Goal: Task Accomplishment & Management: Complete application form

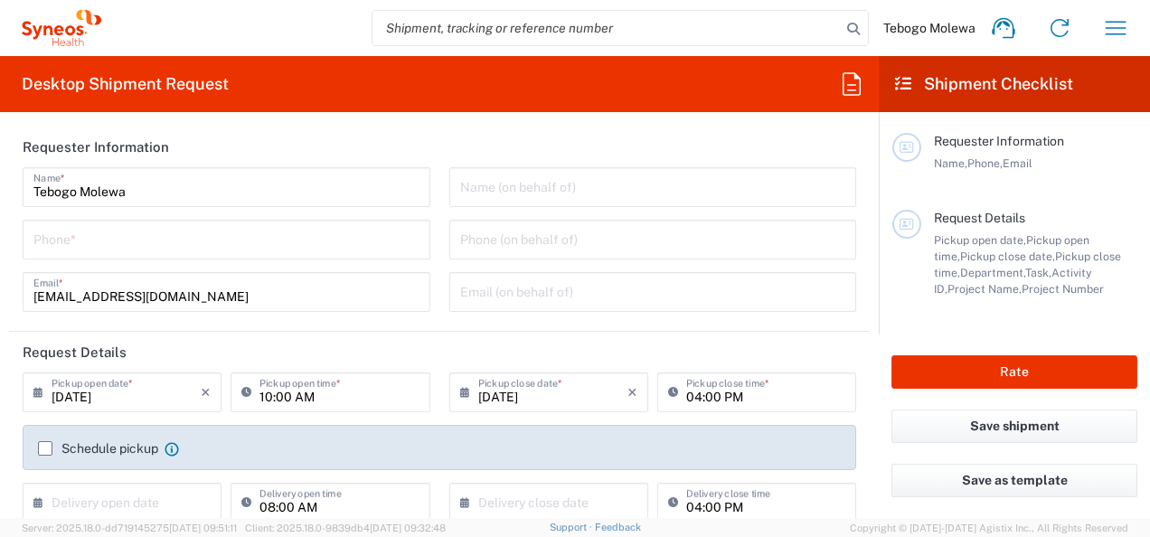
type input "Free State"
type input "[GEOGRAPHIC_DATA]"
type input "Syneos Health [GEOGRAPHIC_DATA] (Pty) Limited"
click at [87, 245] on input "tel" at bounding box center [226, 238] width 386 height 32
type input "3110"
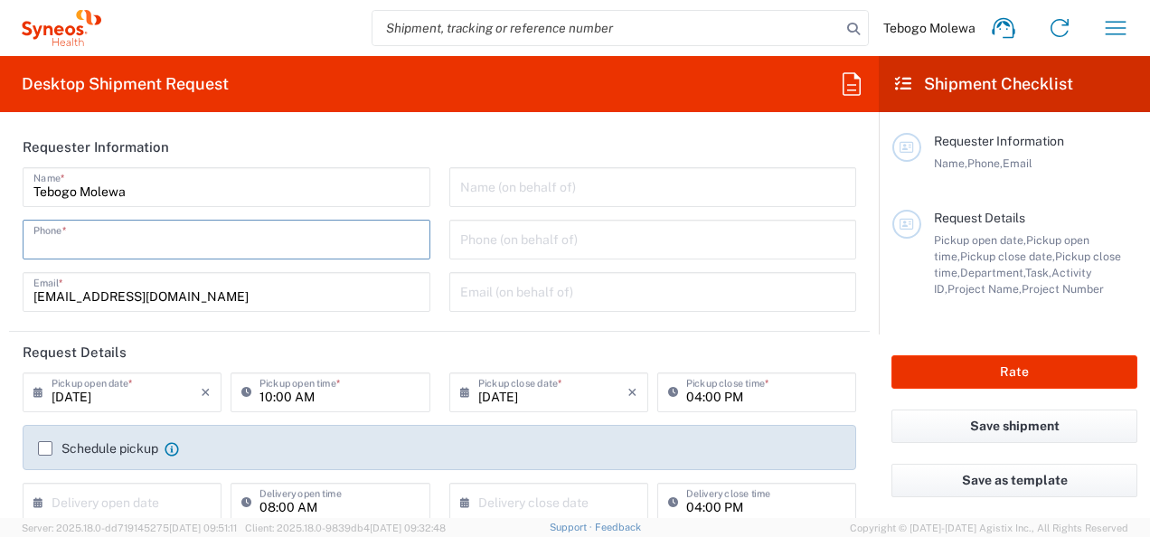
type input "0824246138"
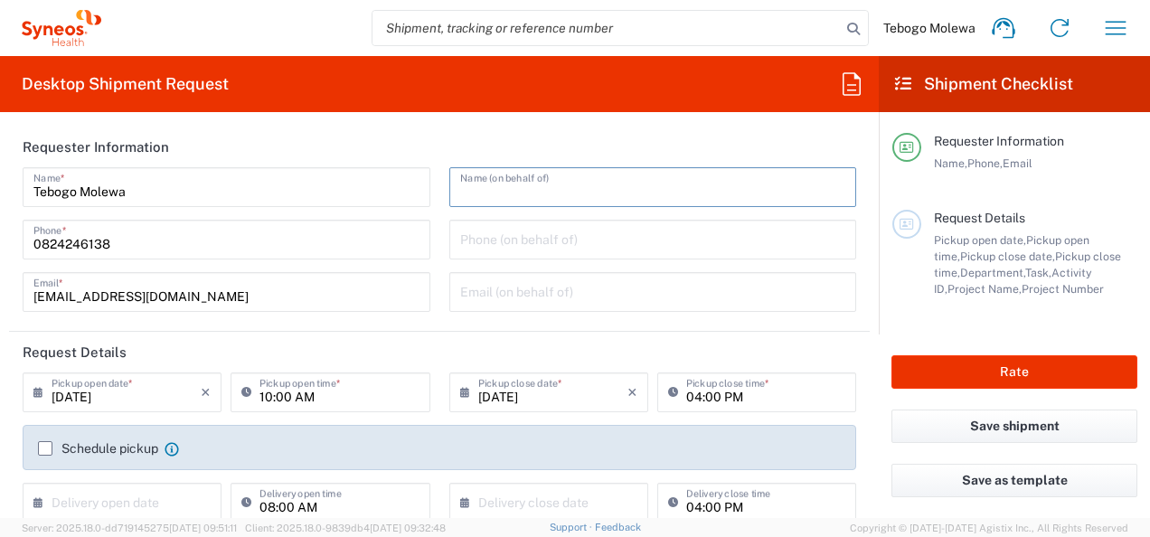
click at [508, 191] on input "text" at bounding box center [653, 186] width 386 height 32
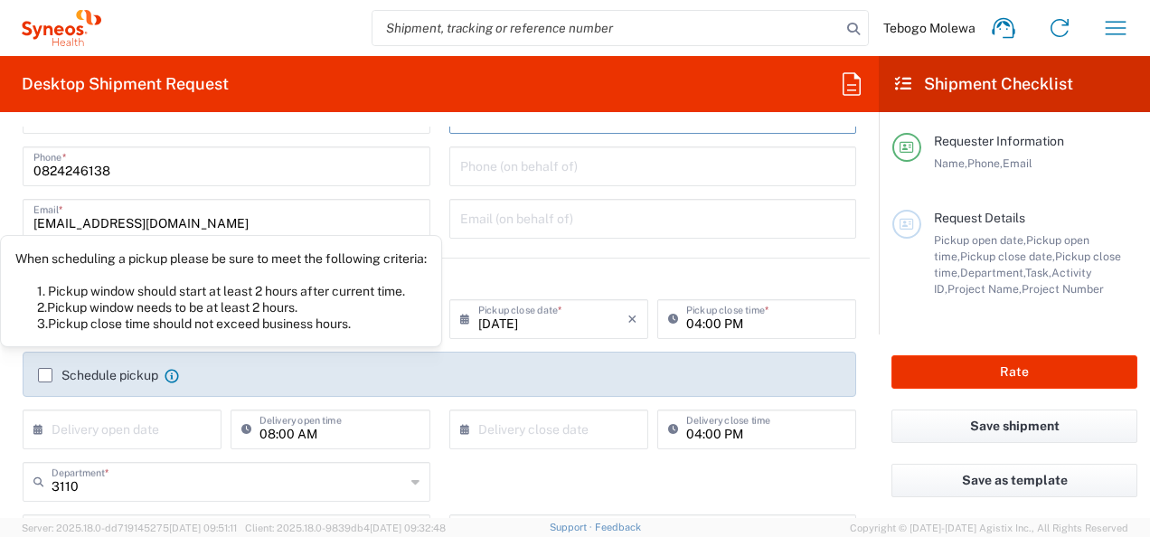
scroll to position [90, 0]
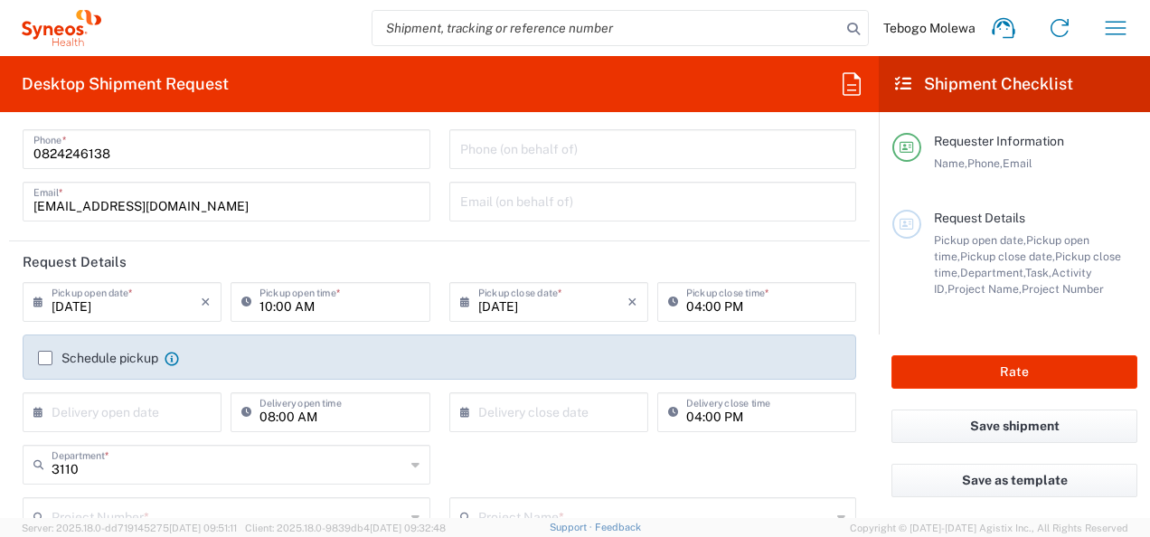
click at [338, 310] on input "10:00 AM" at bounding box center [338, 301] width 159 height 32
click at [269, 309] on input "10:00 AM" at bounding box center [338, 301] width 159 height 32
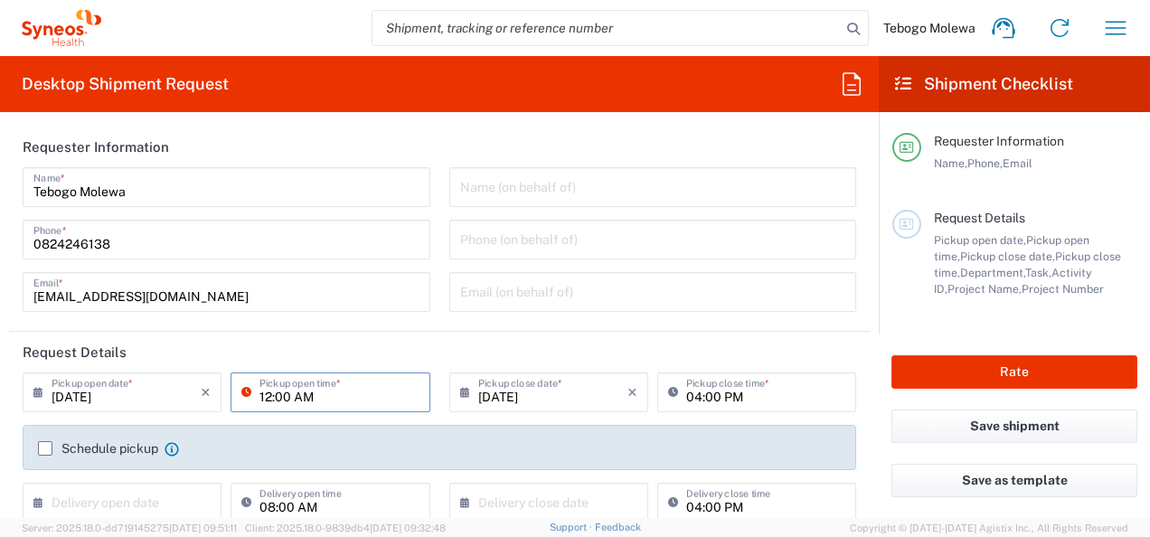
click at [313, 398] on input "12:00 AM" at bounding box center [338, 391] width 159 height 32
type input "12:00pm"
click at [727, 351] on header "Request Details" at bounding box center [439, 352] width 860 height 41
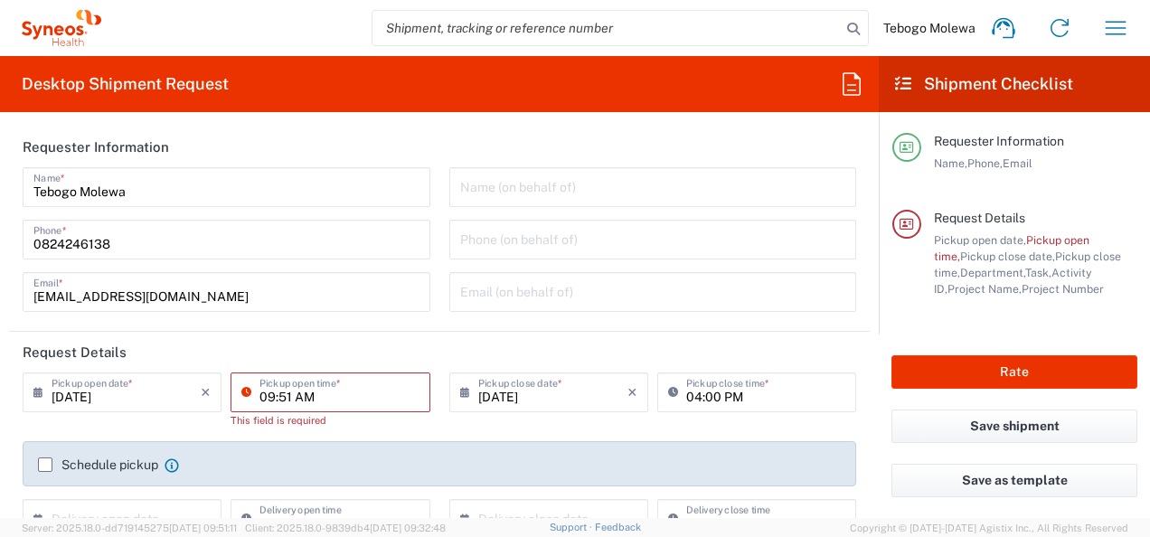
click at [291, 387] on input "09:51 AM" at bounding box center [338, 391] width 159 height 32
click at [322, 392] on input "09:51 AM" at bounding box center [338, 391] width 159 height 32
click at [279, 401] on input "09:" at bounding box center [338, 391] width 159 height 32
type input "0"
click at [289, 400] on input "12:00PM" at bounding box center [338, 391] width 159 height 32
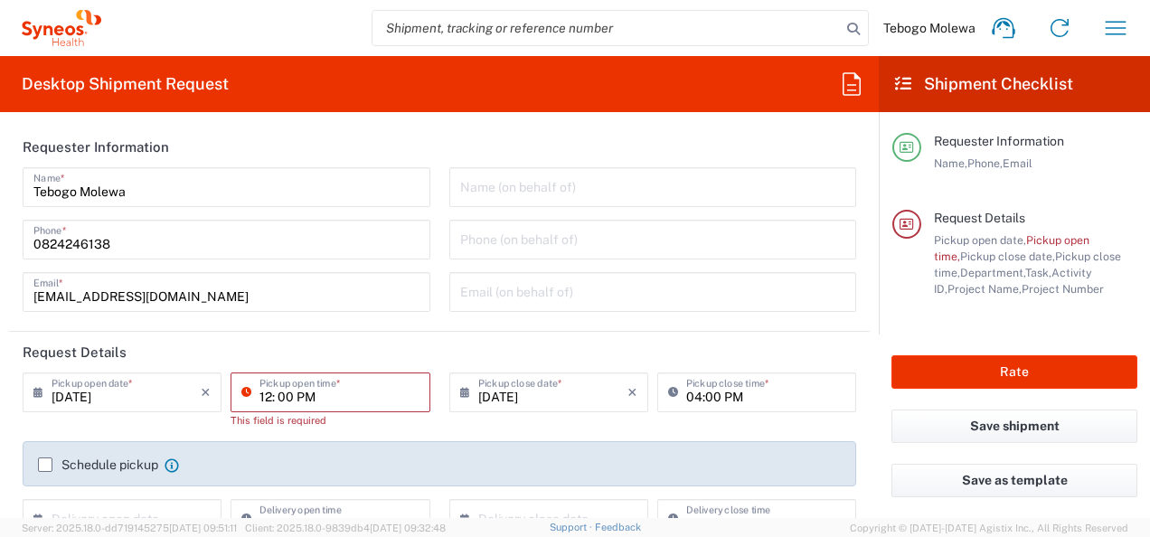
type input "12: 00 PM"
click at [494, 345] on header "Request Details" at bounding box center [439, 352] width 860 height 41
click at [241, 390] on icon at bounding box center [250, 392] width 18 height 29
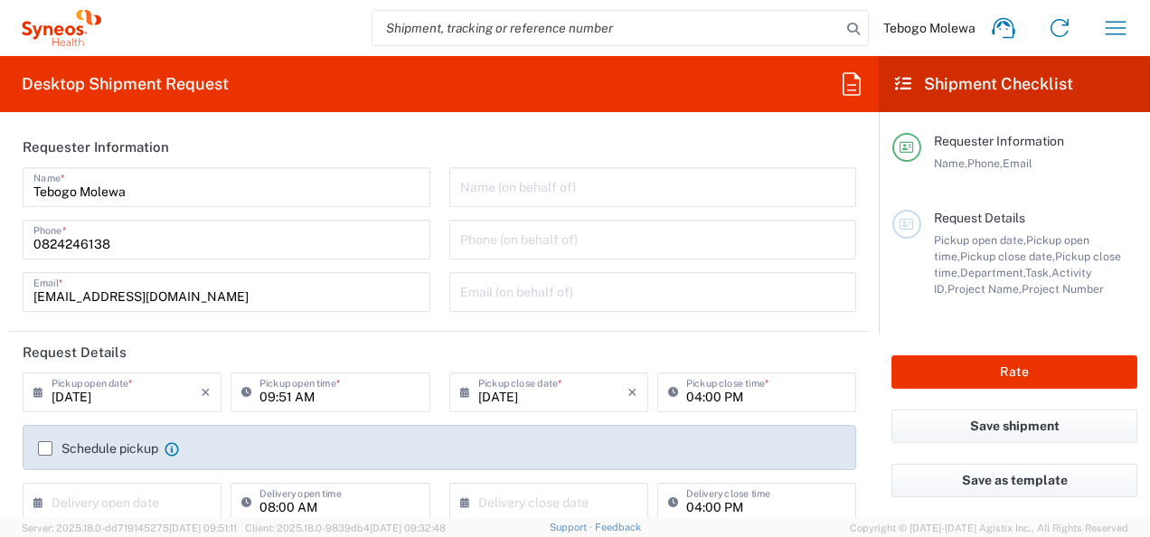
click at [241, 390] on icon at bounding box center [250, 392] width 18 height 29
click at [269, 398] on input "09:51 AM" at bounding box center [338, 391] width 159 height 32
click at [287, 396] on input "12:51 AM" at bounding box center [338, 391] width 159 height 32
drag, startPoint x: 295, startPoint y: 395, endPoint x: 310, endPoint y: 419, distance: 28.8
click at [296, 395] on input "12:51 AM" at bounding box center [338, 391] width 159 height 32
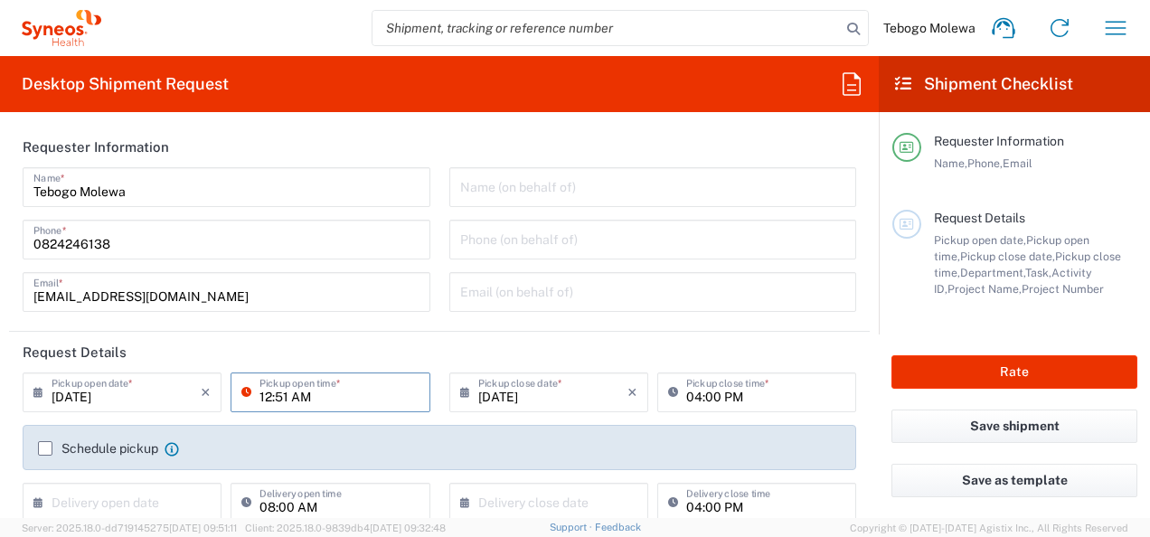
click at [334, 400] on input "12:51 AM" at bounding box center [338, 391] width 159 height 32
click at [300, 400] on input "12:51 AM" at bounding box center [338, 391] width 159 height 32
click at [284, 400] on input "12:51 PM" at bounding box center [338, 391] width 159 height 32
type input "12:51 PM"
click at [376, 342] on header "Request Details" at bounding box center [439, 352] width 860 height 41
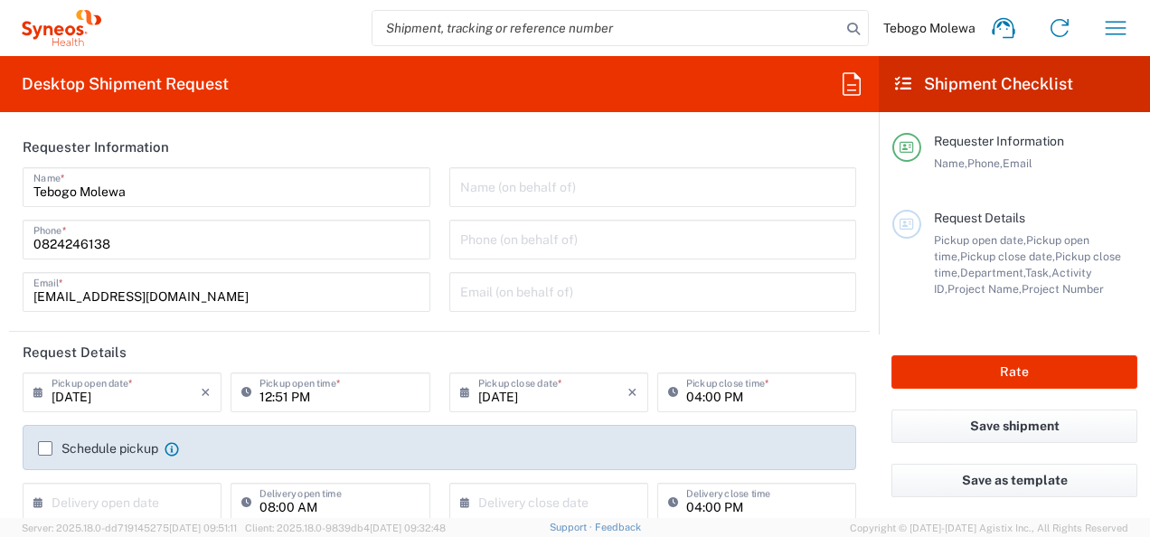
click at [45, 452] on label "Schedule pickup" at bounding box center [98, 448] width 120 height 14
click at [45, 448] on input "Schedule pickup" at bounding box center [45, 448] width 0 height 0
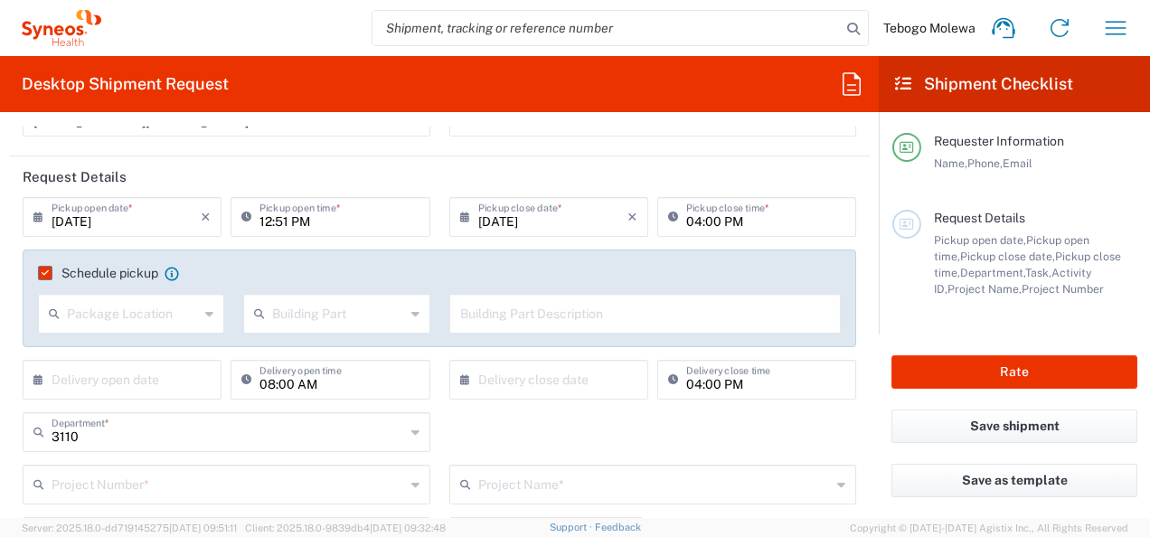
scroll to position [181, 0]
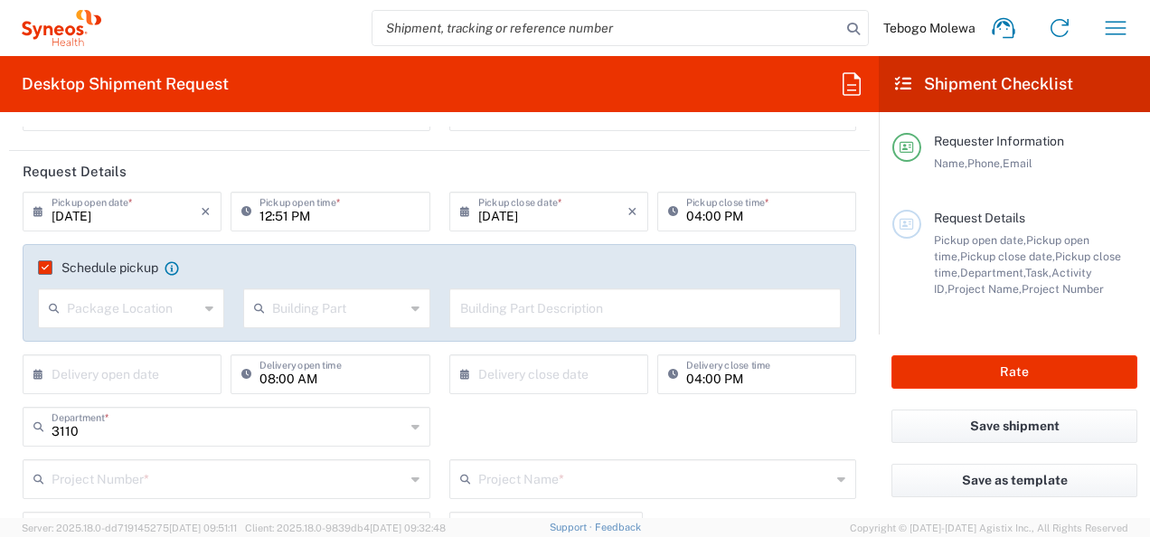
click at [207, 311] on icon at bounding box center [209, 308] width 8 height 29
click at [89, 345] on span "Front" at bounding box center [130, 347] width 180 height 28
type input "Front"
click at [411, 309] on icon at bounding box center [415, 308] width 8 height 29
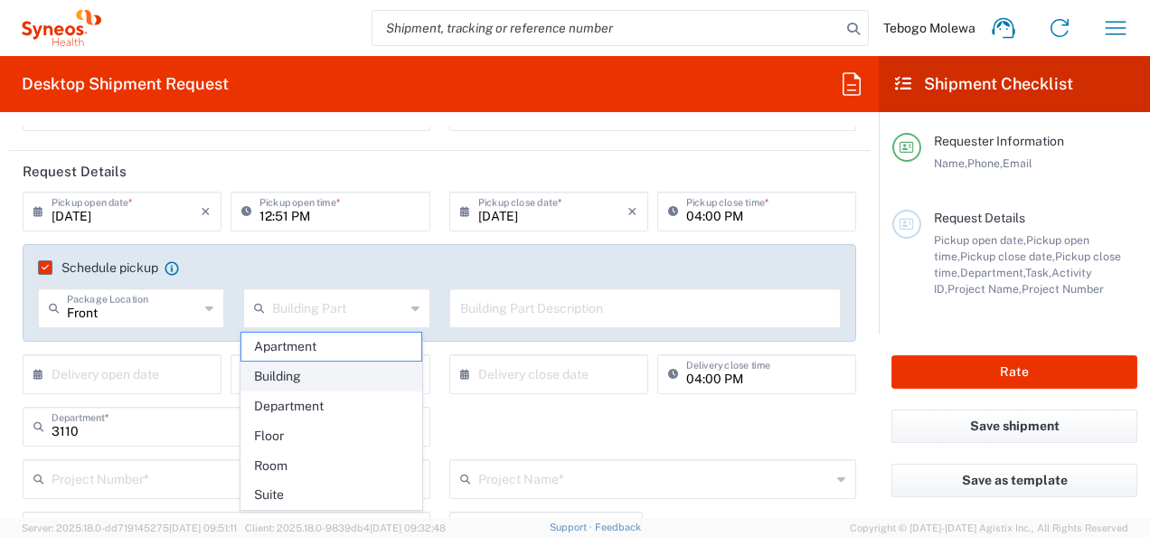
click at [294, 372] on span "Building" at bounding box center [331, 376] width 180 height 28
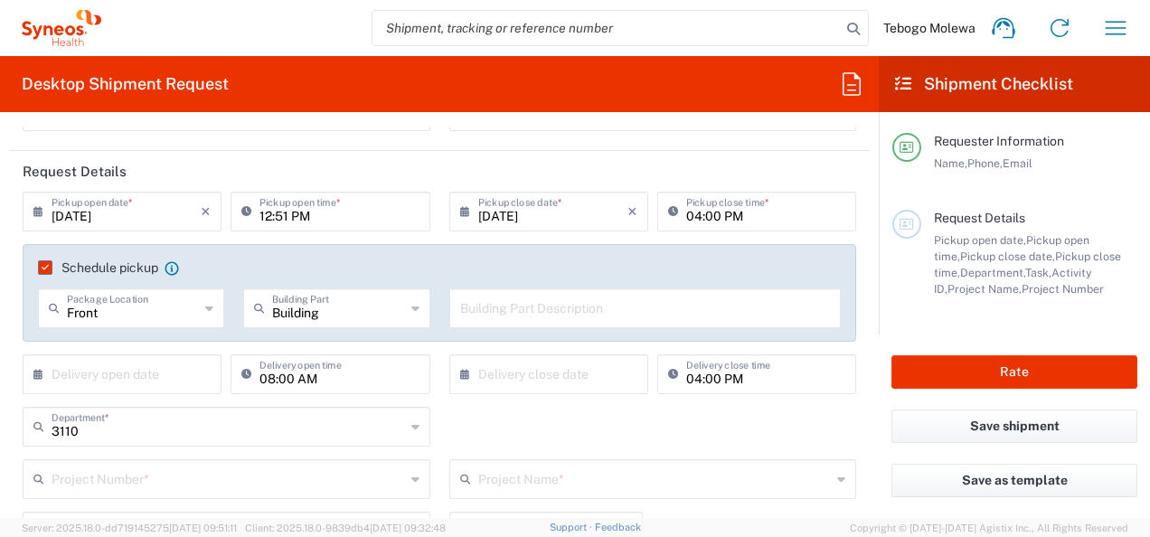
click at [411, 305] on icon at bounding box center [415, 308] width 8 height 29
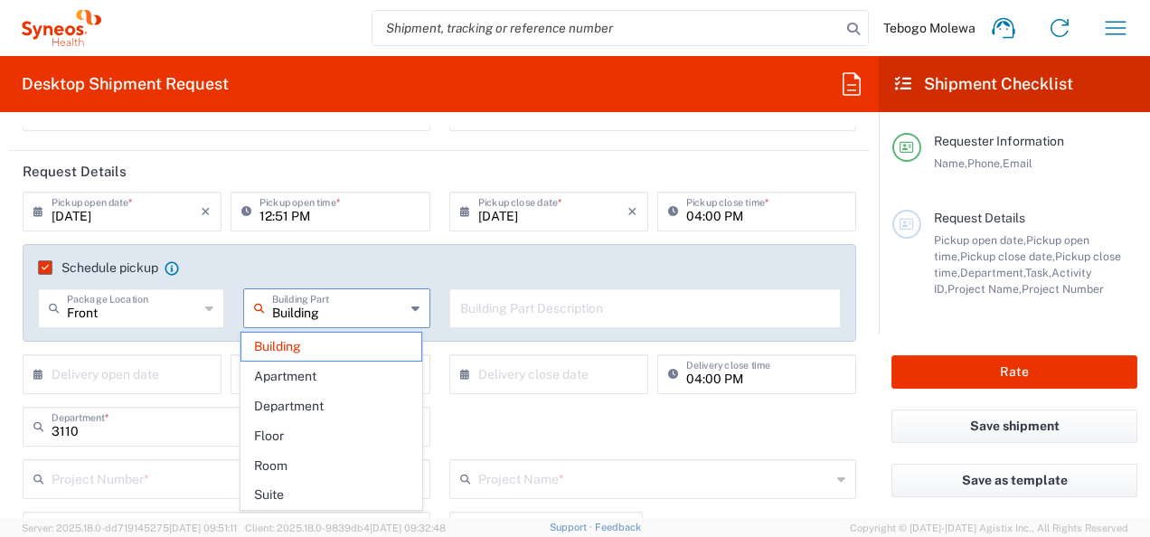
click at [285, 432] on span "Floor" at bounding box center [331, 436] width 180 height 28
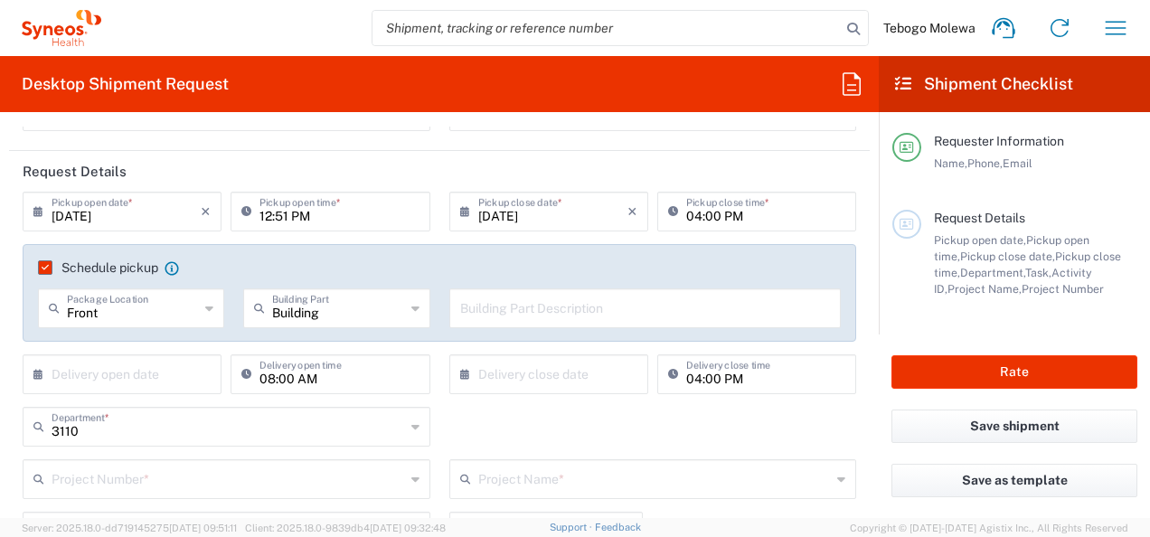
type input "Floor"
click at [528, 308] on input "text" at bounding box center [645, 307] width 371 height 32
paste input "[PERSON_NAME][GEOGRAPHIC_DATA]"
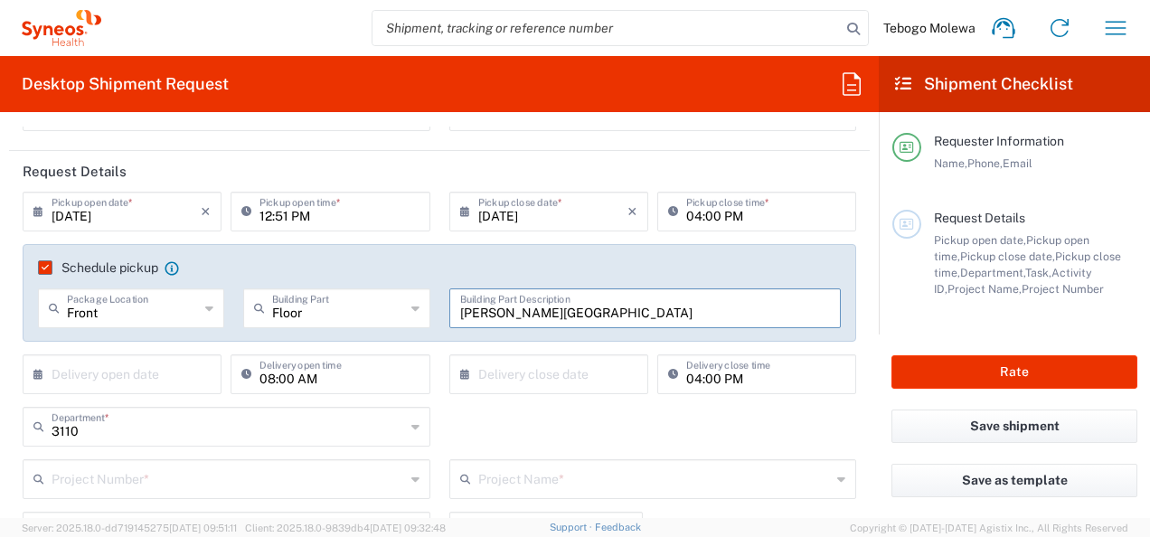
type input "[PERSON_NAME][GEOGRAPHIC_DATA]"
drag, startPoint x: 573, startPoint y: 427, endPoint x: 543, endPoint y: 482, distance: 62.7
click at [573, 427] on div "3110 Department * 3110 3000 3100 3109 3111 3112 3125 3130 3135 3136 3150 3155 3…" at bounding box center [440, 433] width 852 height 52
click at [34, 373] on icon at bounding box center [42, 374] width 18 height 29
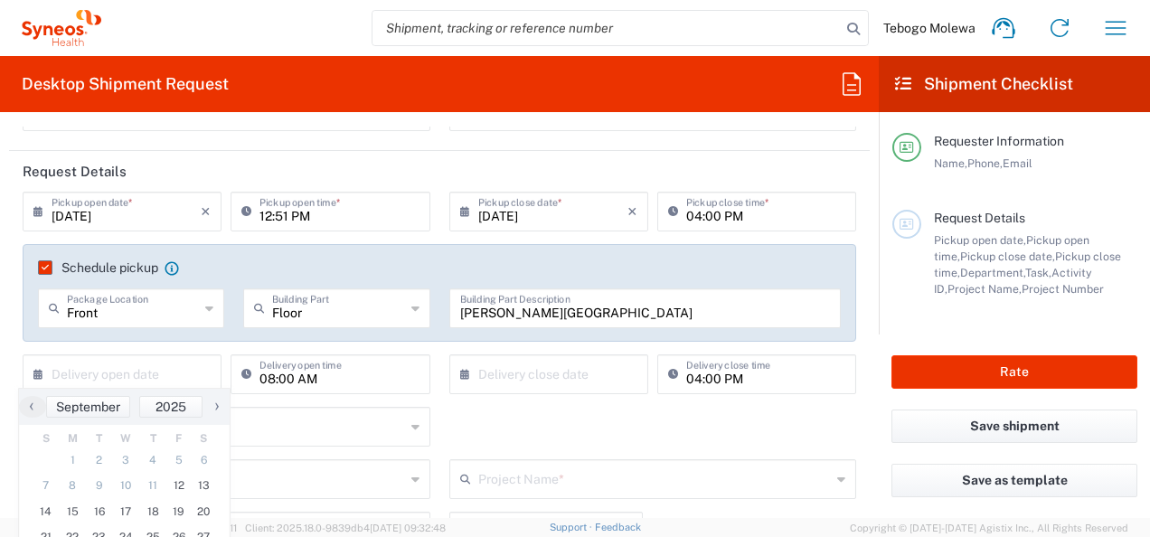
click at [523, 403] on div "× Delivery close date Cancel Apply" at bounding box center [549, 380] width 208 height 52
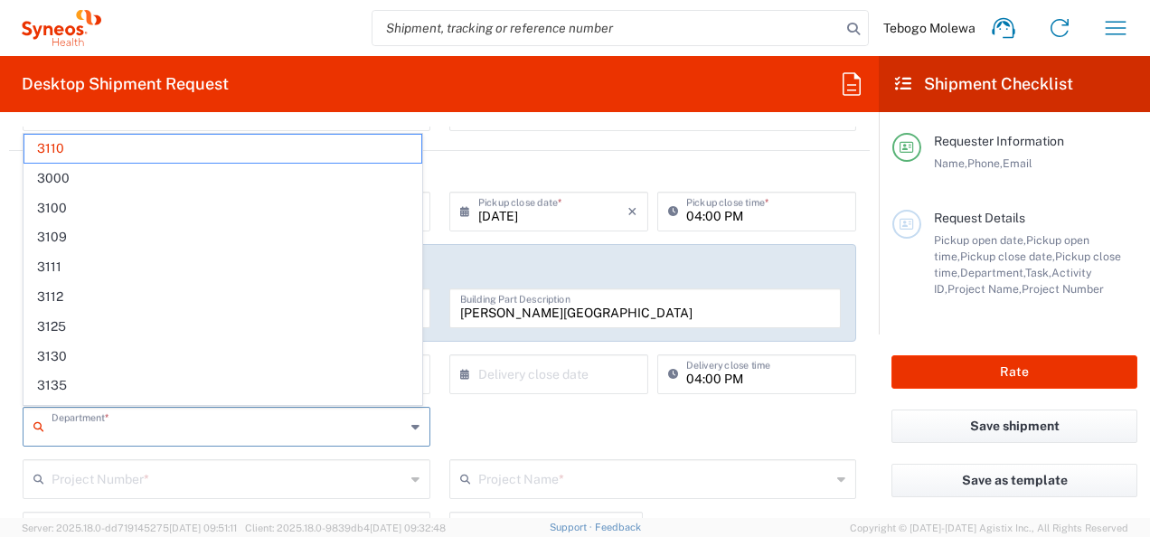
click at [123, 430] on input "text" at bounding box center [228, 425] width 353 height 32
click at [490, 448] on div "Department * 3110 3000 3100 3109 3111 3112 3125 3130 3135 3136 3150 3155 3165 3…" at bounding box center [440, 433] width 852 height 52
type input "3110"
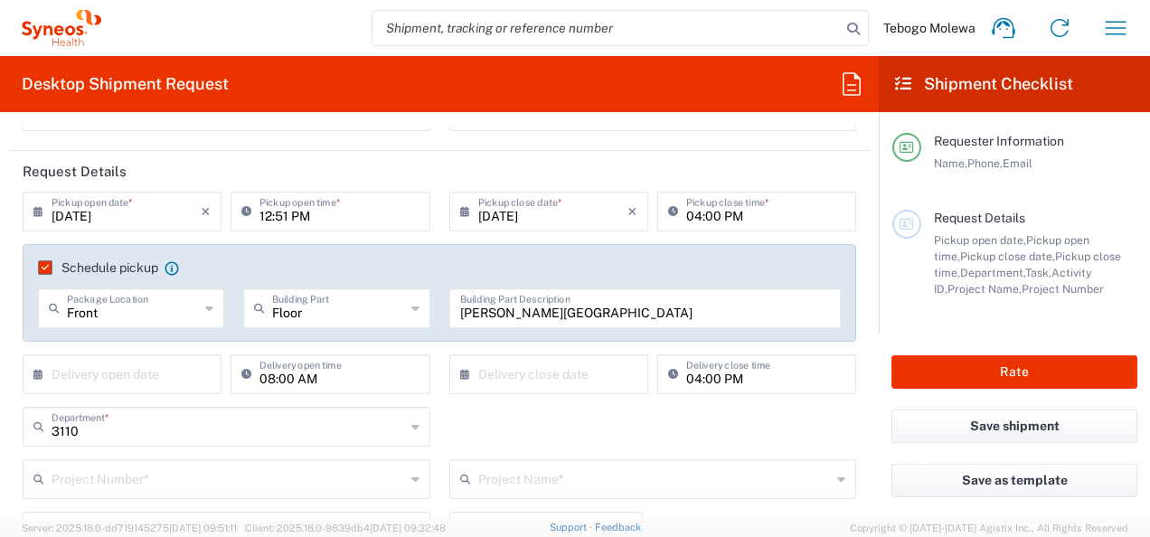
click at [498, 427] on div "3110 Department * 3110 3000 3100 3109 3111 3112 3125 3130 3135 3136 3150 3155 3…" at bounding box center [440, 433] width 852 height 52
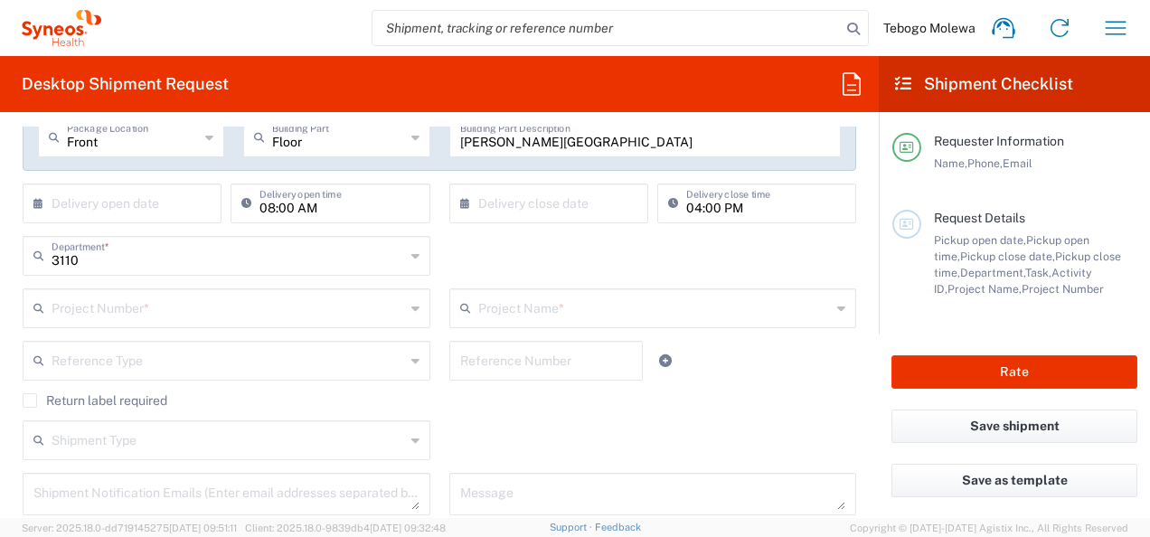
scroll to position [362, 0]
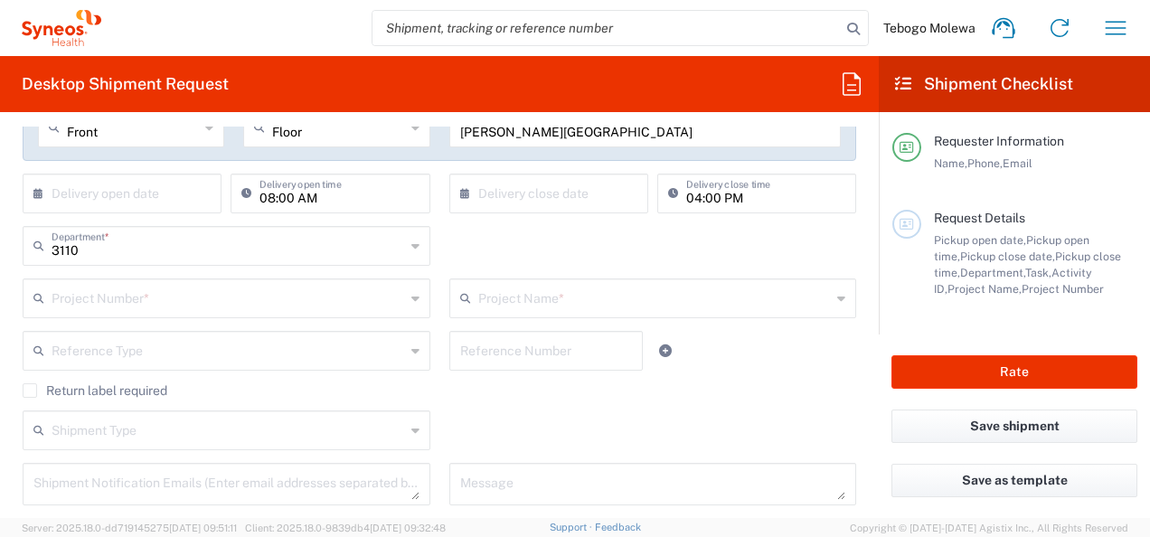
click at [72, 294] on input "text" at bounding box center [228, 297] width 353 height 32
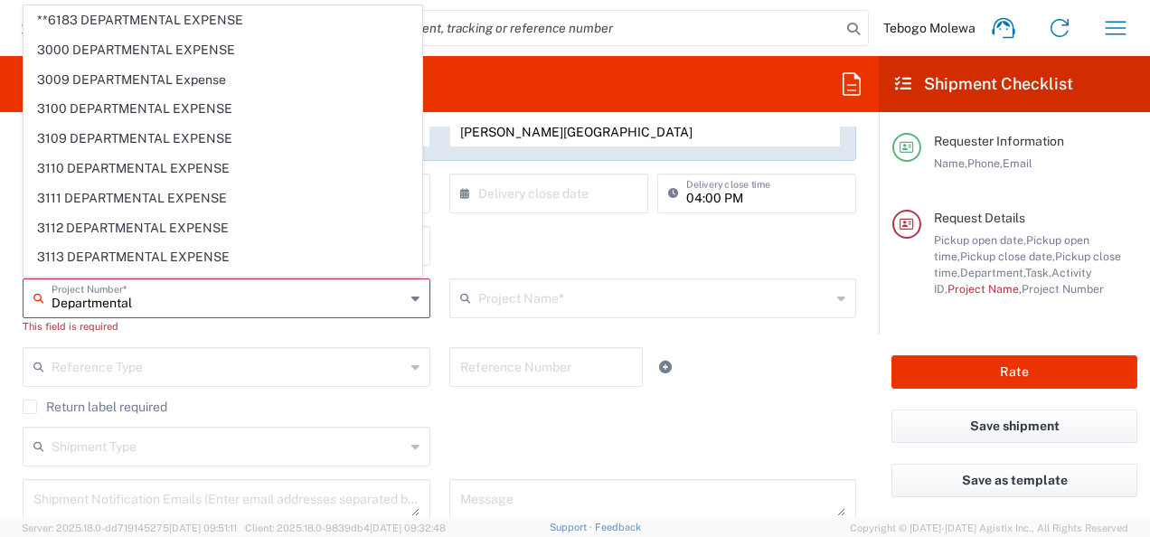
type input "Departmental"
click at [708, 400] on agx-checkbox-control "Return label required" at bounding box center [439, 407] width 833 height 14
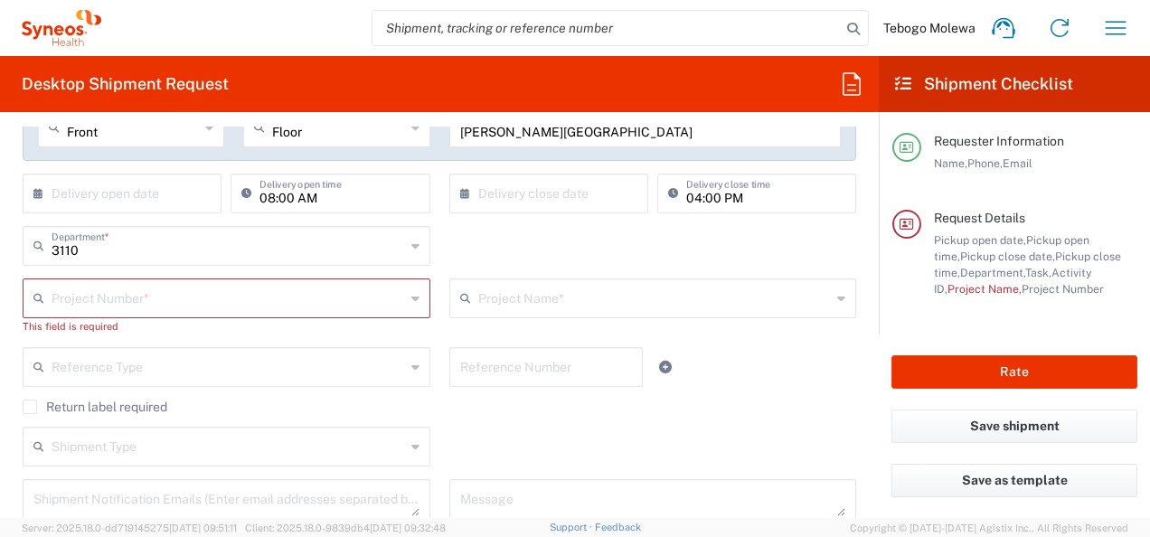
click at [118, 309] on input "text" at bounding box center [228, 297] width 353 height 32
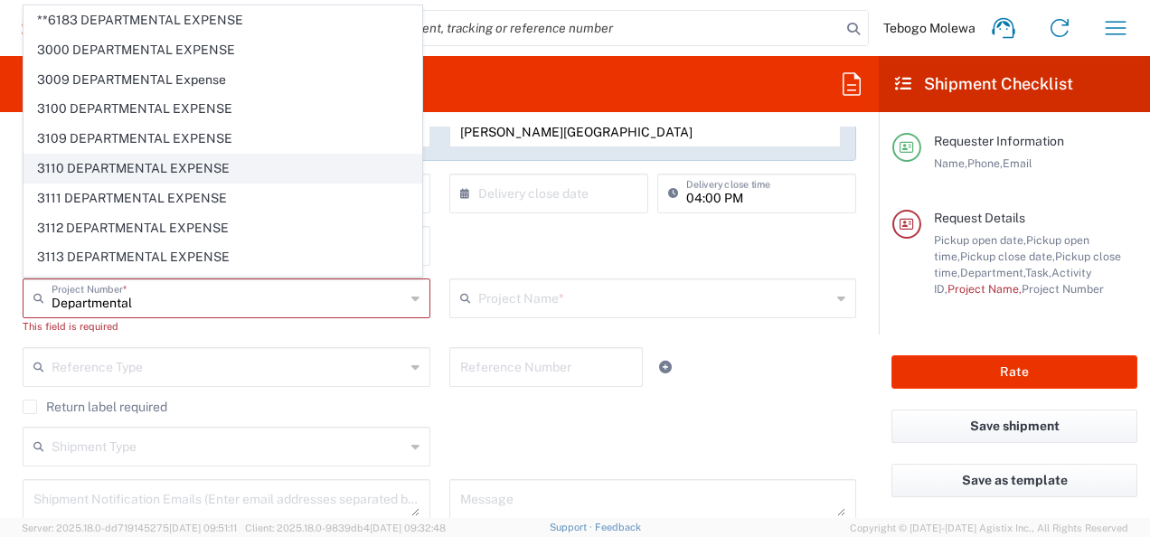
click at [76, 164] on span "3110 DEPARTMENTAL EXPENSE" at bounding box center [222, 169] width 397 height 28
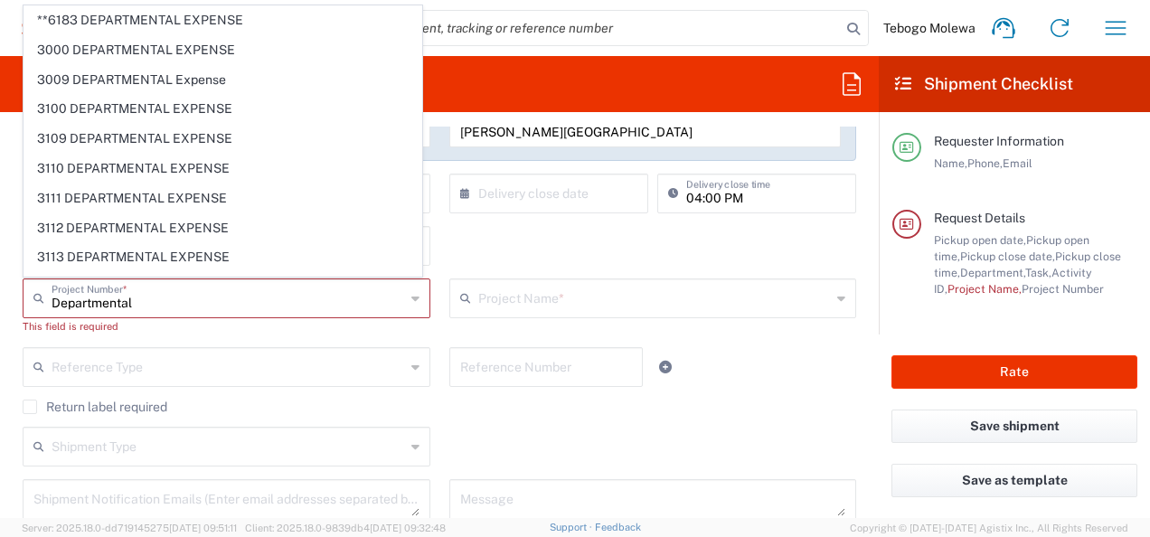
type input "3110 DEPARTMENTAL EXPENSE"
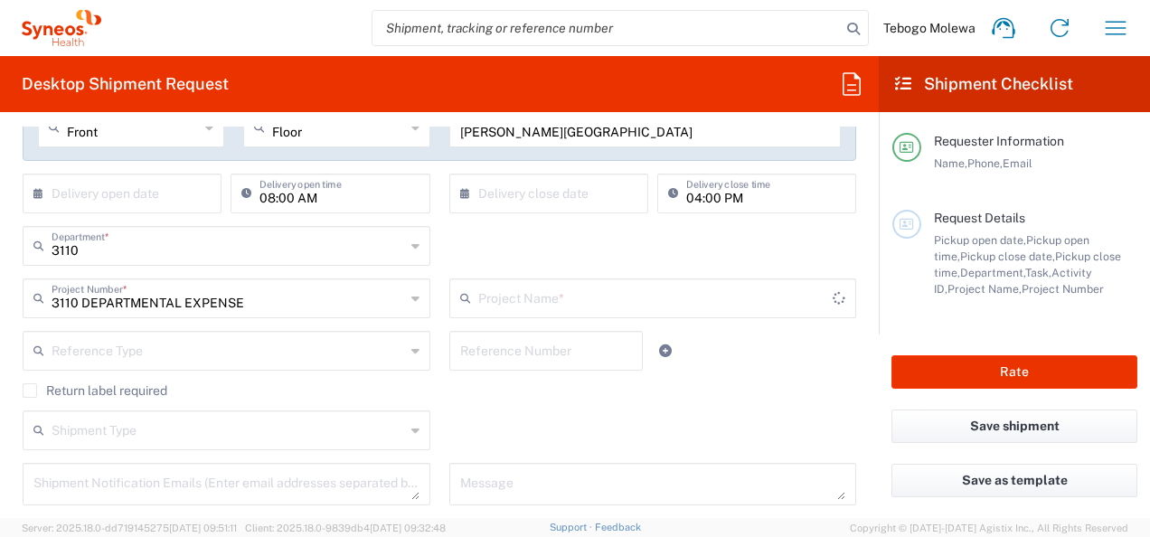
type input "3110 DEPARTMENTAL EXPENSE"
drag, startPoint x: 524, startPoint y: 410, endPoint x: 920, endPoint y: 449, distance: 397.8
click at [525, 412] on div "Shipment Type Batch Regular" at bounding box center [440, 436] width 852 height 52
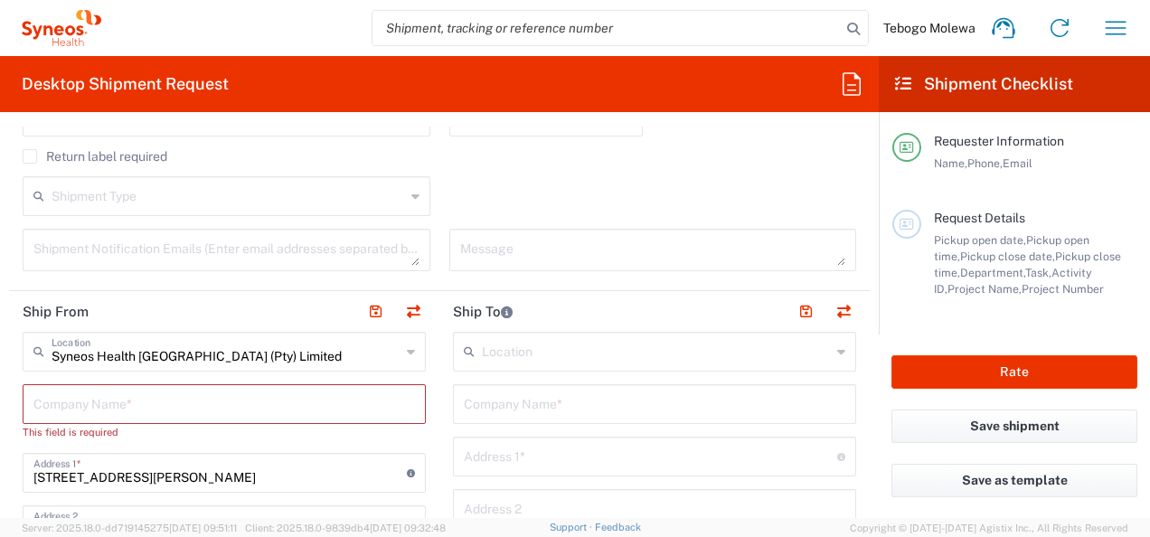
scroll to position [633, 0]
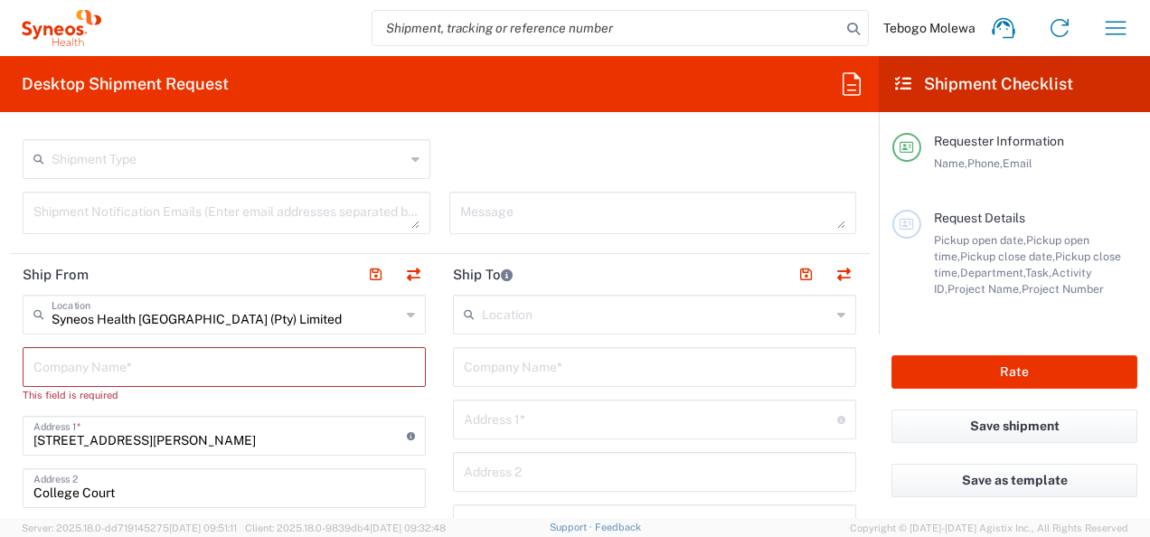
click at [111, 363] on input "text" at bounding box center [223, 366] width 381 height 32
type input "S"
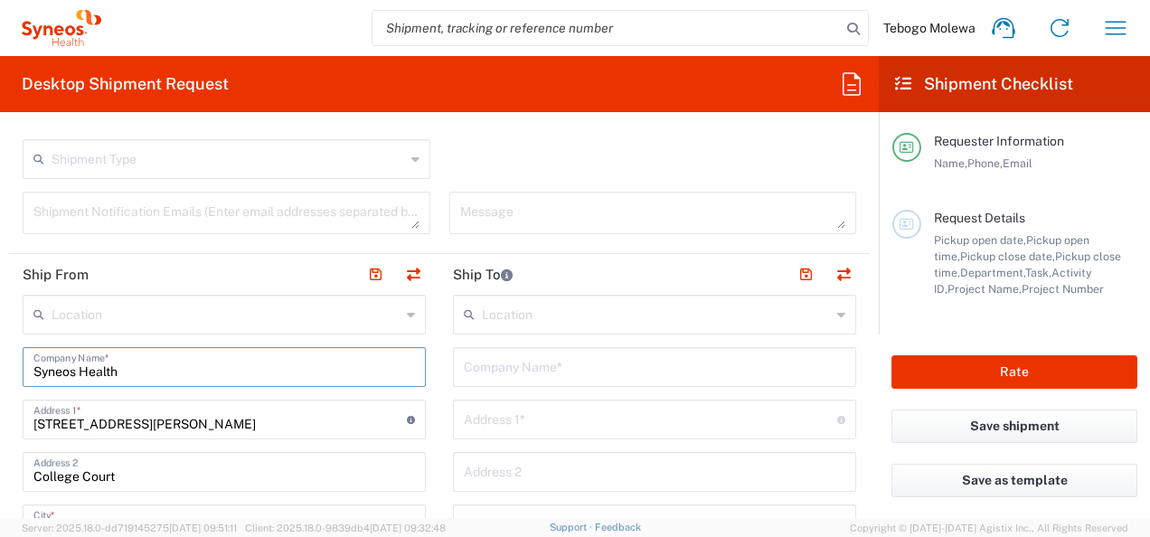
type input "Syneos Health"
click at [489, 313] on input "text" at bounding box center [656, 313] width 349 height 32
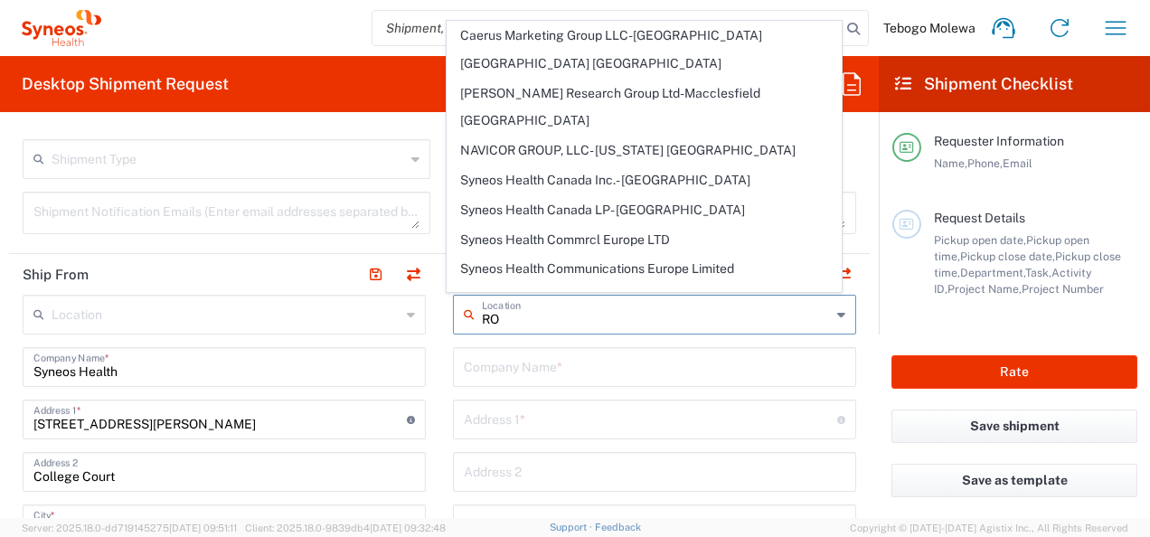
type input "R"
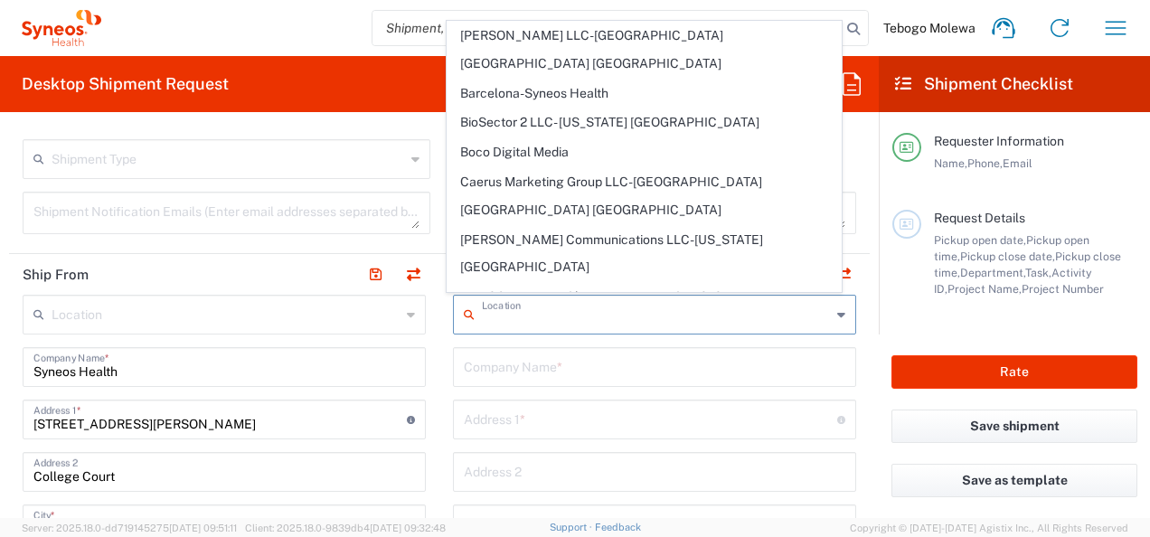
click at [465, 374] on input "text" at bounding box center [654, 366] width 381 height 32
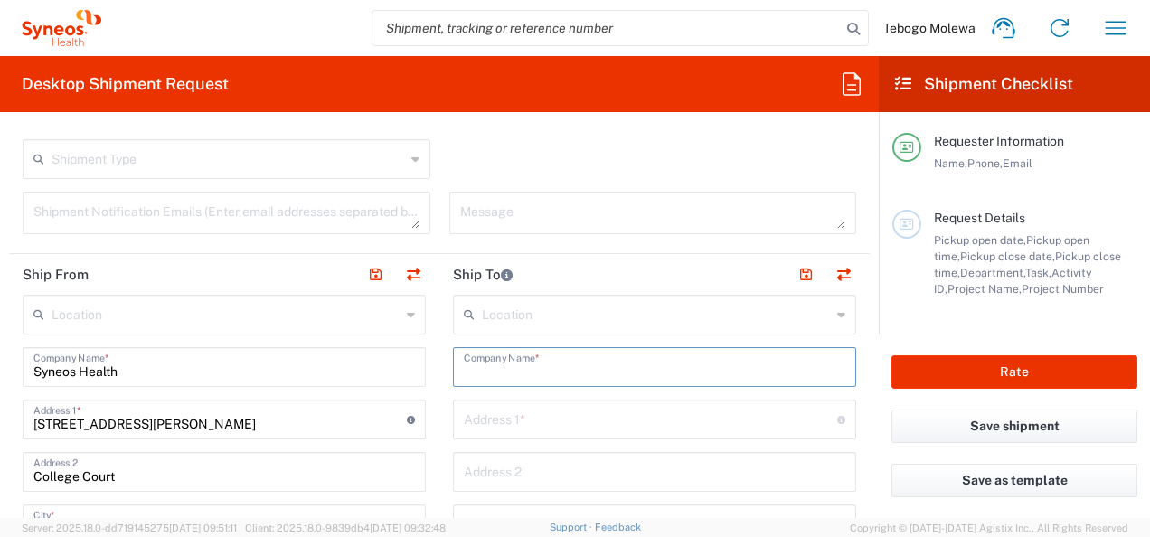
click at [490, 423] on input "text" at bounding box center [650, 418] width 373 height 32
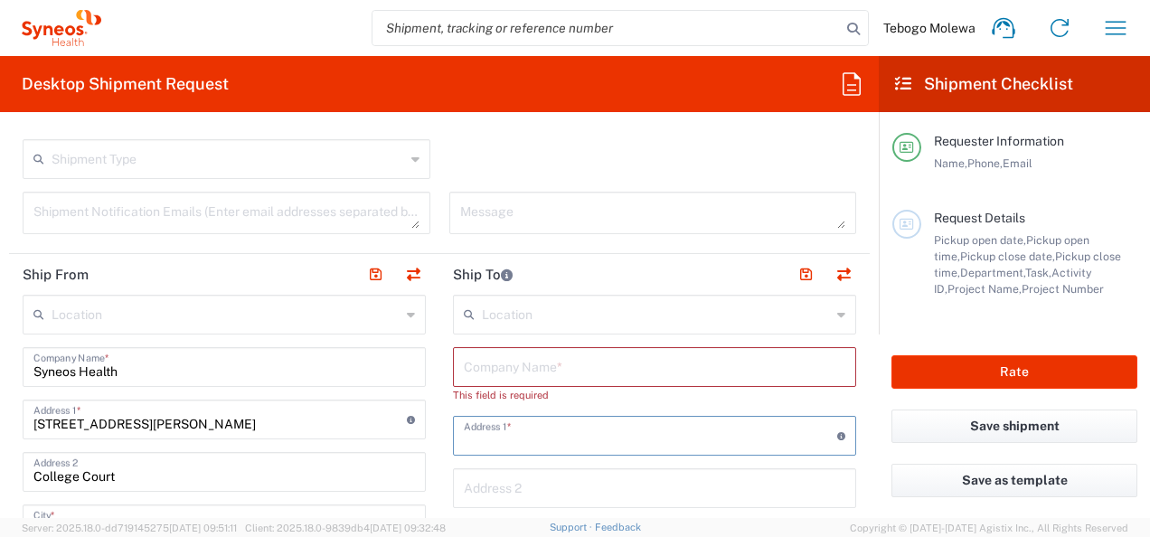
click at [197, 424] on input "[STREET_ADDRESS][PERSON_NAME]" at bounding box center [219, 418] width 373 height 32
click at [527, 372] on input "text" at bounding box center [654, 366] width 381 height 32
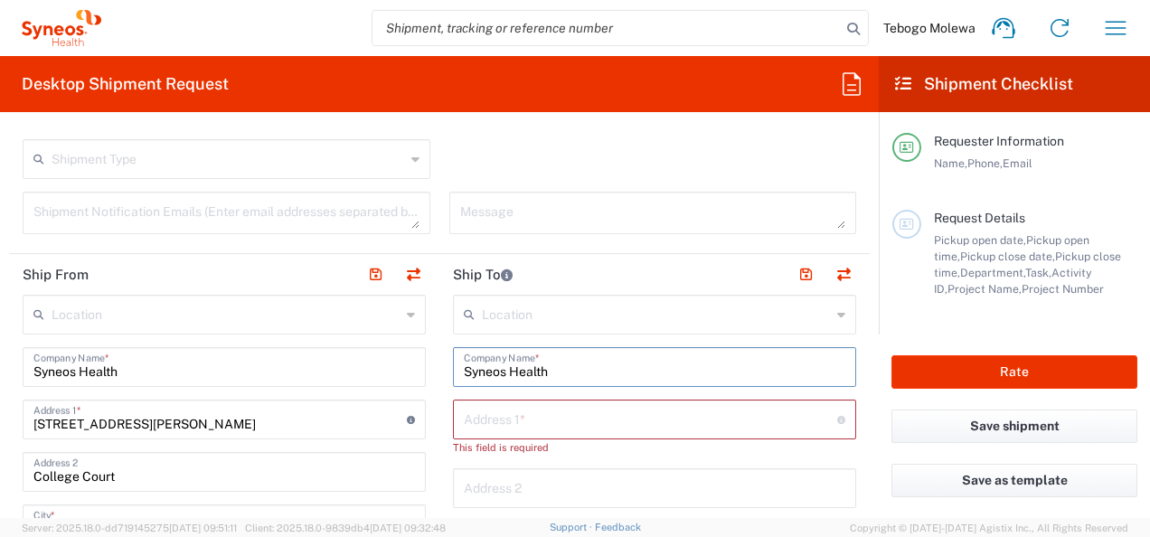
type input "Syneos Health"
click at [531, 416] on input "text" at bounding box center [650, 418] width 373 height 32
type input "[PERSON_NAME] Royale, Block 1 Unit 4"
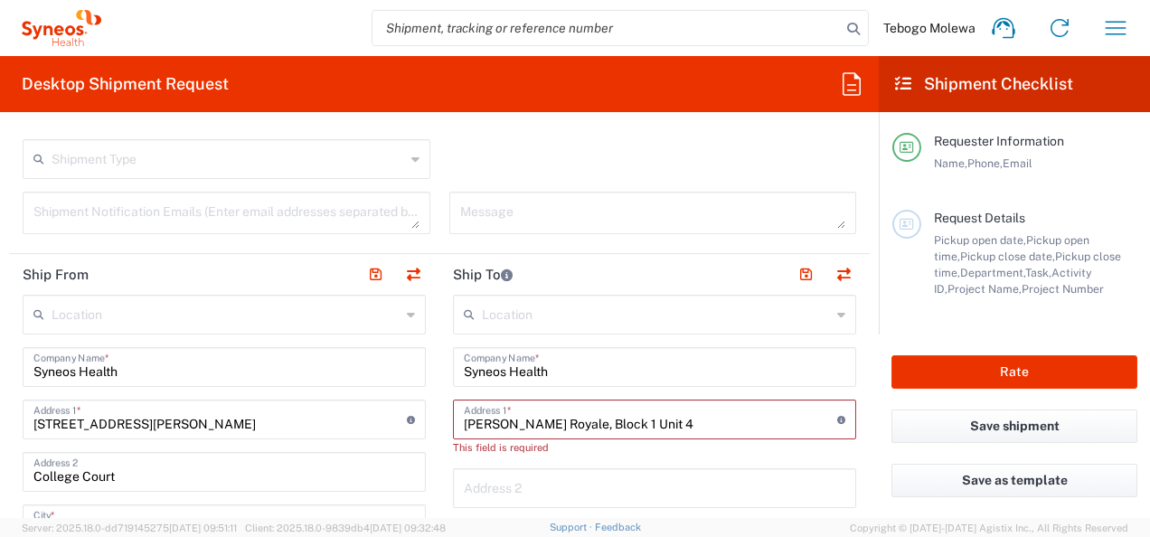
type input "[STREET_ADDRESS][PERSON_NAME]"
type input "[GEOGRAPHIC_DATA], [GEOGRAPHIC_DATA]"
type input "[GEOGRAPHIC_DATA]"
type input "1685"
type input "0738175489"
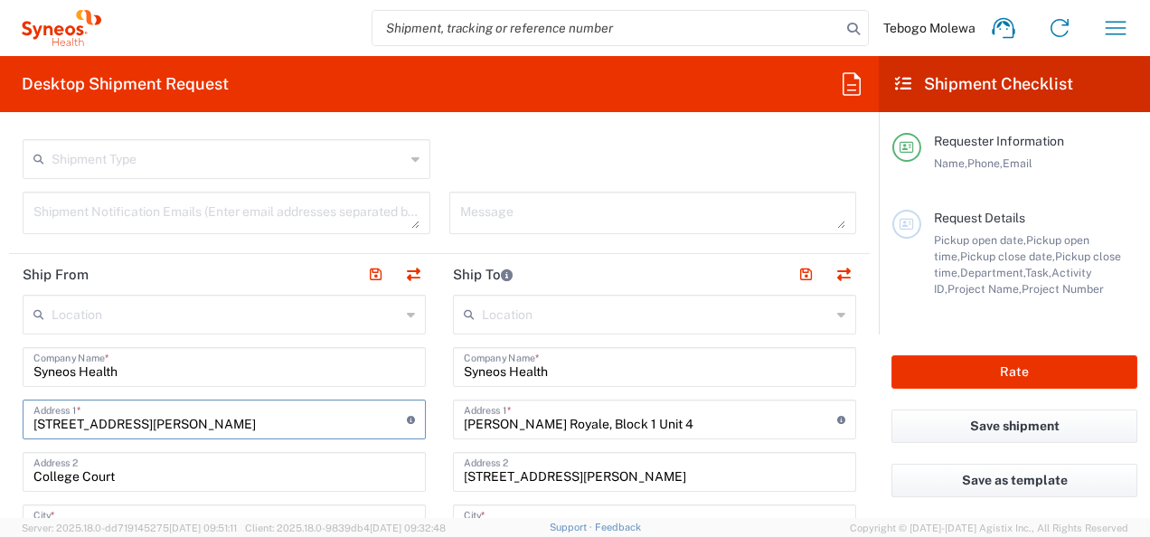
drag, startPoint x: 184, startPoint y: 426, endPoint x: 314, endPoint y: 441, distance: 130.2
click at [155, 423] on input "[STREET_ADDRESS][PERSON_NAME]" at bounding box center [219, 418] width 373 height 32
click at [192, 428] on input "[STREET_ADDRESS][PERSON_NAME]" at bounding box center [219, 418] width 373 height 32
drag, startPoint x: 197, startPoint y: 425, endPoint x: -4, endPoint y: 418, distance: 200.8
click at [0, 418] on html "Tebogo Molewa Home Shipment estimator Shipment tracking Desktop shipment reques…" at bounding box center [575, 268] width 1150 height 537
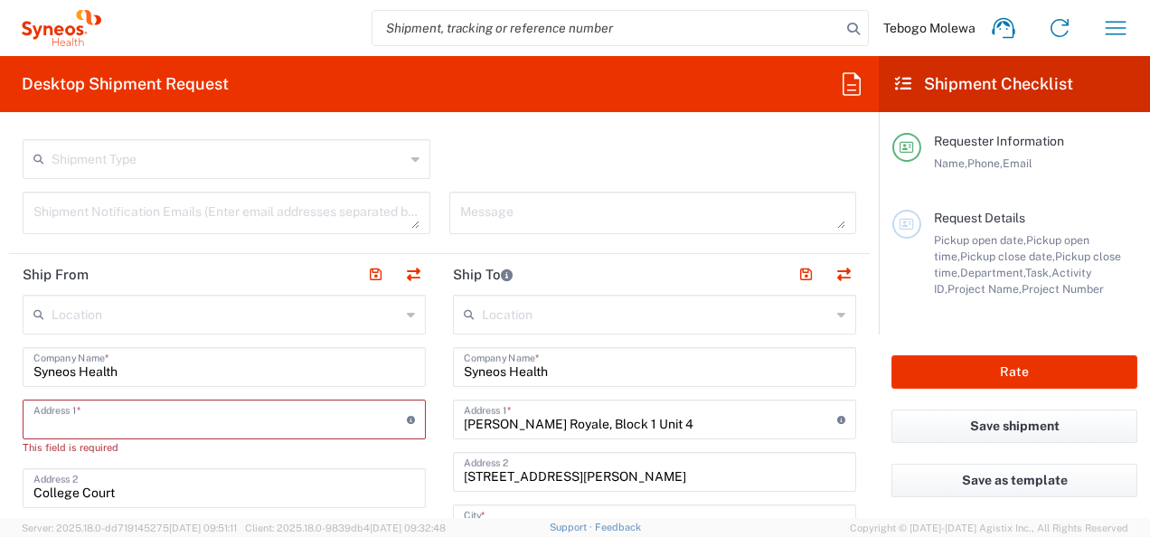
paste input "[STREET_ADDRESS][PERSON_NAME]"
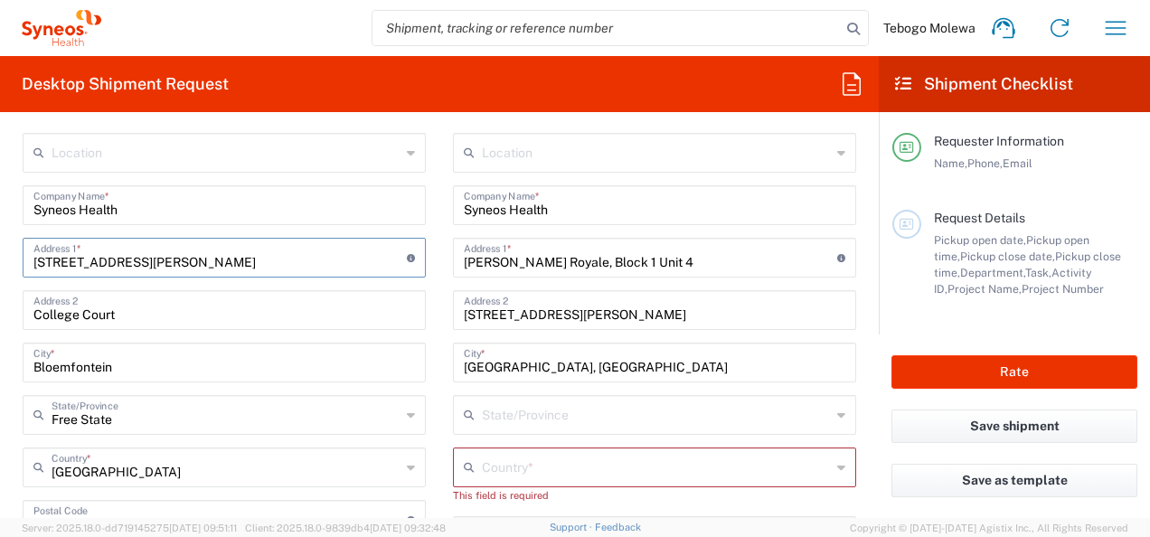
scroll to position [813, 0]
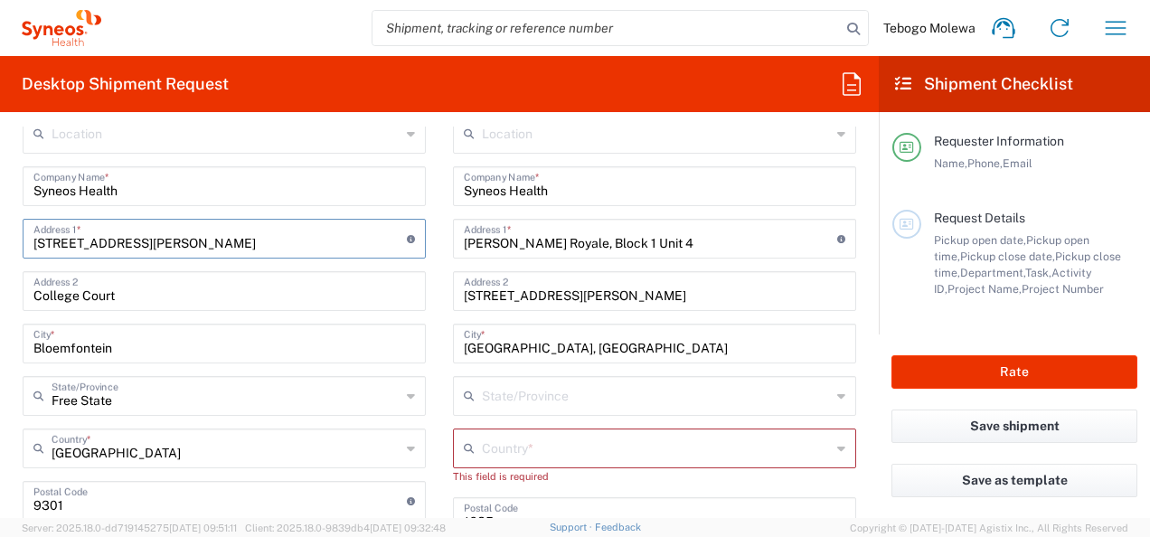
type input "[STREET_ADDRESS][PERSON_NAME]"
drag, startPoint x: 136, startPoint y: 296, endPoint x: -2, endPoint y: 305, distance: 137.7
click at [0, 305] on html "Tebogo Molewa Home Shipment estimator Shipment tracking Desktop shipment reques…" at bounding box center [575, 268] width 1150 height 537
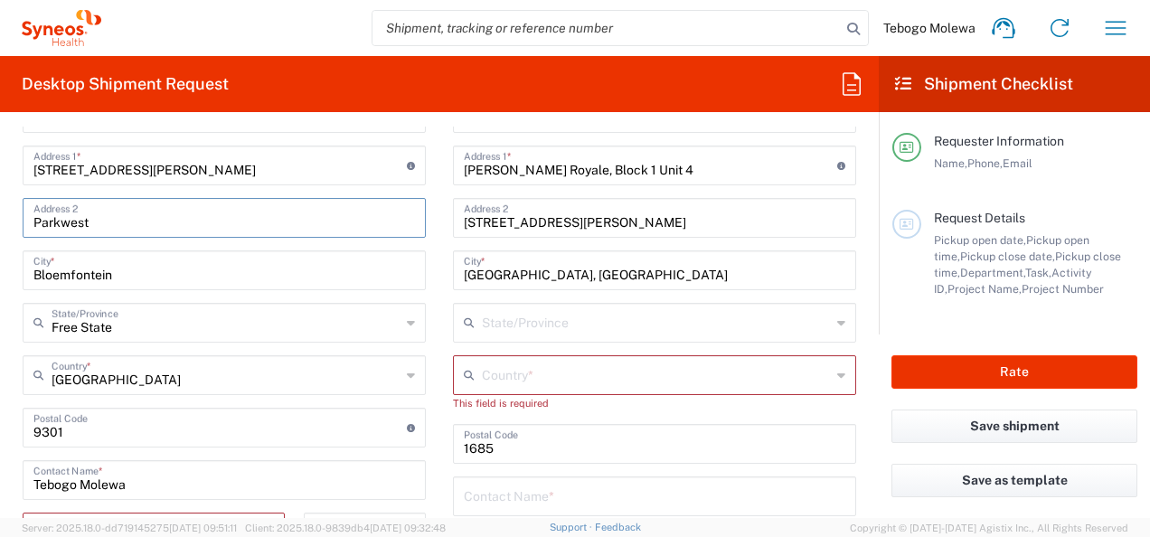
scroll to position [904, 0]
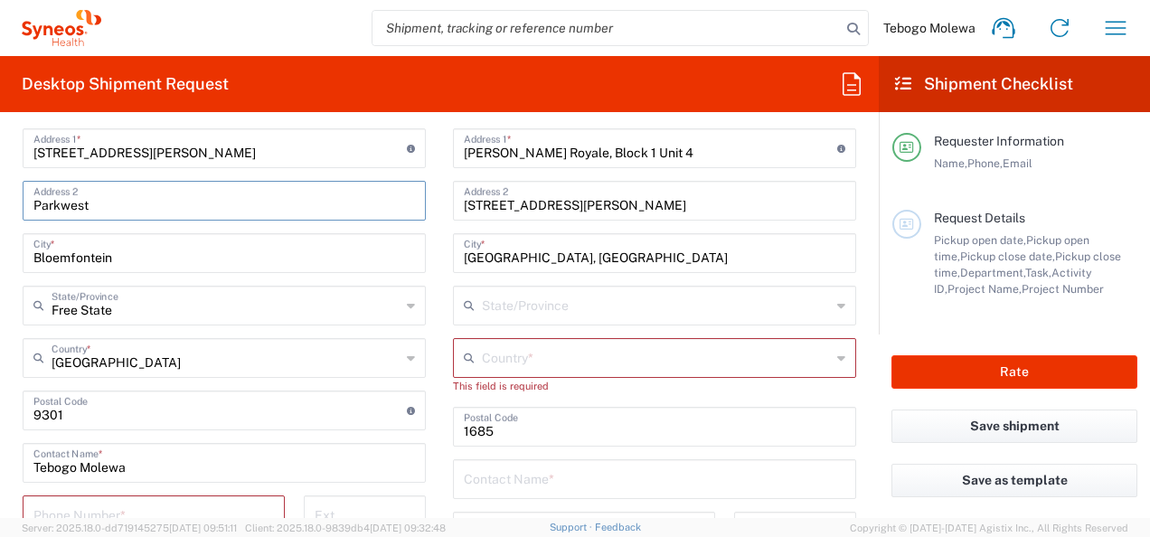
click at [60, 202] on input "Parkwest" at bounding box center [223, 199] width 381 height 32
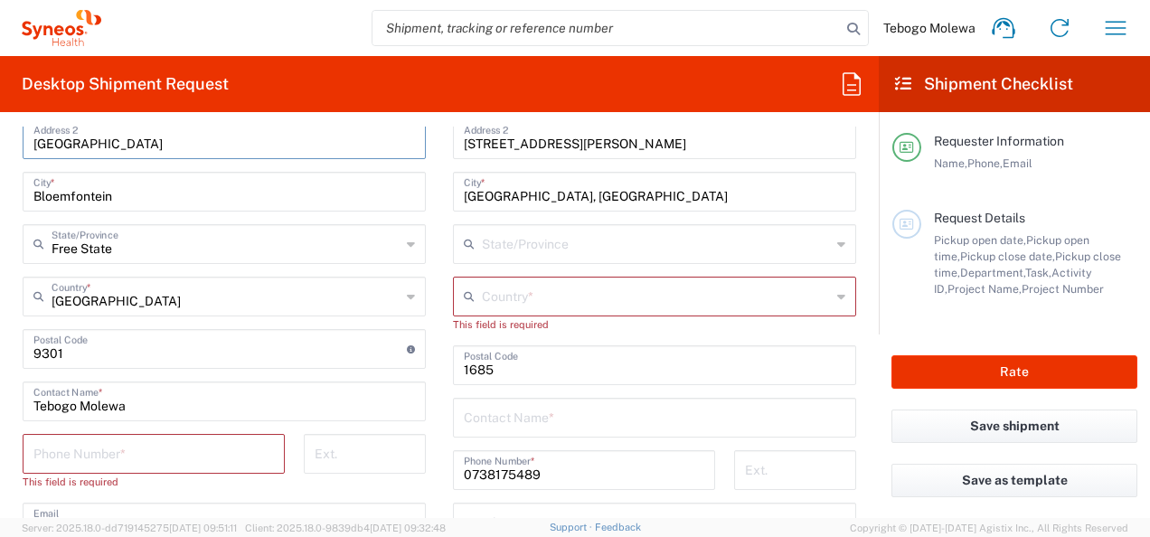
scroll to position [994, 0]
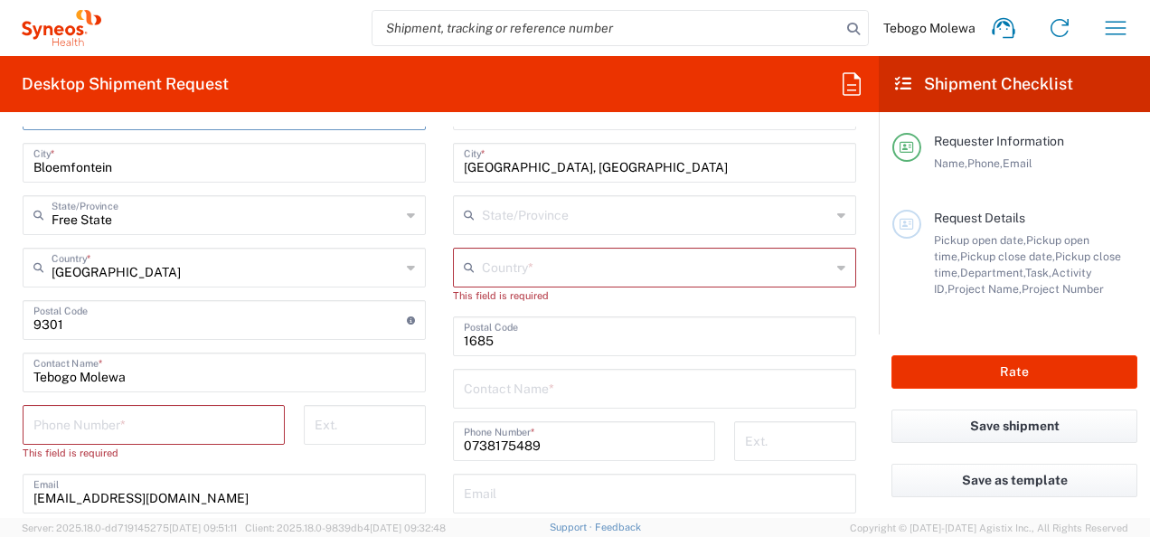
type input "[GEOGRAPHIC_DATA]"
drag, startPoint x: 123, startPoint y: 369, endPoint x: 20, endPoint y: 369, distance: 103.0
click at [20, 369] on main "Location [PERSON_NAME] LLC-[GEOGRAPHIC_DATA] [GEOGRAPHIC_DATA] [GEOGRAPHIC_DATA…" at bounding box center [224, 347] width 430 height 828
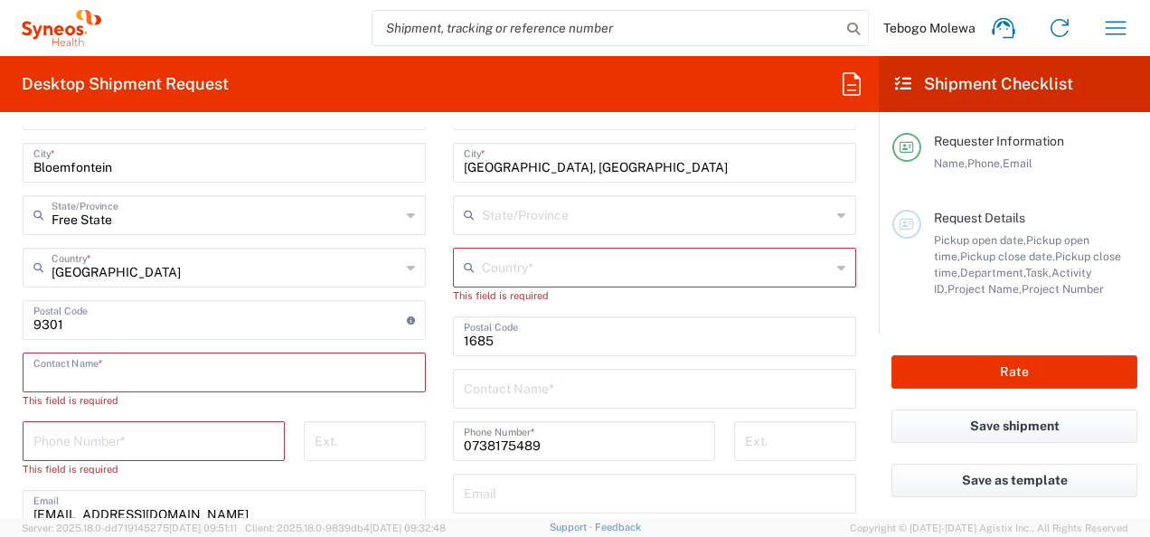
paste input "Rulando Jordaa"
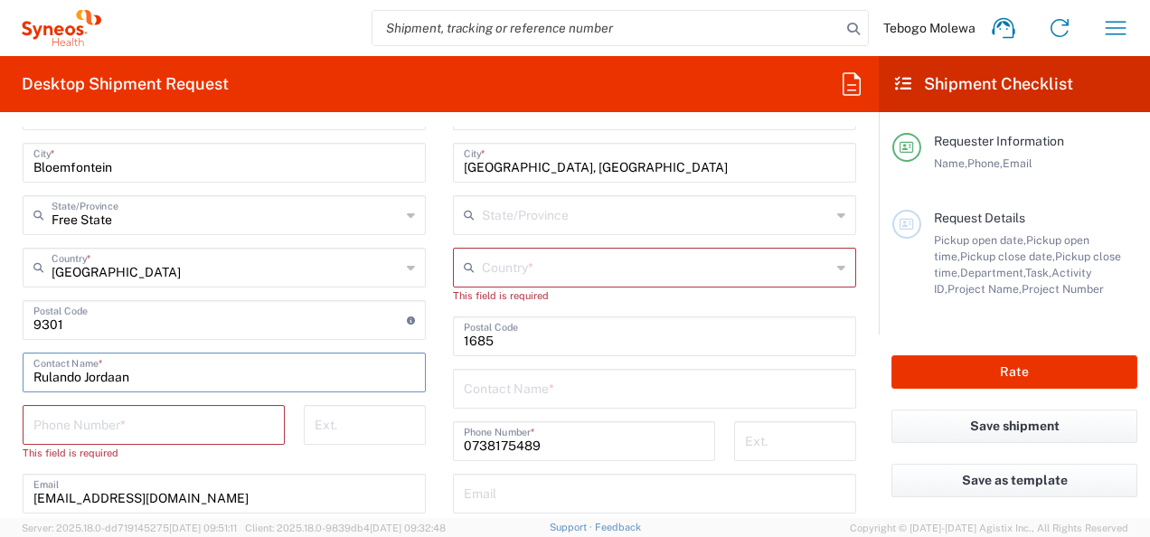
type input "Rulando Jordaan"
paste input "063 672 9289"
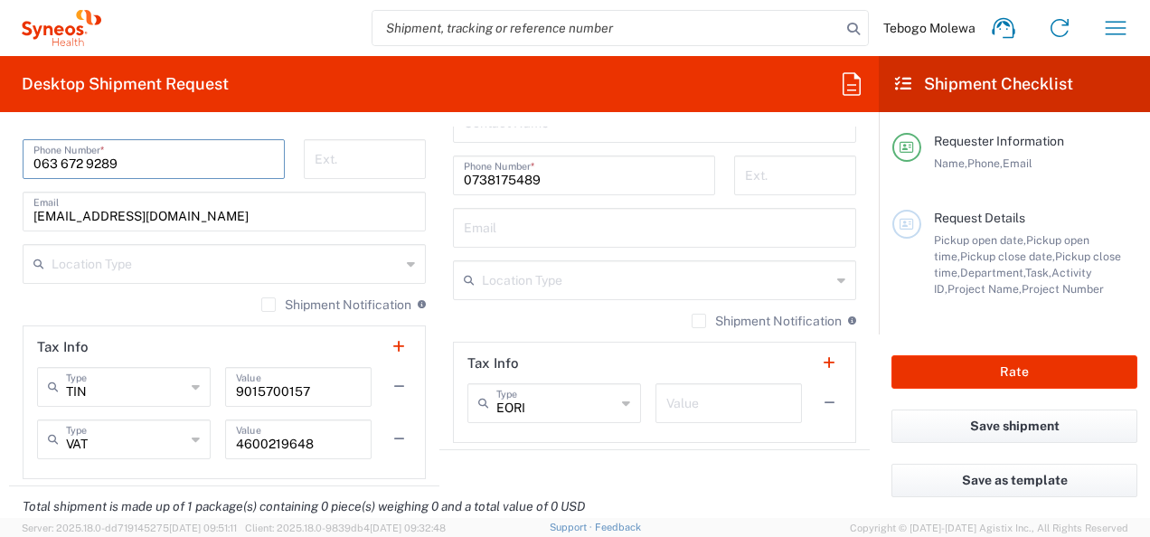
scroll to position [1265, 0]
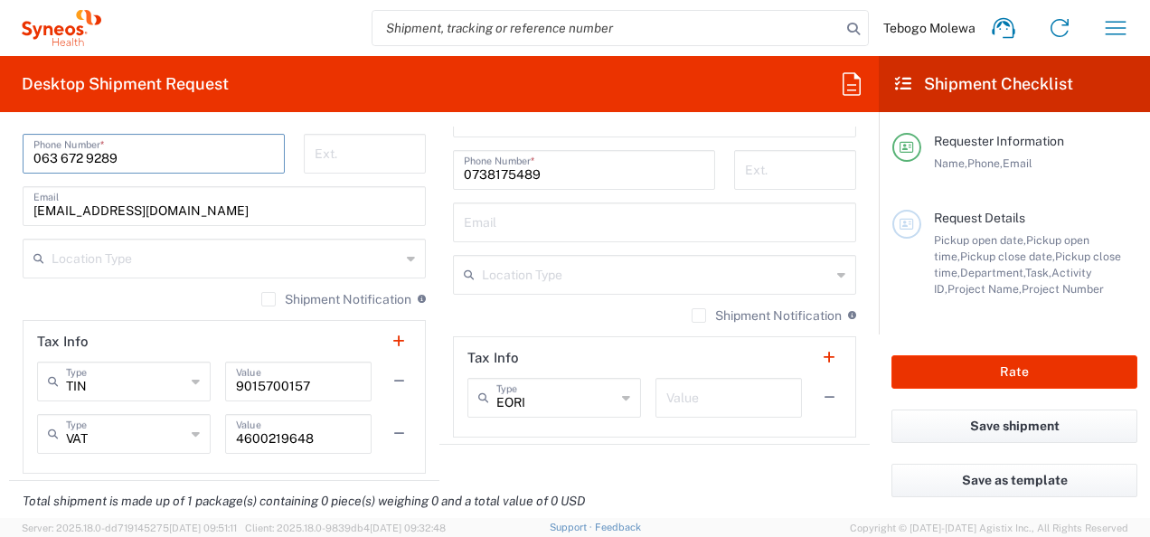
type input "063 672 9289"
drag, startPoint x: 264, startPoint y: 208, endPoint x: 99, endPoint y: 208, distance: 165.4
click at [8, 217] on form "Requester Information Tebogo Molewa Name * [PHONE_NUMBER] Phone * [EMAIL_ADDRES…" at bounding box center [439, 322] width 879 height 391
paste input "rulando.jordaan"
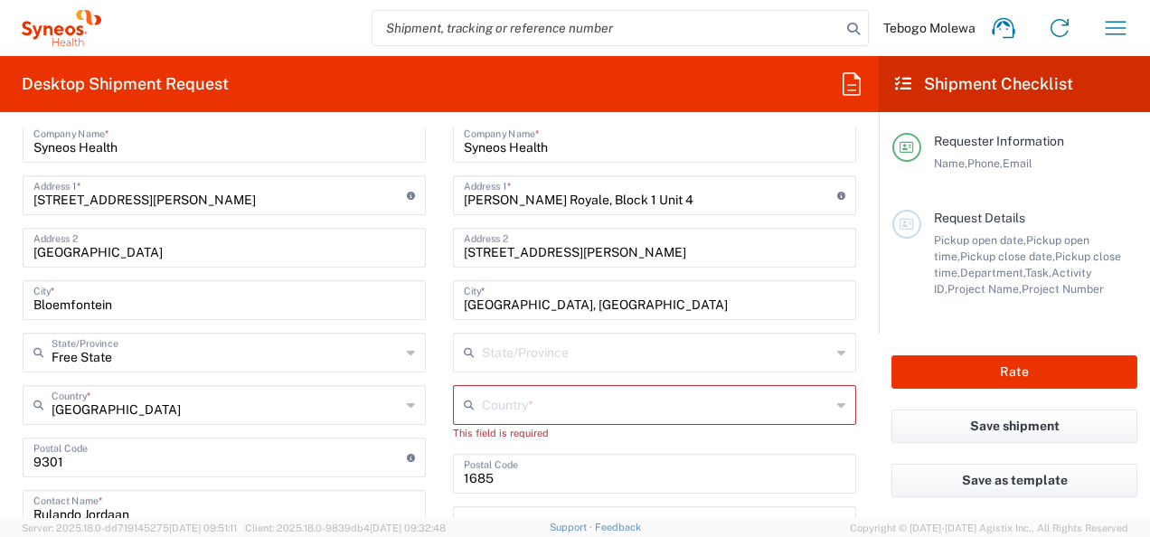
scroll to position [904, 0]
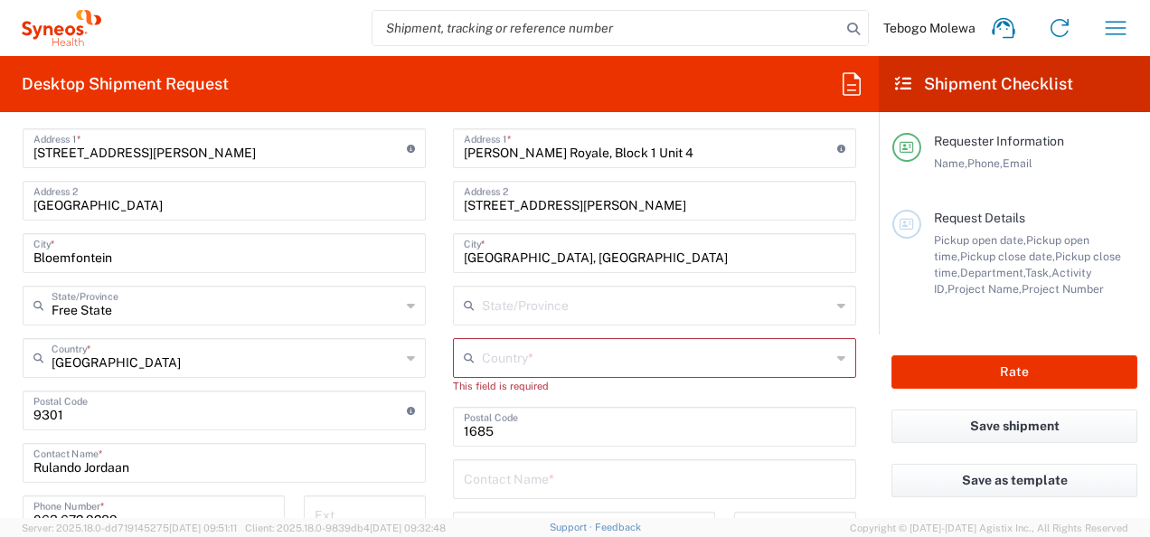
type input "[EMAIL_ADDRESS][DOMAIN_NAME]"
click at [501, 352] on input "text" at bounding box center [656, 357] width 349 height 32
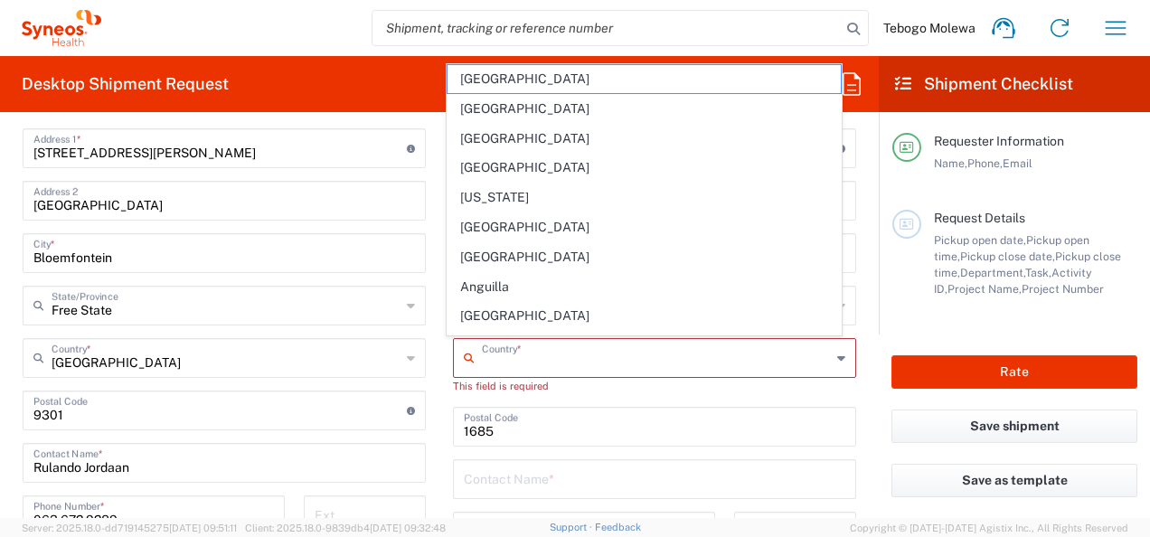
type input "[GEOGRAPHIC_DATA]"
click at [857, 390] on form "Requester Information Tebogo Molewa Name * [PHONE_NUMBER] Phone * [EMAIL_ADDRES…" at bounding box center [439, 322] width 879 height 391
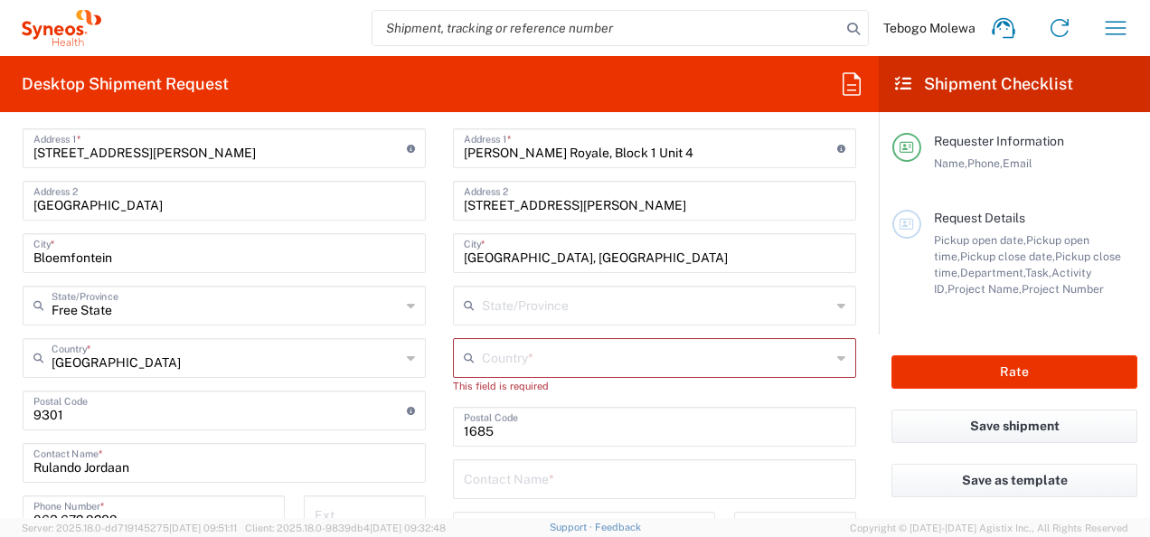
click at [557, 351] on input "text" at bounding box center [656, 357] width 349 height 32
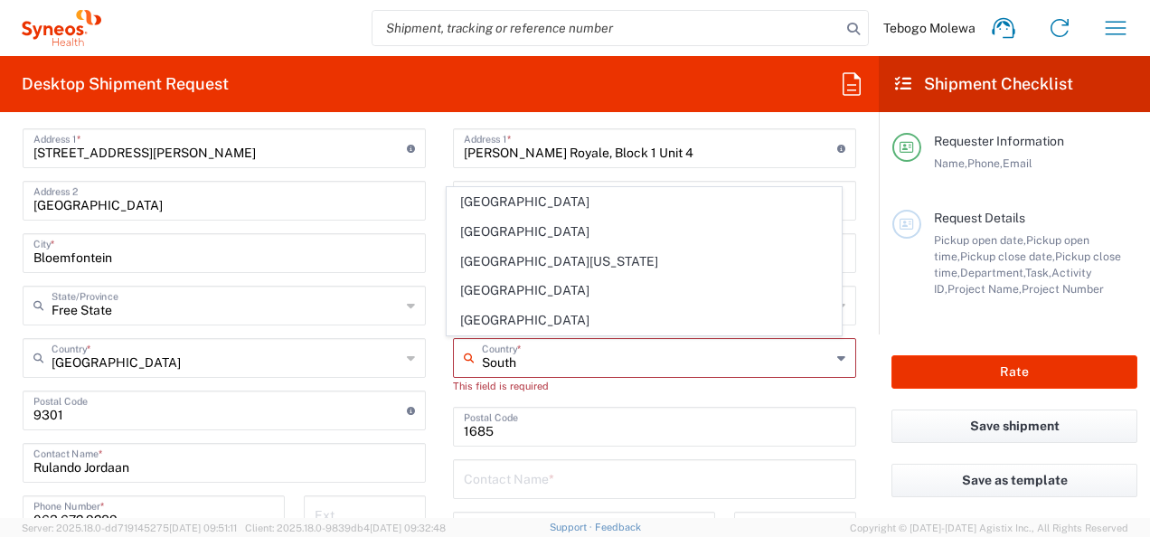
type input "[GEOGRAPHIC_DATA]"
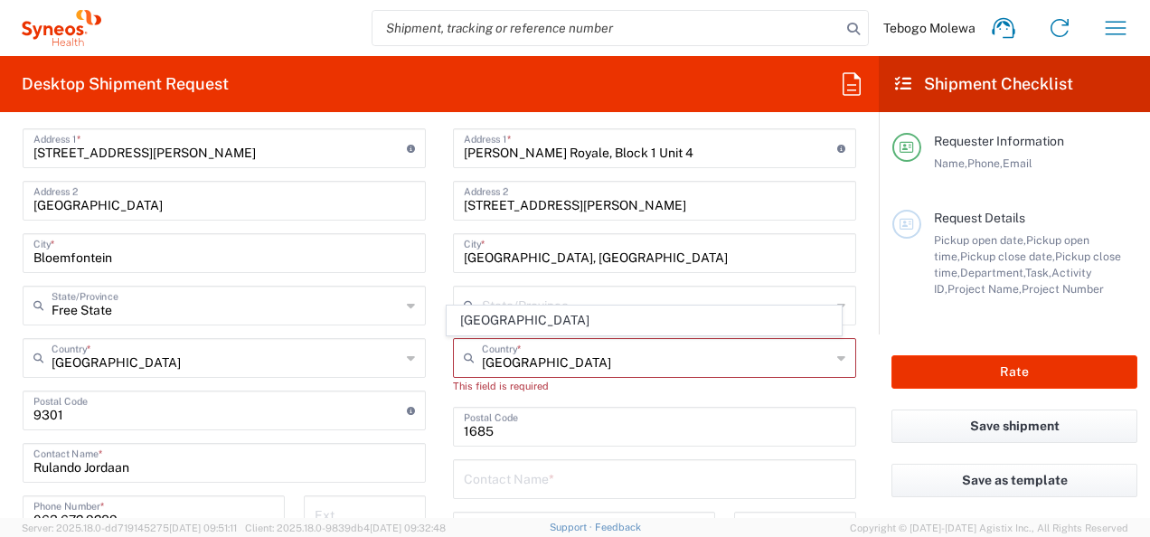
click at [441, 398] on main "Location [PERSON_NAME] LLC-[GEOGRAPHIC_DATA] [GEOGRAPHIC_DATA] [GEOGRAPHIC_DATA…" at bounding box center [654, 412] width 430 height 776
click at [494, 355] on input "text" at bounding box center [656, 357] width 349 height 32
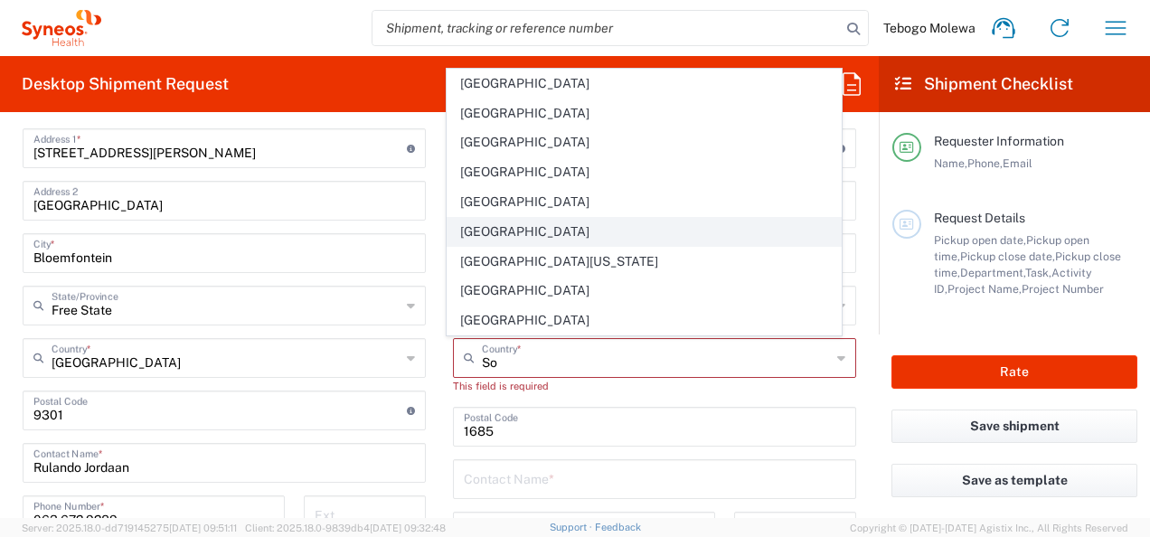
click at [492, 230] on span "[GEOGRAPHIC_DATA]" at bounding box center [643, 232] width 392 height 28
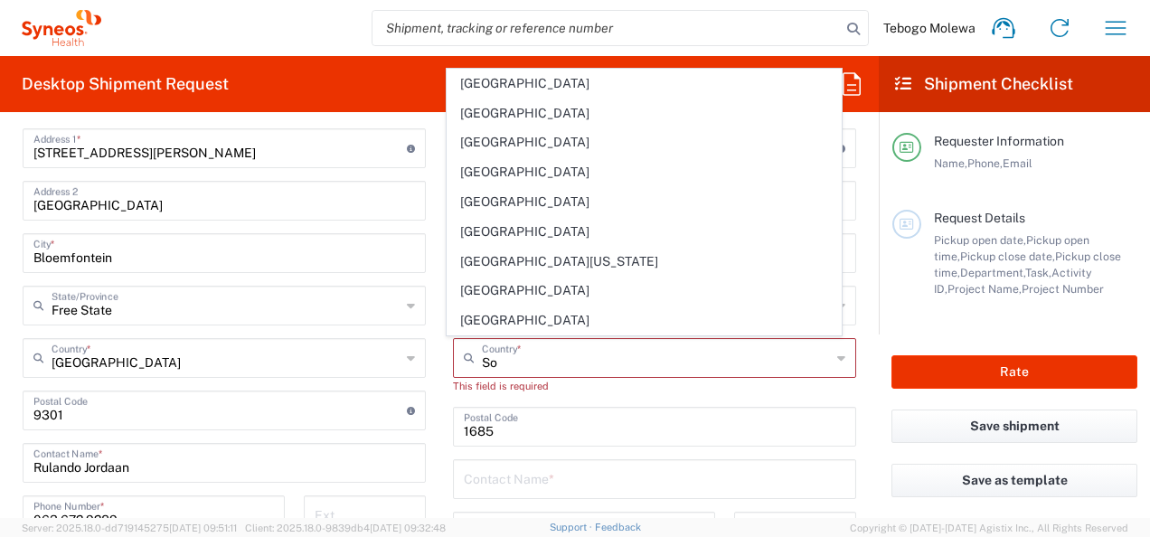
type input "[GEOGRAPHIC_DATA]"
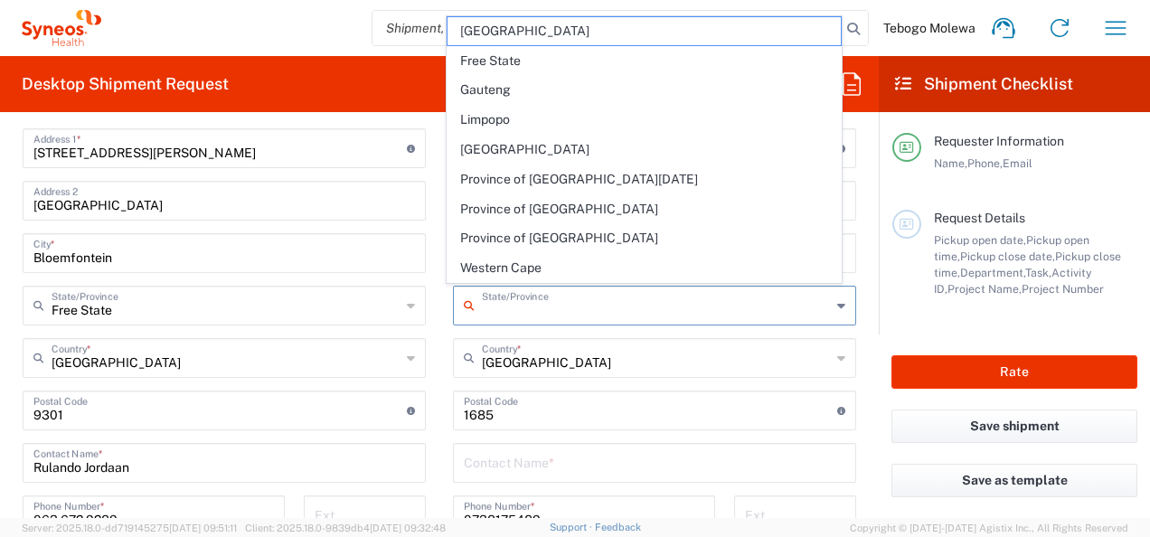
click at [548, 306] on input "text" at bounding box center [656, 304] width 349 height 32
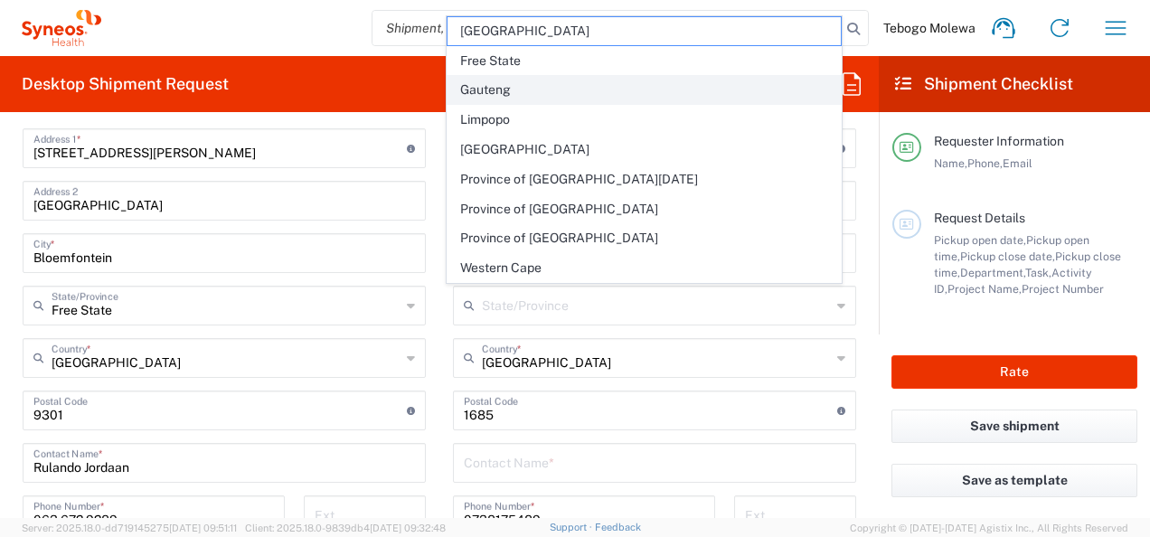
click at [486, 96] on span "Gauteng" at bounding box center [643, 90] width 392 height 28
type input "Gauteng"
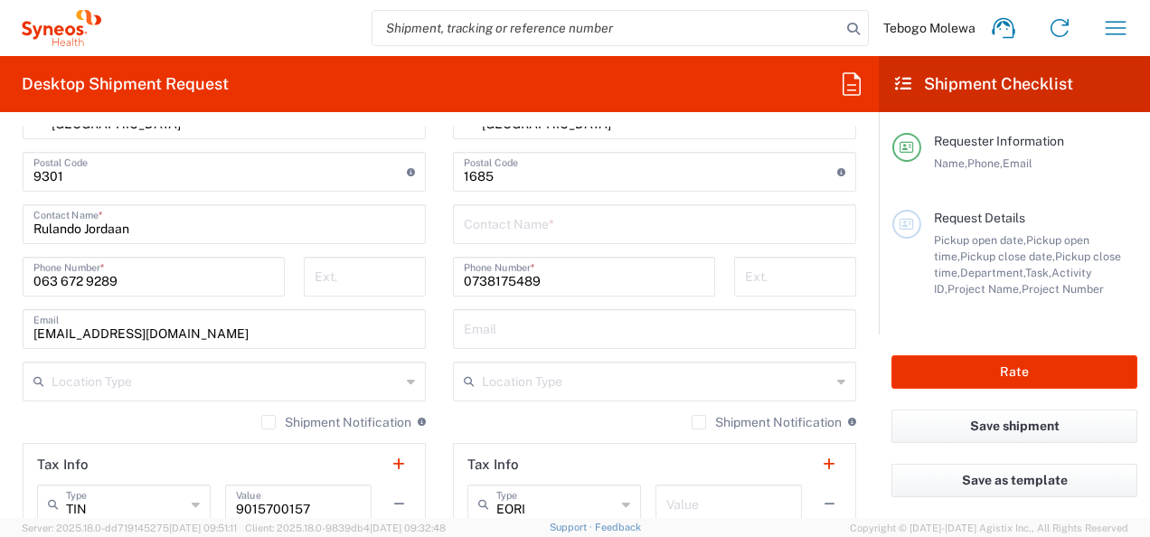
scroll to position [1175, 0]
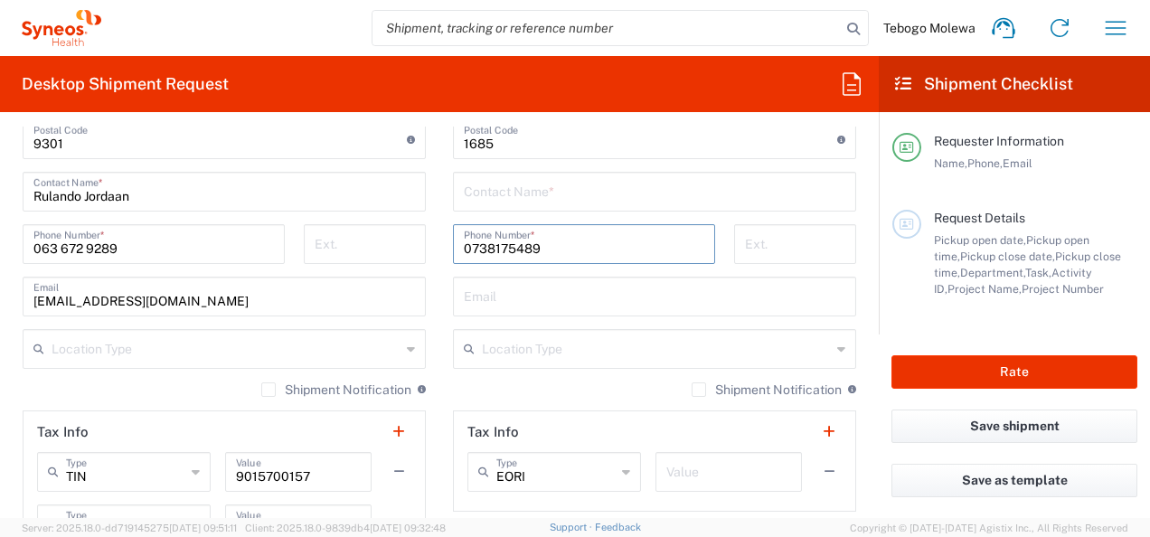
click at [551, 249] on input "0738175489" at bounding box center [584, 243] width 240 height 32
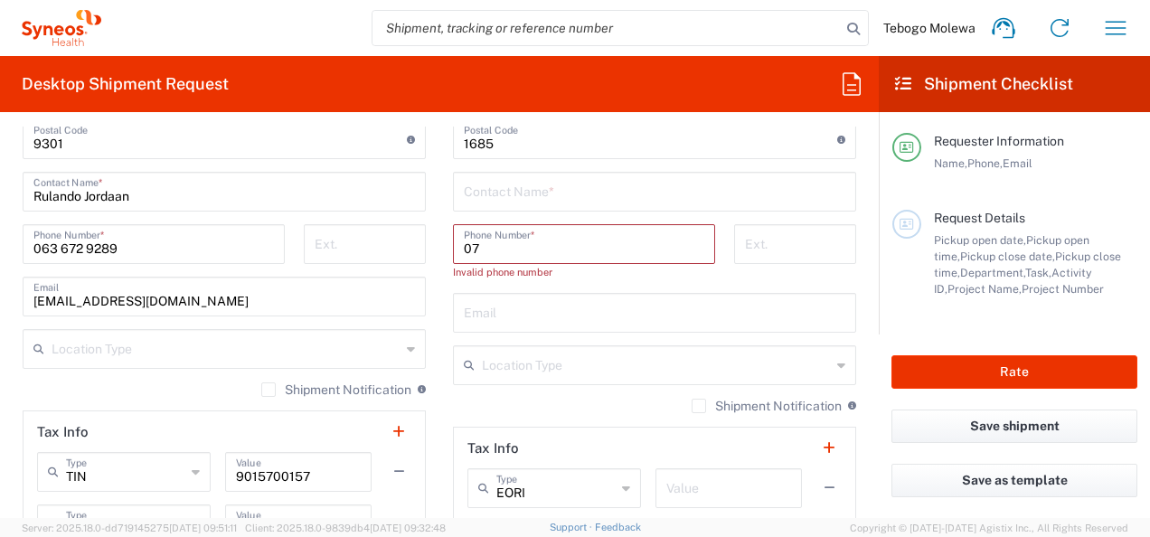
type input "0"
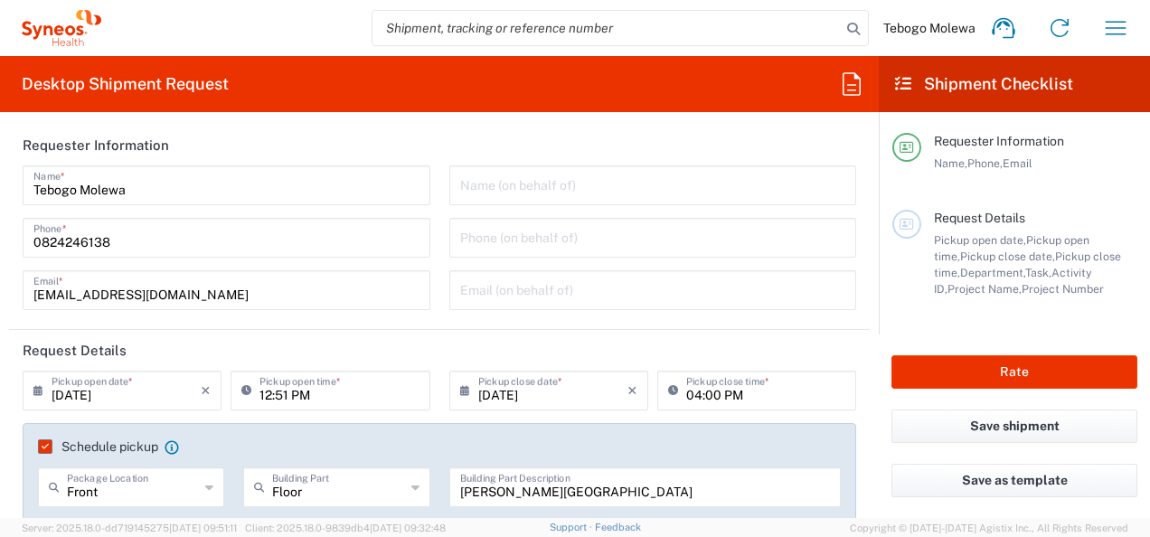
scroll to position [0, 0]
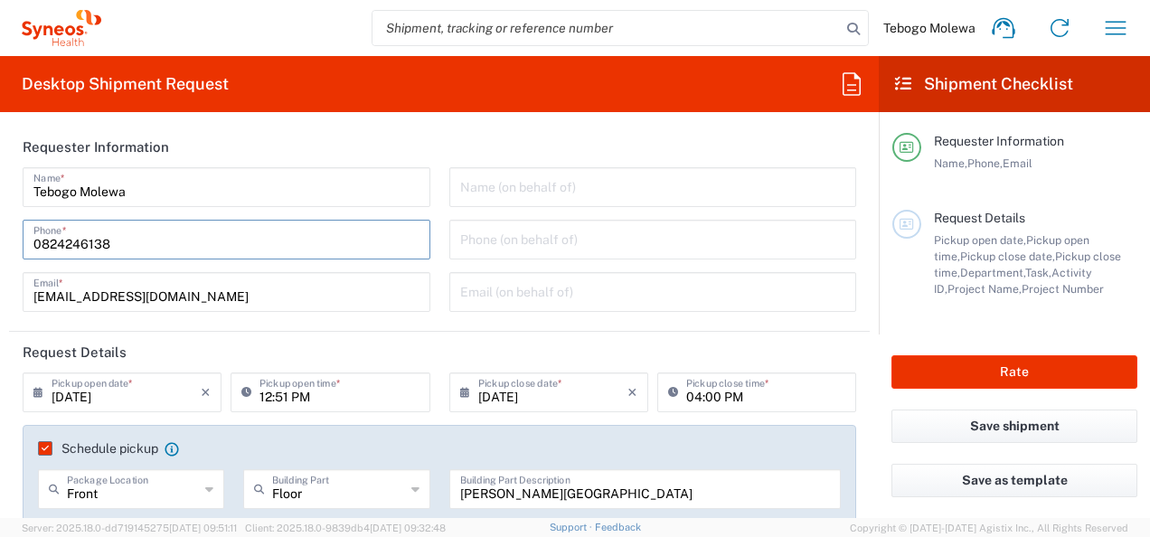
drag, startPoint x: 110, startPoint y: 244, endPoint x: 33, endPoint y: 239, distance: 77.9
click at [33, 239] on input "0824246138" at bounding box center [226, 238] width 386 height 32
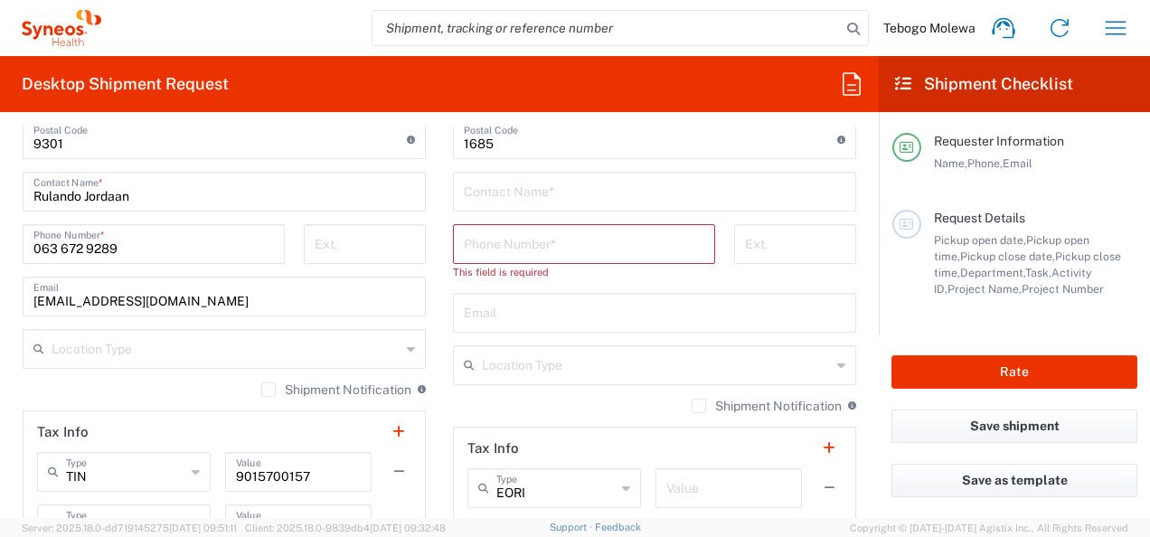
scroll to position [1085, 0]
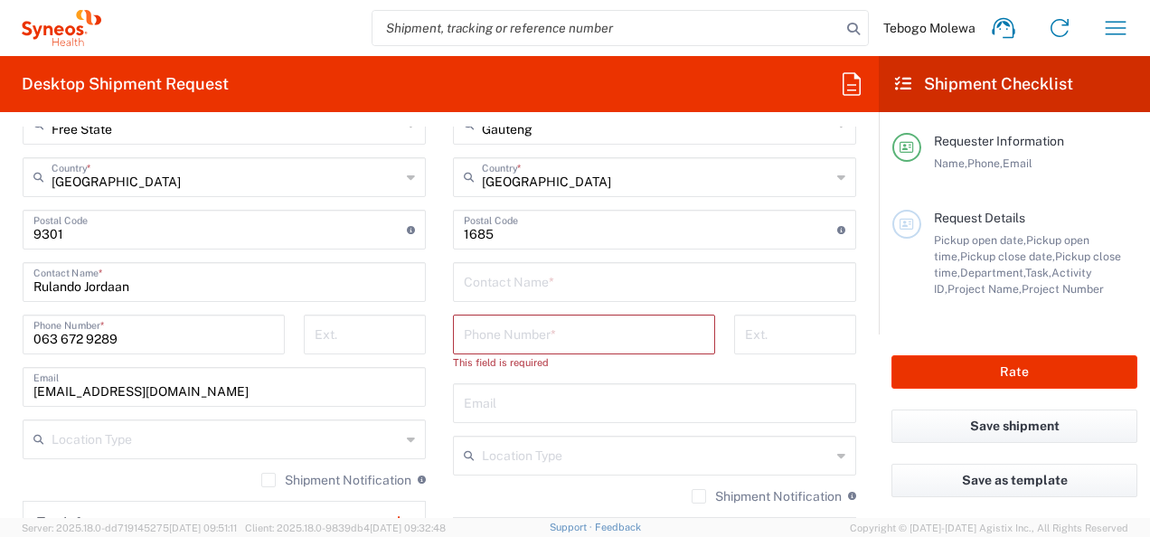
click at [510, 277] on input "text" at bounding box center [654, 281] width 381 height 32
type input "Tebogo Molewa"
click at [495, 335] on input "tel" at bounding box center [584, 333] width 240 height 32
type input "0824246138"
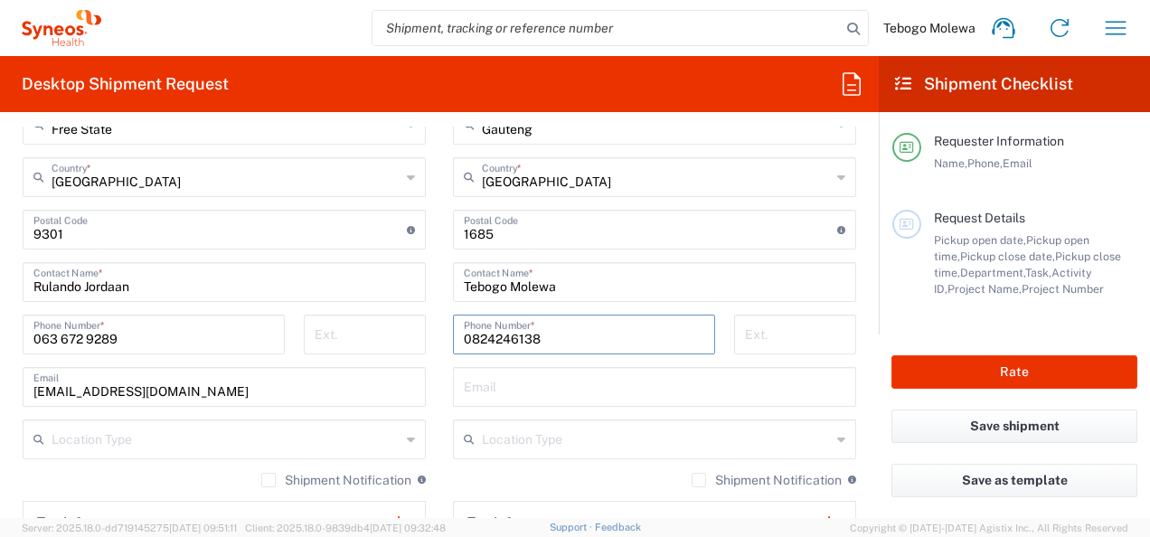
click at [504, 390] on input "text" at bounding box center [654, 386] width 381 height 32
type input "[EMAIL_ADDRESS][DOMAIN_NAME]"
type input "Tebogo Molewa"
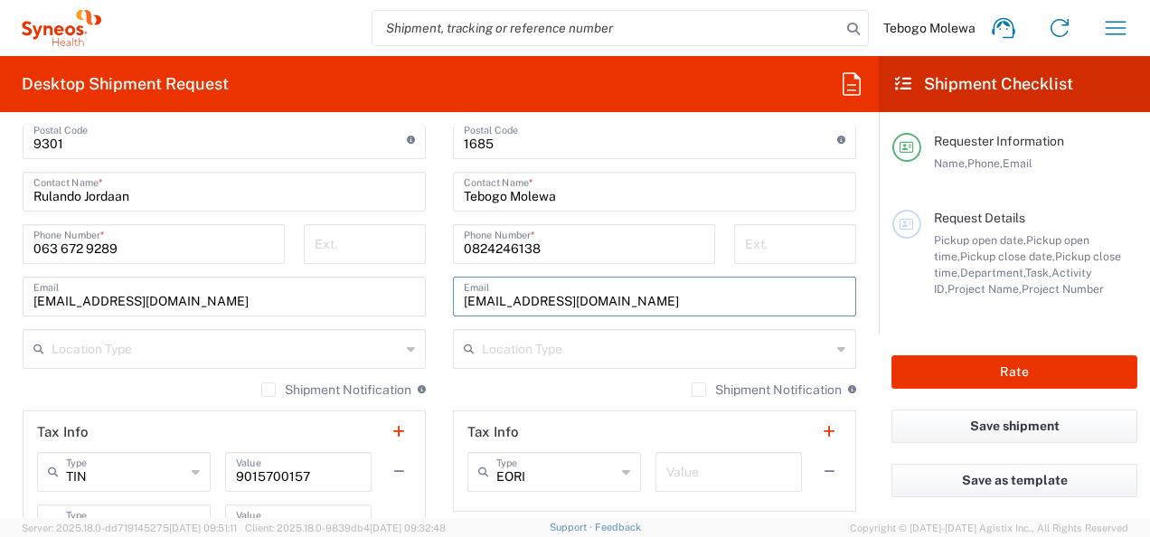
scroll to position [1175, 0]
click at [439, 331] on main "Location [PERSON_NAME] LLC-[GEOGRAPHIC_DATA] [GEOGRAPHIC_DATA] [GEOGRAPHIC_DATA…" at bounding box center [654, 131] width 430 height 759
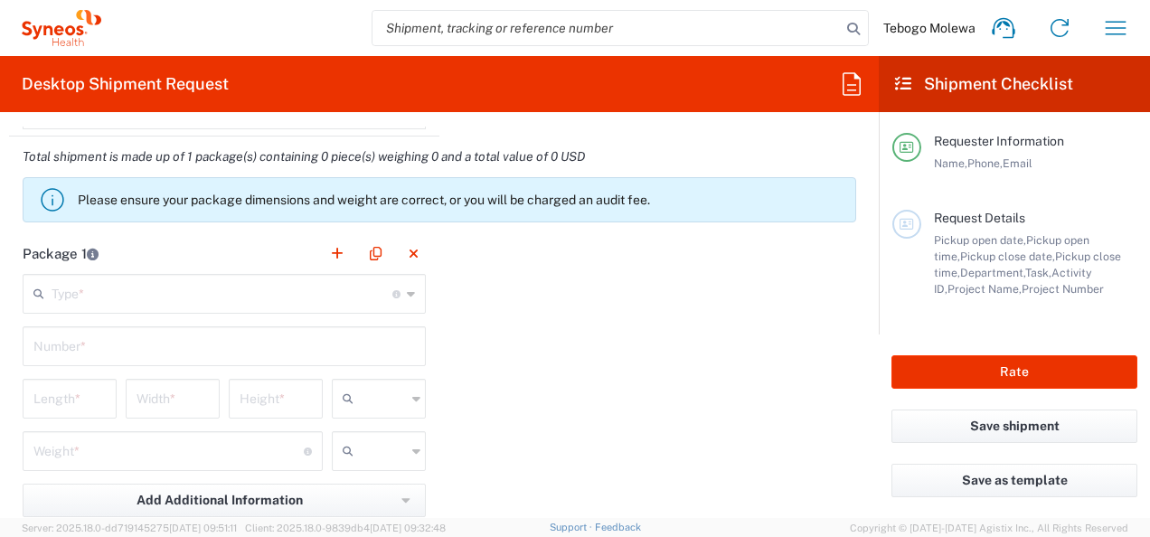
scroll to position [1627, 0]
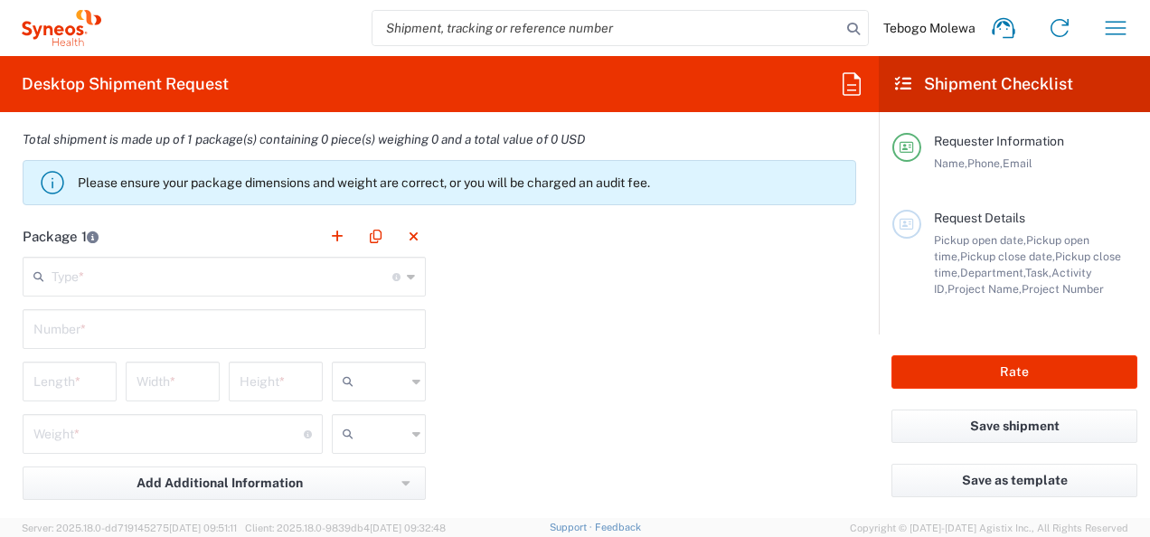
click at [233, 282] on input "text" at bounding box center [222, 275] width 341 height 32
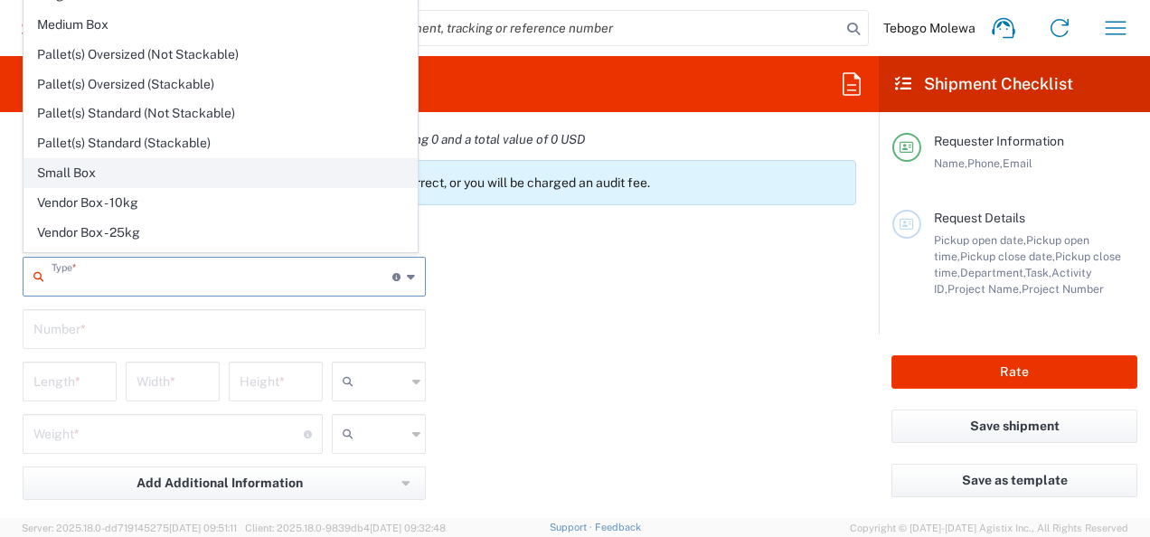
scroll to position [48, 0]
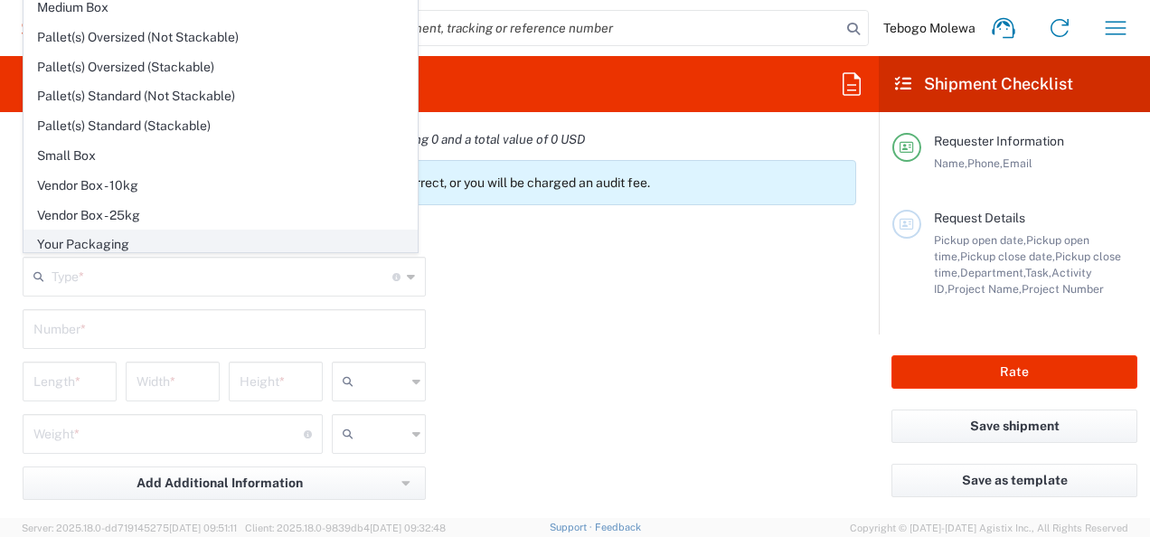
click at [113, 240] on span "Your Packaging" at bounding box center [220, 244] width 392 height 28
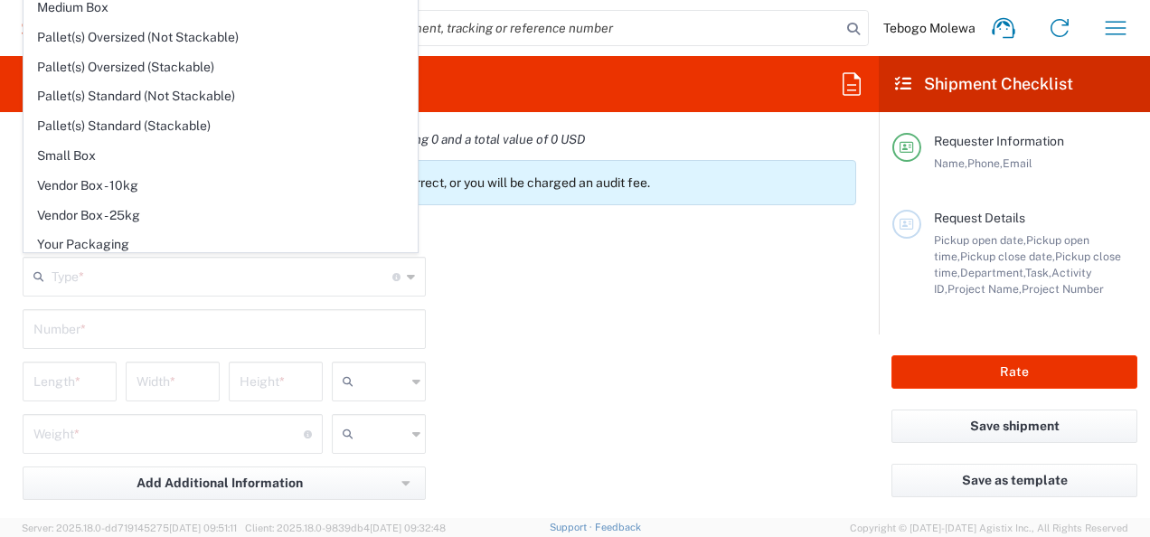
type input "Your Packaging"
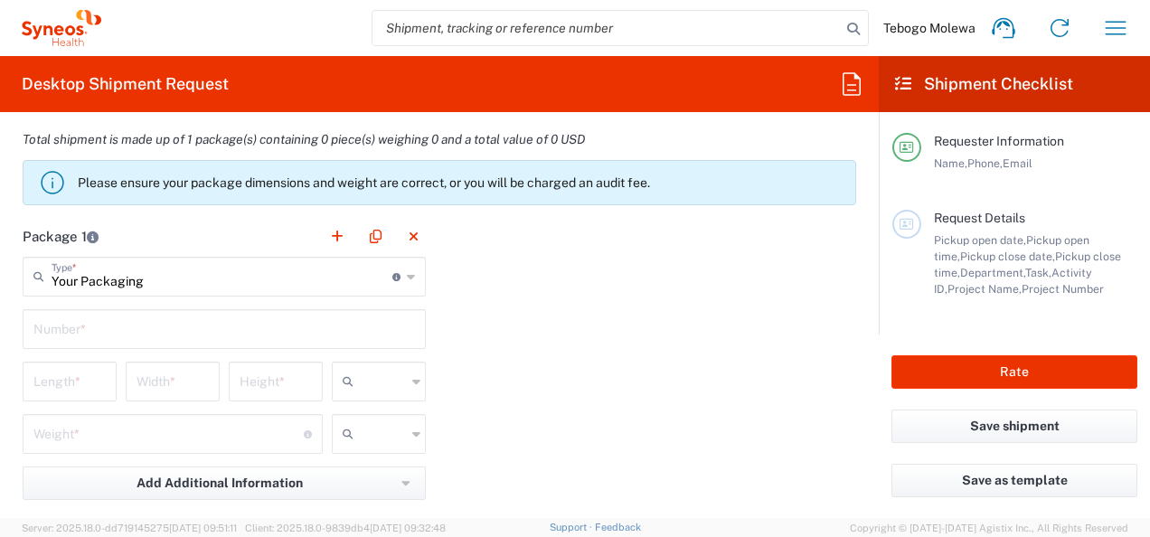
click at [165, 331] on input "text" at bounding box center [223, 328] width 381 height 32
type input "1"
click at [96, 380] on input "number" at bounding box center [69, 380] width 72 height 32
click at [403, 381] on div at bounding box center [379, 382] width 94 height 40
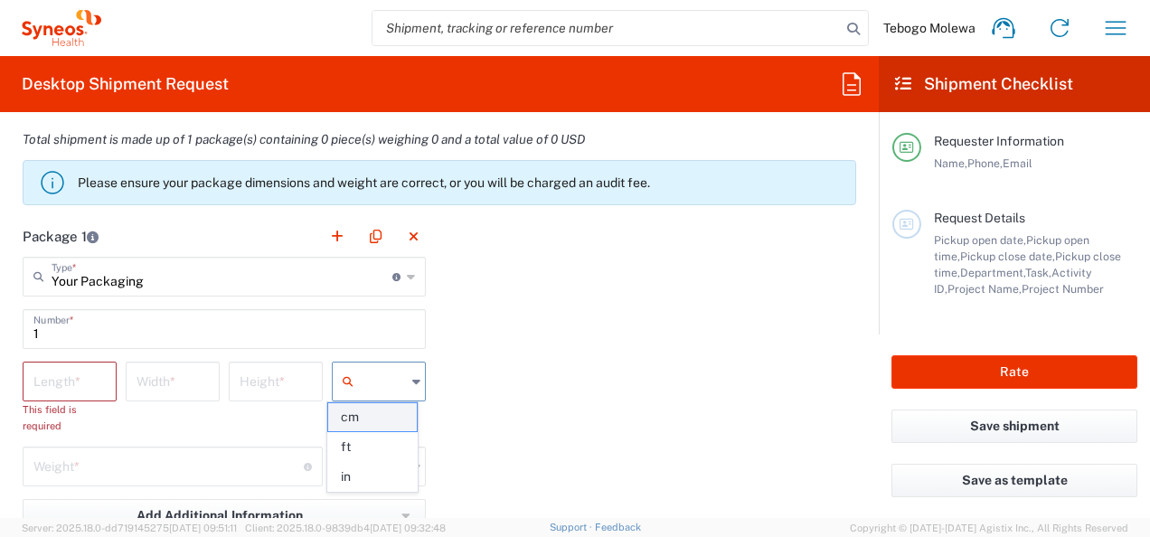
click at [369, 419] on span "cm" at bounding box center [372, 417] width 89 height 28
type input "cm"
click at [499, 389] on div "Package 1 Your Packaging Type * Material used to package goods Envelope Large B…" at bounding box center [439, 430] width 860 height 429
click at [92, 378] on input "number" at bounding box center [69, 380] width 72 height 32
paste input "531849.57"
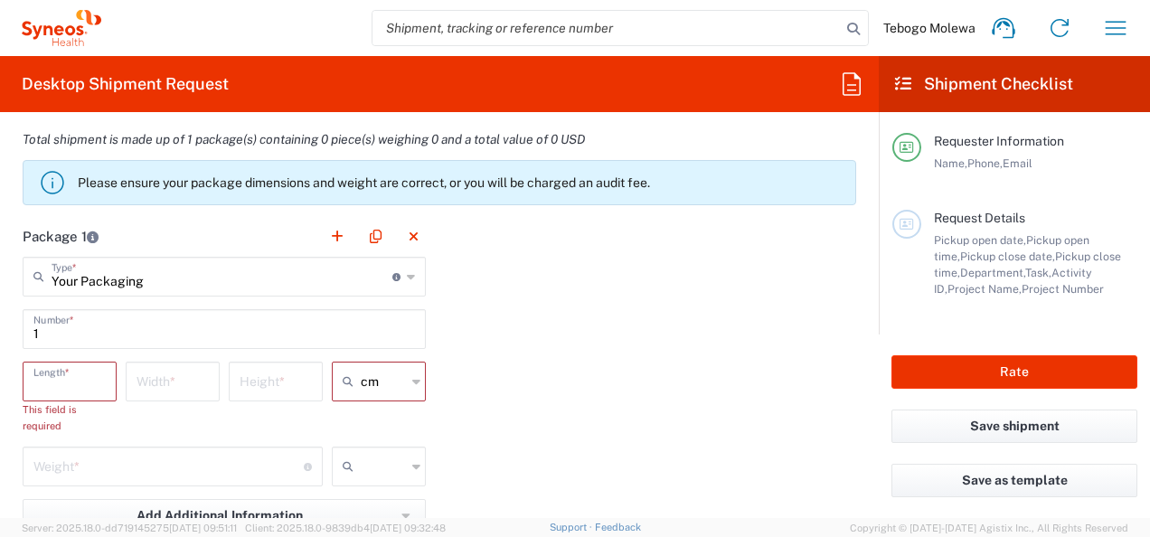
type input "531849.57"
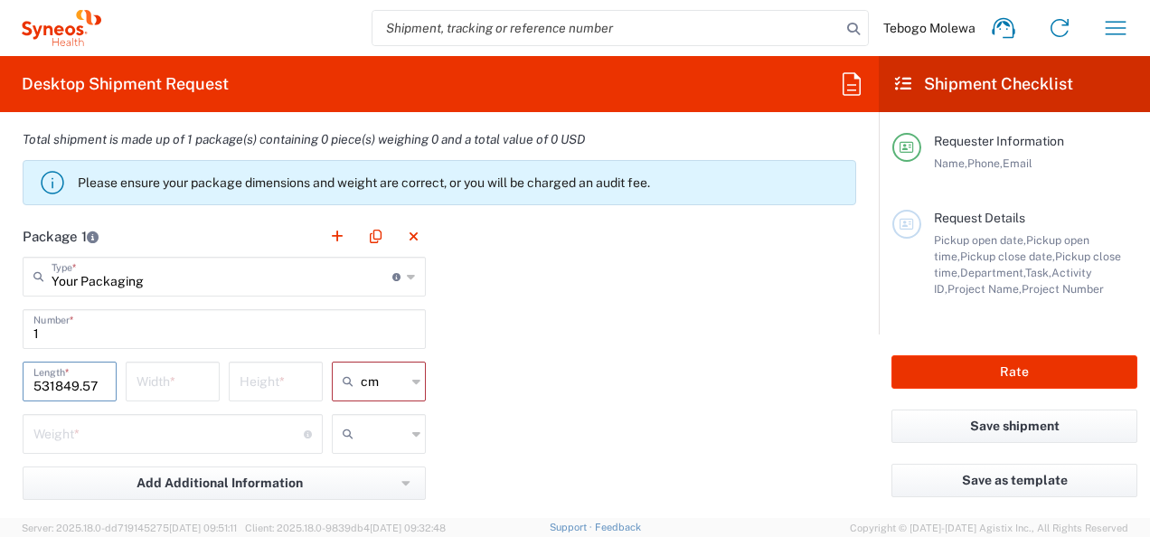
drag, startPoint x: 99, startPoint y: 378, endPoint x: 22, endPoint y: 386, distance: 77.3
click at [5, 390] on form "Requester Information Tebogo Molewa Name * [PHONE_NUMBER] Phone * [EMAIL_ADDRES…" at bounding box center [439, 322] width 879 height 391
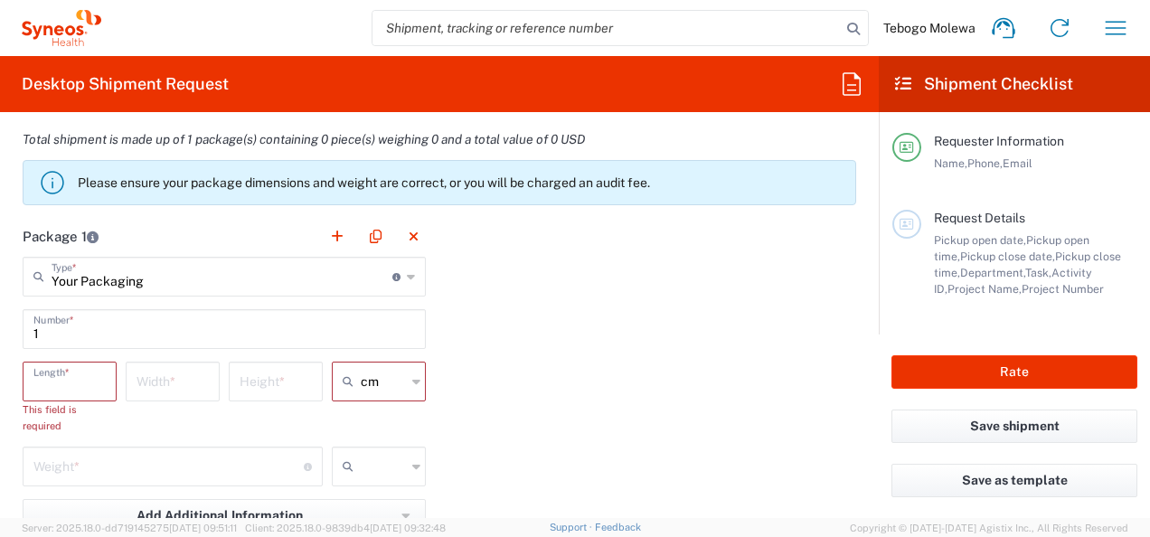
paste input "53"
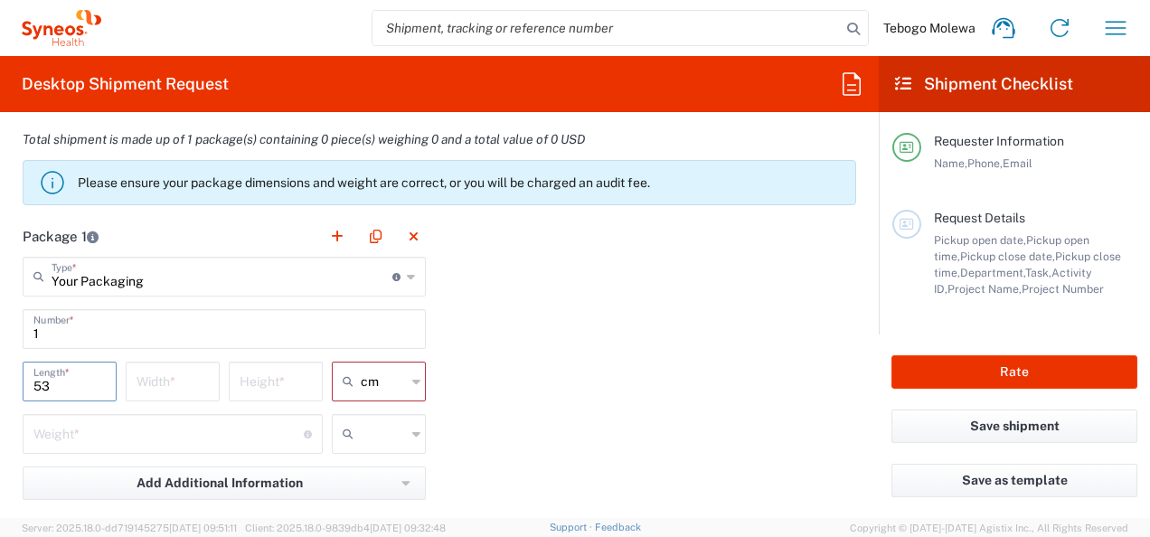
type input "53"
paste input "18"
type input "18"
click at [259, 378] on input "number" at bounding box center [276, 380] width 72 height 32
paste input "49.5"
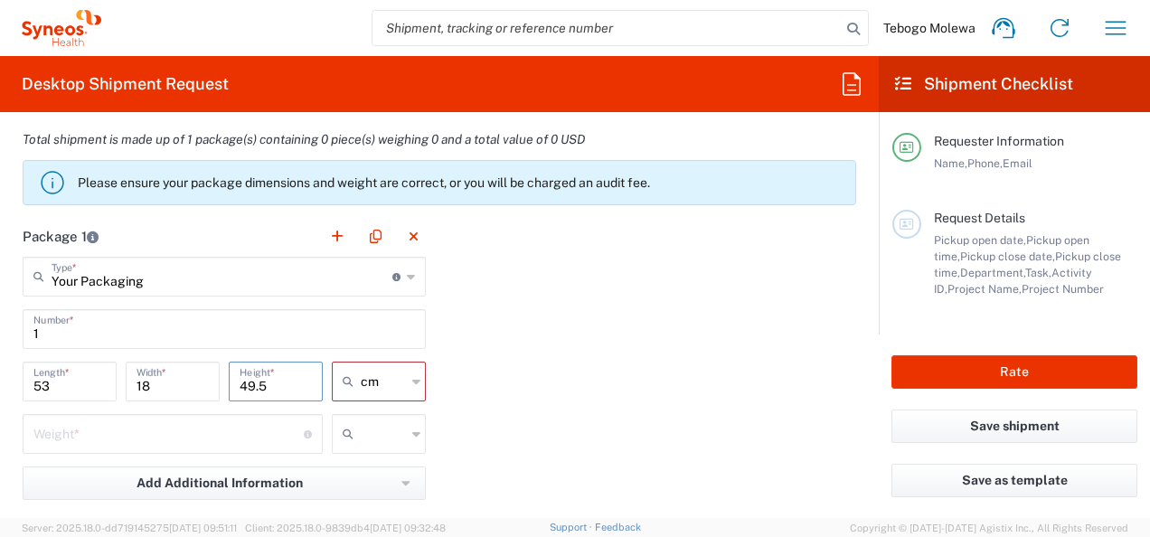
type input "49.5"
click at [651, 403] on div "Package 1 Your Packaging Type * Material used to package goods Envelope Large B…" at bounding box center [439, 414] width 860 height 397
click at [92, 436] on input "number" at bounding box center [168, 433] width 270 height 32
paste input "7"
type input "7"
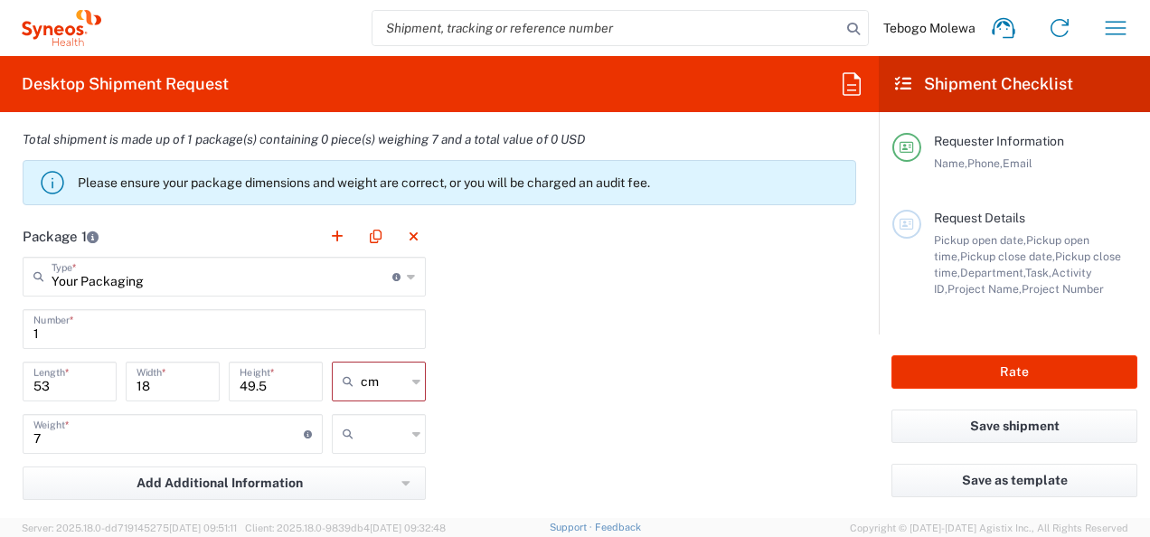
click at [412, 430] on icon at bounding box center [416, 433] width 8 height 29
click at [362, 474] on span "kgs" at bounding box center [372, 470] width 89 height 28
type input "kgs"
click at [559, 439] on div "Package 1 Your Packaging Type * Material used to package goods Envelope Large B…" at bounding box center [439, 414] width 860 height 397
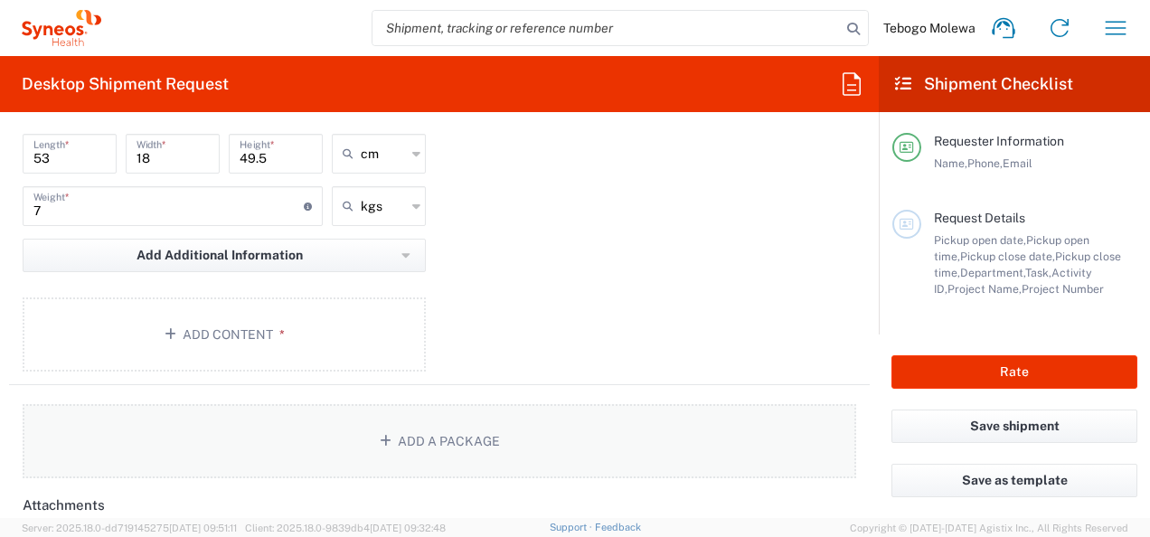
scroll to position [1898, 0]
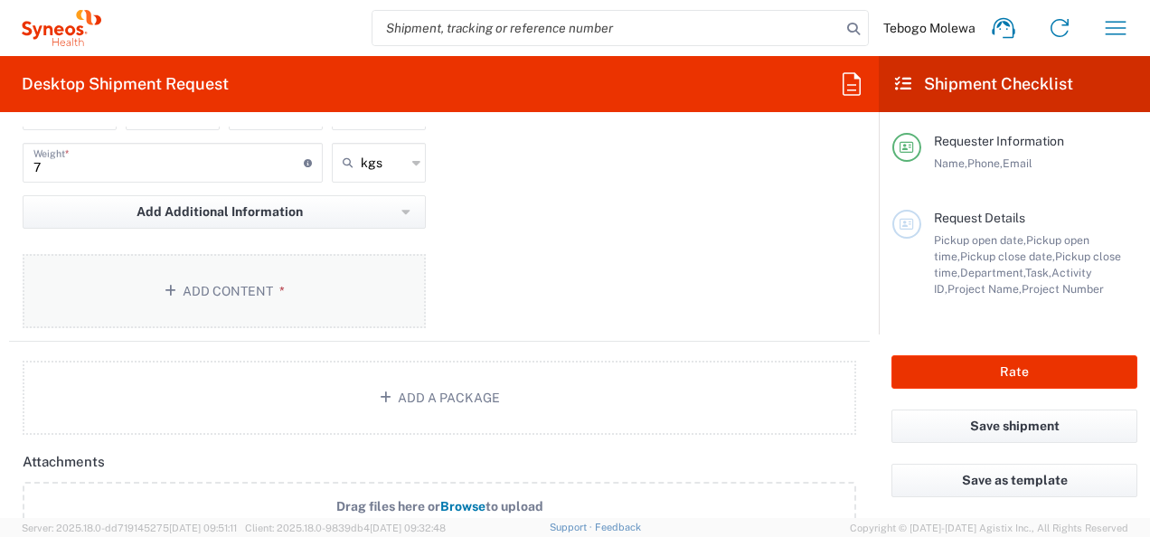
click at [254, 289] on button "Add Content *" at bounding box center [224, 291] width 403 height 74
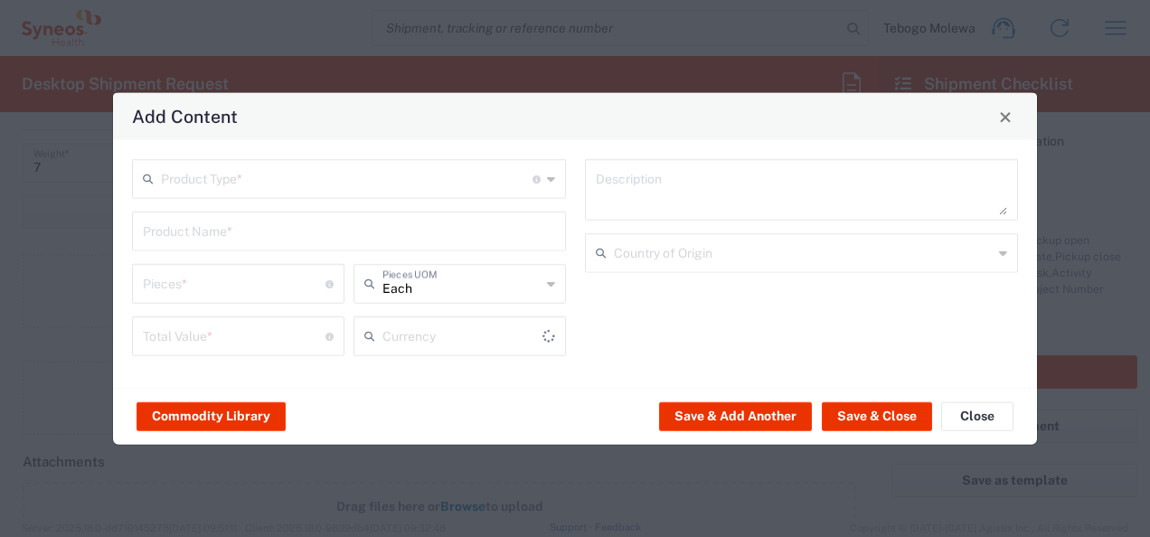
type input "US Dollar"
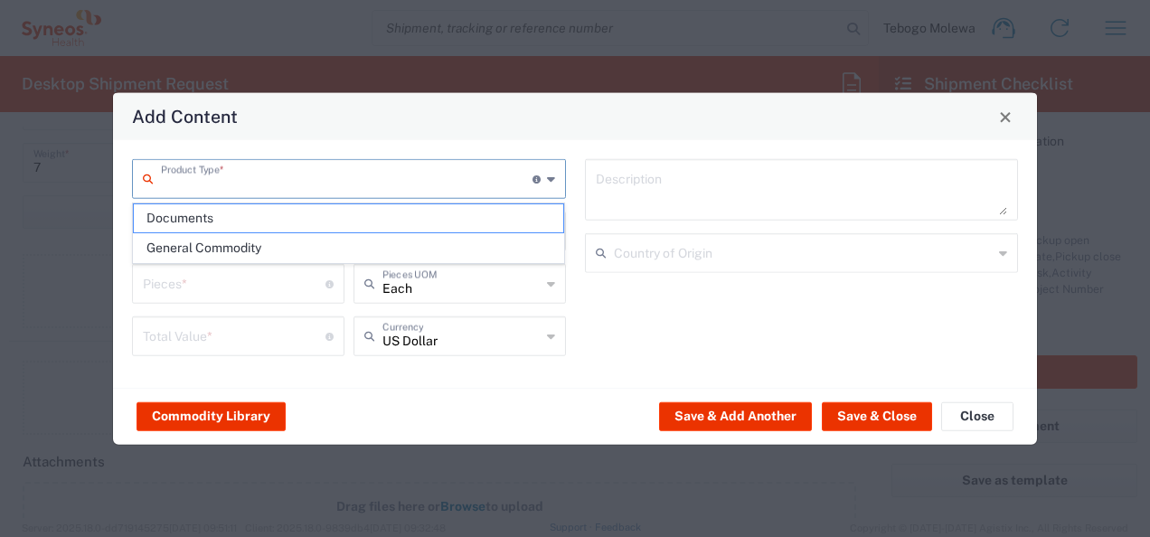
click at [290, 184] on input "text" at bounding box center [346, 178] width 371 height 32
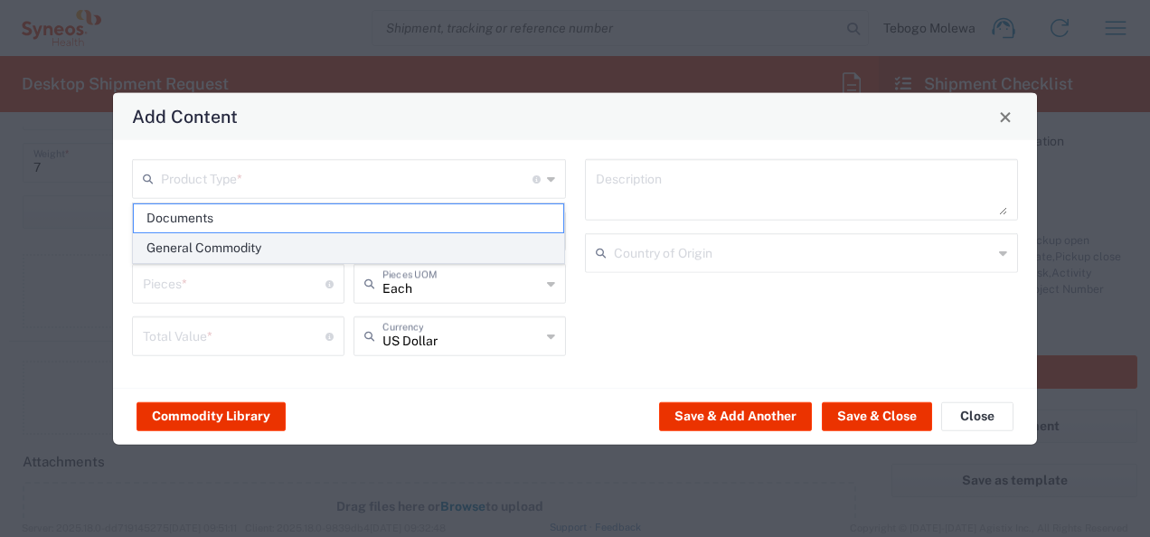
click at [239, 242] on span "General Commodity" at bounding box center [349, 248] width 430 height 28
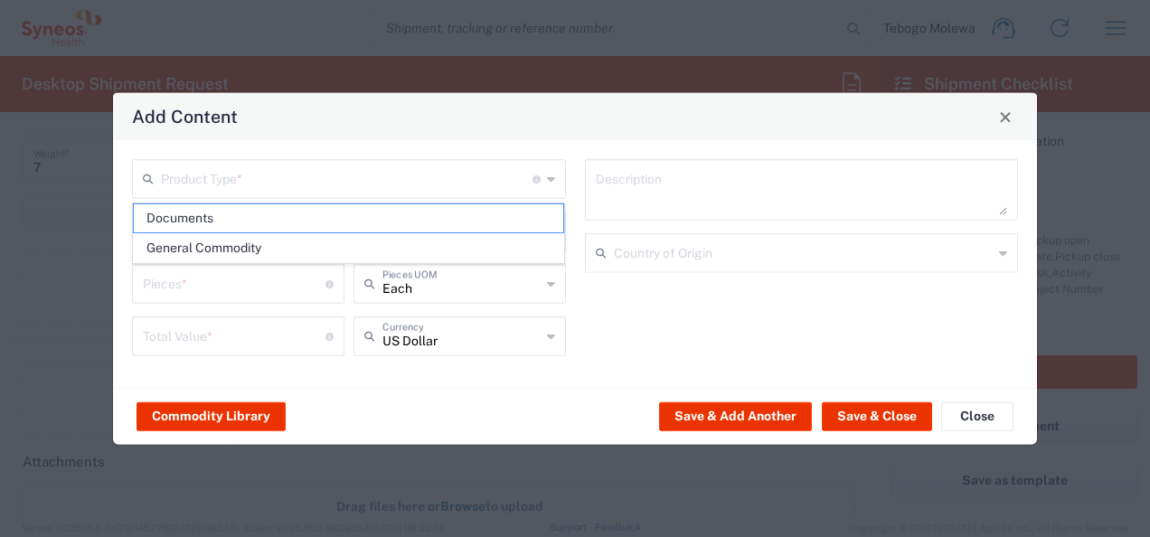
type input "General Commodity"
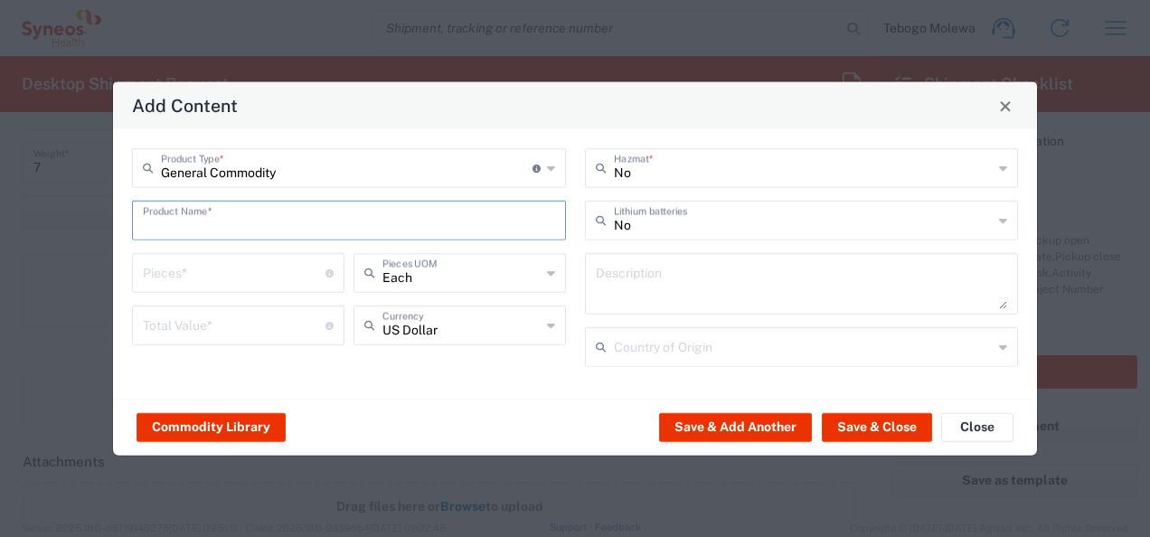
click at [253, 223] on input "text" at bounding box center [349, 219] width 412 height 32
paste input "Dell 24 Inch Monitor"
type input "Dell 24 Inch Monitor"
click at [227, 281] on input "number" at bounding box center [234, 272] width 183 height 32
type input "1"
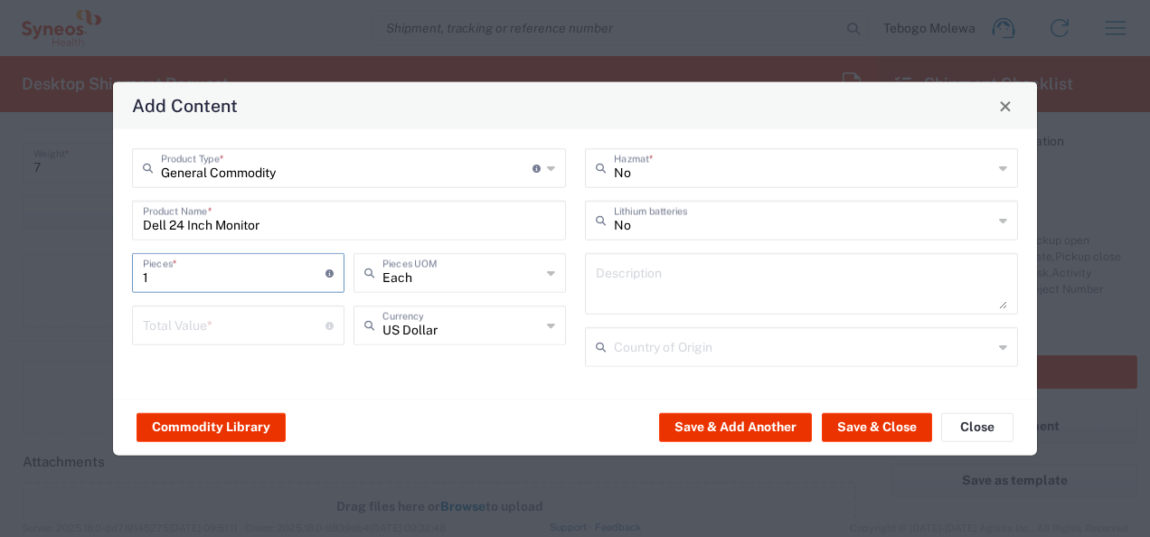
click at [268, 336] on input "number" at bounding box center [234, 324] width 183 height 32
type input "4000"
click at [329, 387] on div "General Commodity Product Type * Document: Paper document generated internally …" at bounding box center [575, 263] width 924 height 269
click at [551, 325] on icon at bounding box center [551, 325] width 8 height 29
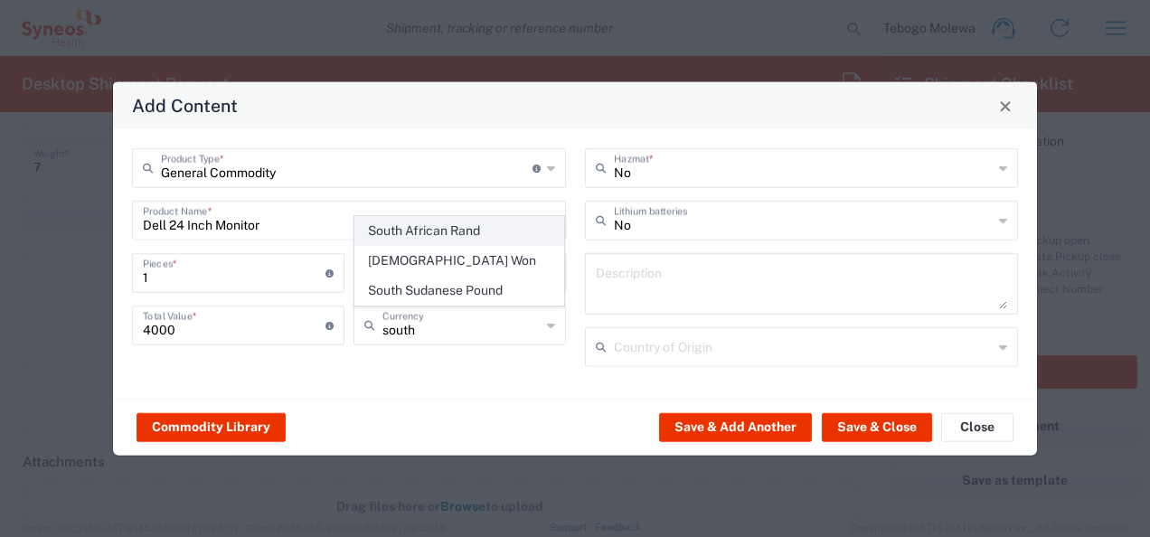
click at [466, 236] on span "South African Rand" at bounding box center [459, 231] width 209 height 28
type input "South African Rand"
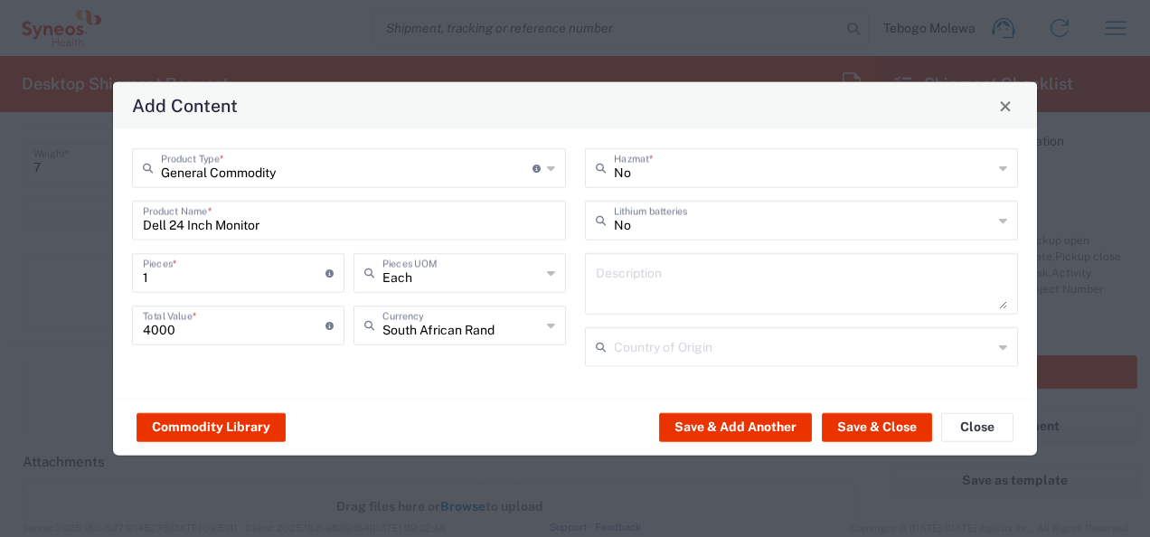
click at [434, 417] on div "Commodity Library Save & Add Another Save & Close Close" at bounding box center [575, 427] width 924 height 57
click at [736, 426] on button "Save & Add Another" at bounding box center [735, 426] width 153 height 29
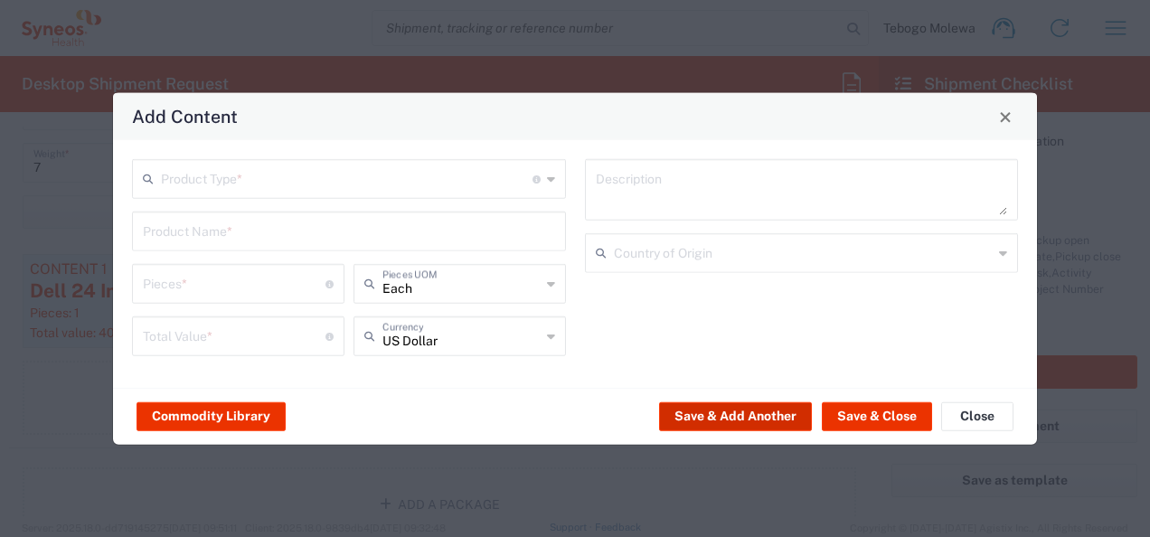
click at [698, 414] on button "Save & Add Another" at bounding box center [735, 415] width 153 height 29
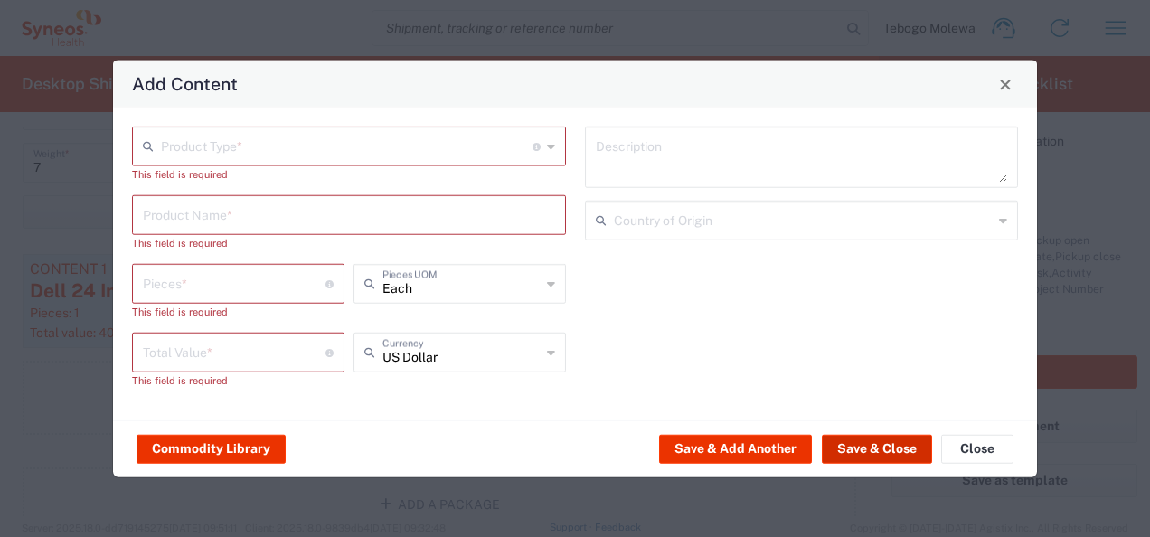
click at [889, 449] on button "Save & Close" at bounding box center [877, 448] width 110 height 29
click at [882, 448] on button "Save & Close" at bounding box center [877, 448] width 110 height 29
click at [974, 443] on button "Close" at bounding box center [977, 448] width 72 height 29
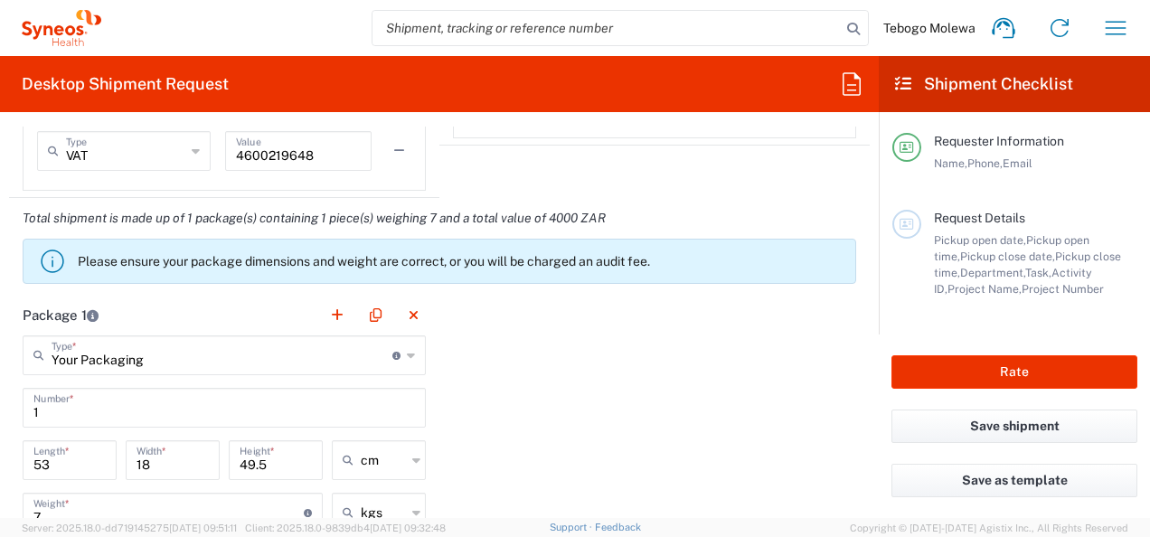
scroll to position [1537, 0]
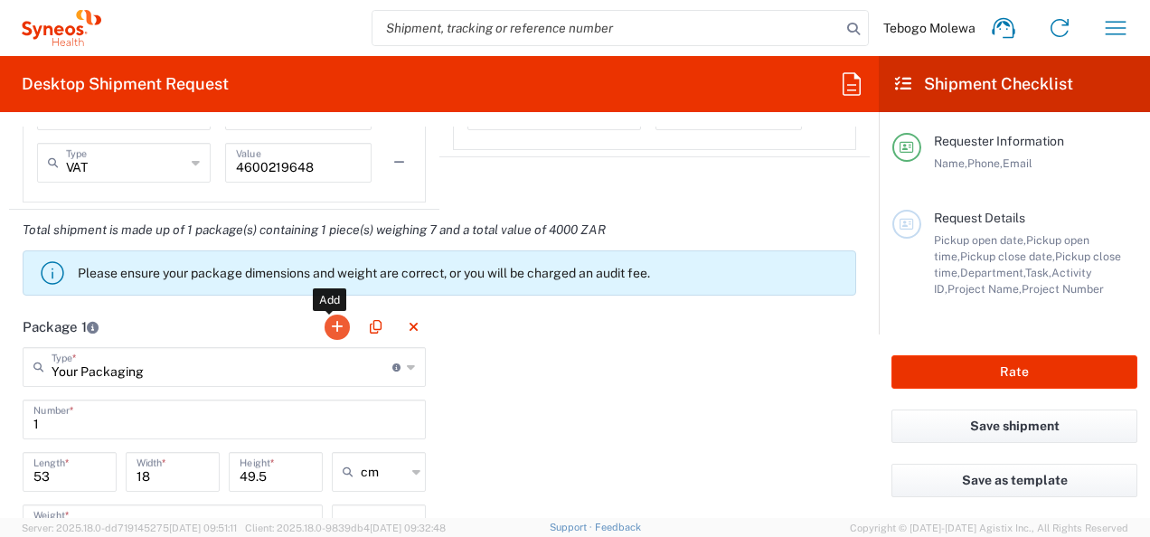
click at [333, 323] on button "button" at bounding box center [336, 327] width 25 height 25
click at [522, 371] on input "text" at bounding box center [652, 366] width 341 height 32
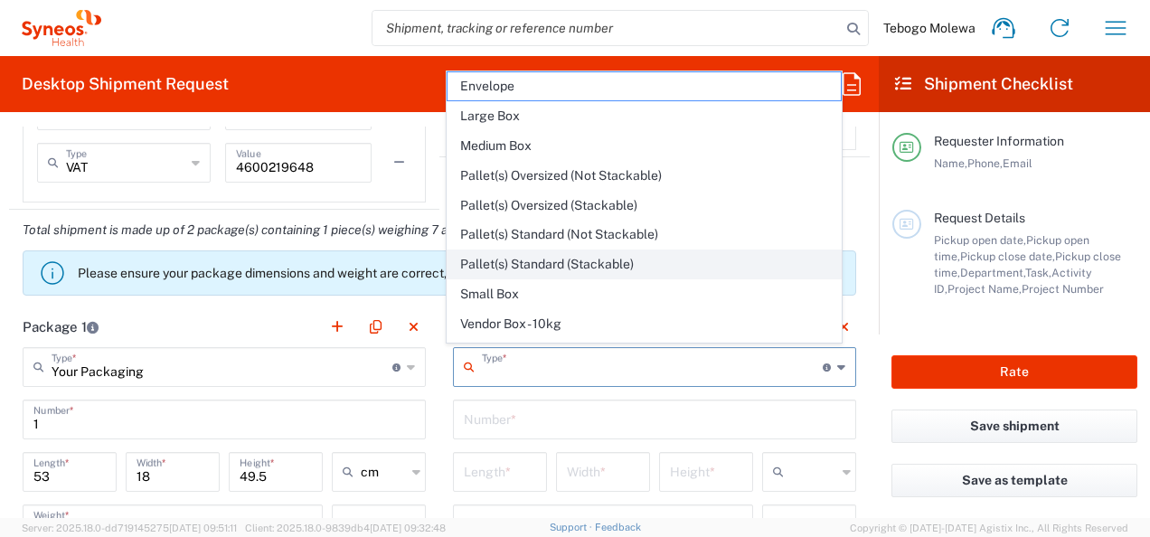
scroll to position [48, 0]
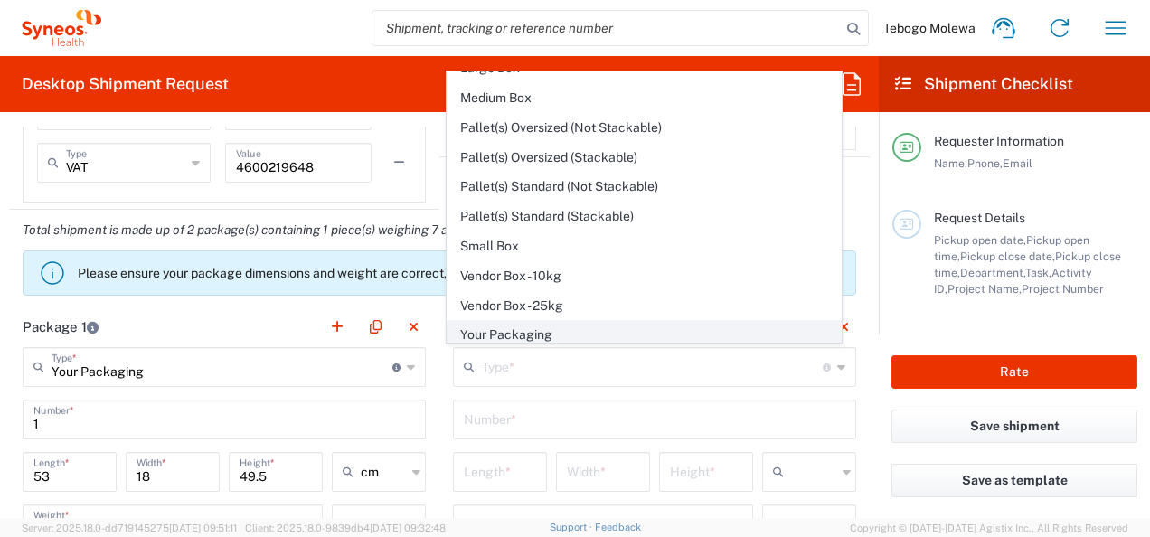
click at [510, 325] on span "Your Packaging" at bounding box center [643, 335] width 392 height 28
type input "Your Packaging"
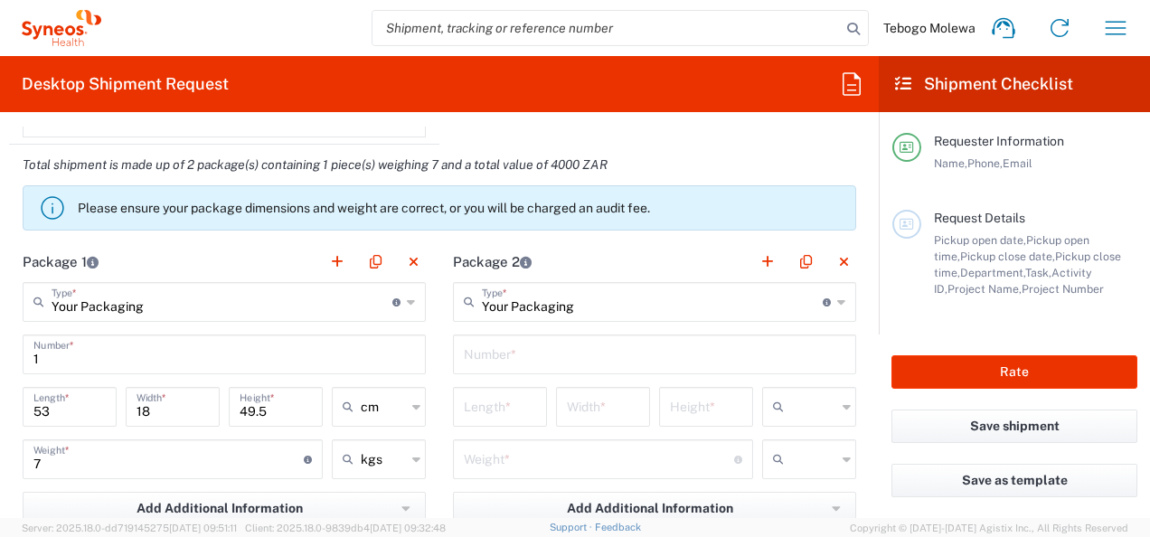
scroll to position [1717, 0]
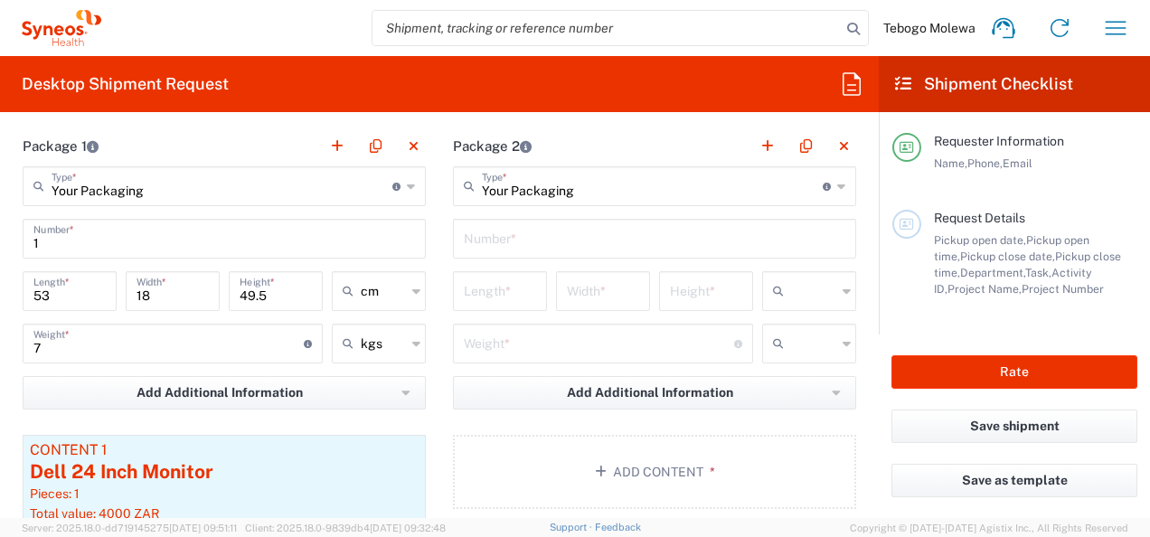
click at [530, 236] on input "text" at bounding box center [654, 237] width 381 height 32
type input "1"
click at [512, 286] on input "number" at bounding box center [500, 290] width 72 height 32
click at [842, 282] on icon at bounding box center [846, 291] width 8 height 29
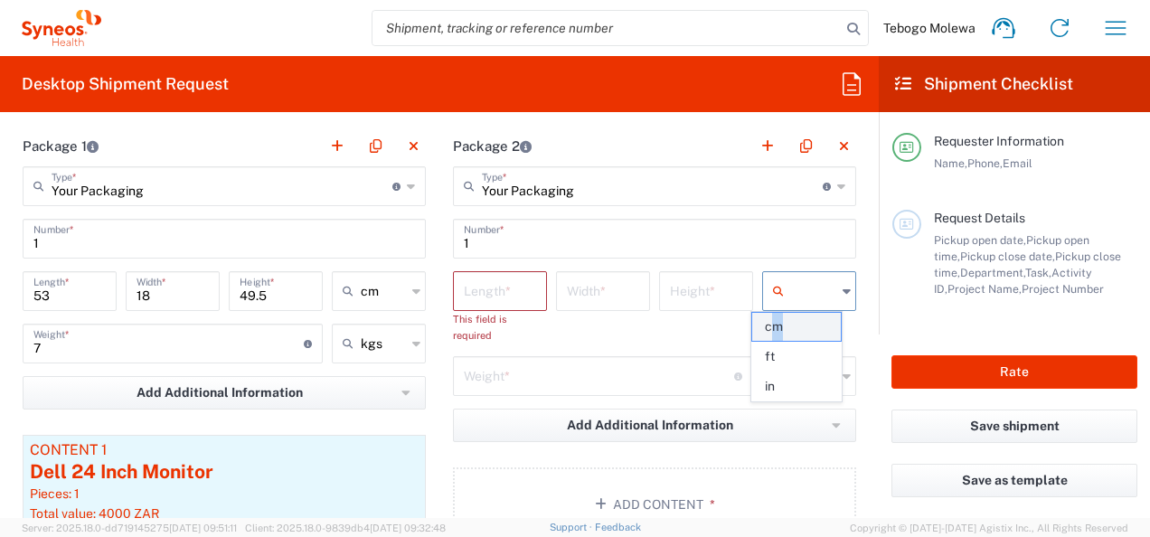
click at [776, 325] on span "cm" at bounding box center [796, 327] width 89 height 28
type input "cm"
click at [842, 376] on icon at bounding box center [846, 376] width 8 height 29
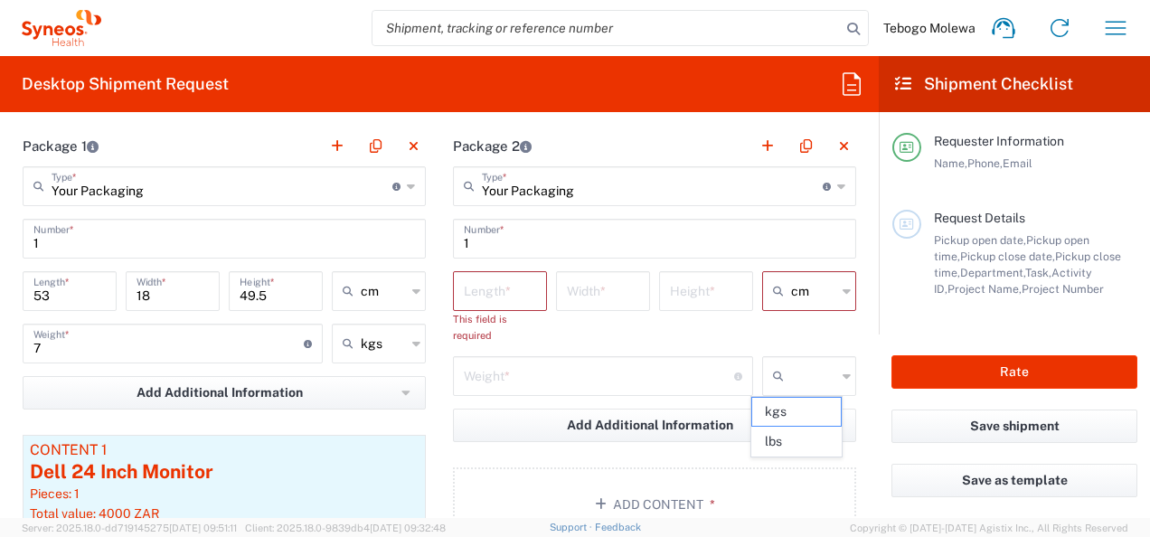
click at [842, 376] on icon at bounding box center [846, 376] width 8 height 29
click at [790, 409] on span "kgs" at bounding box center [796, 412] width 89 height 28
type input "kgs"
paste input "43"
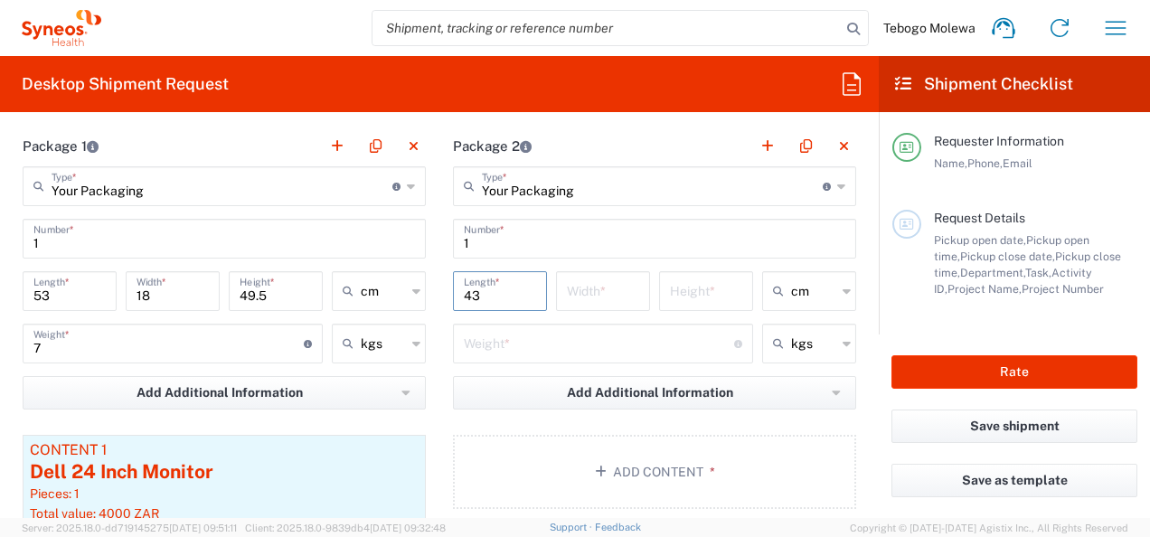
type input "43"
paste input "18"
type input "18"
click at [704, 288] on input "number" at bounding box center [706, 290] width 72 height 32
paste input "49.5"
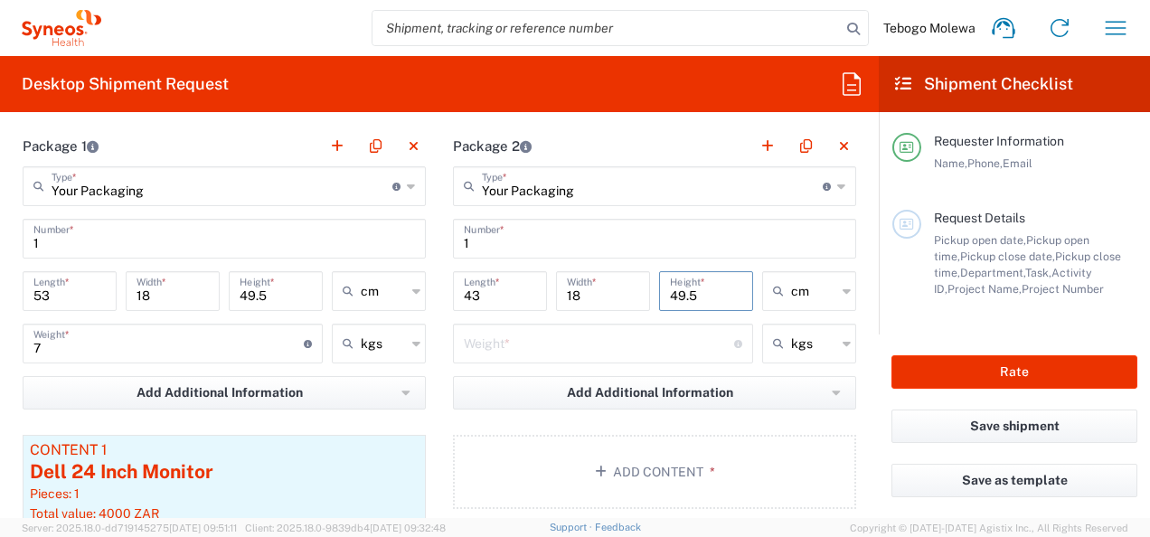
type input "49.5"
click at [933, 113] on main "Requester Information Name, Phone, Email Request Details Pickup open date, Pick…" at bounding box center [1014, 223] width 271 height 222
click at [502, 331] on input "number" at bounding box center [599, 342] width 270 height 32
type input "12"
drag, startPoint x: 687, startPoint y: 287, endPoint x: 677, endPoint y: 295, distance: 12.3
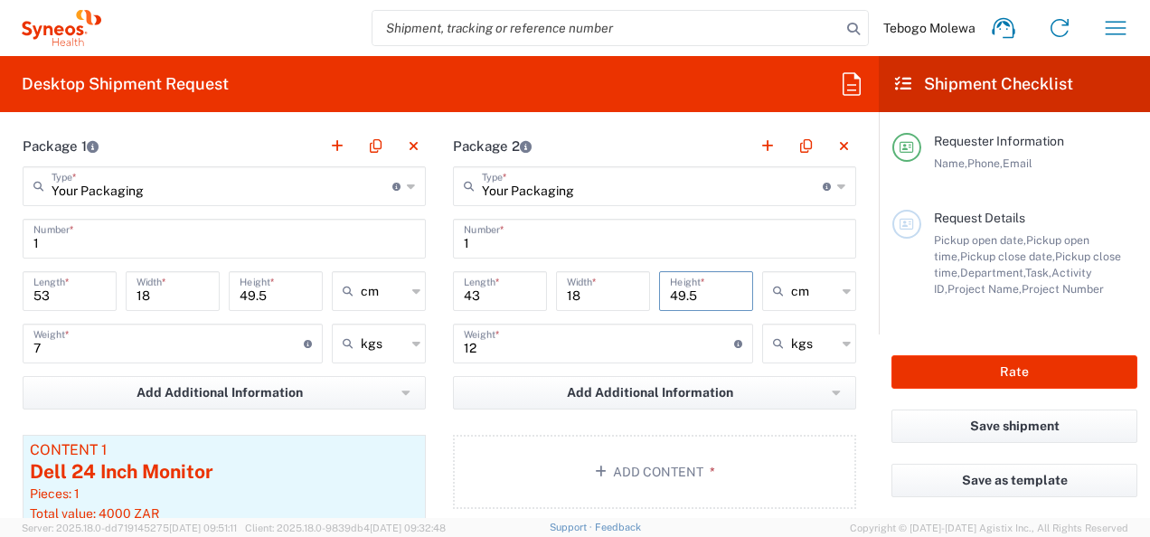
click at [654, 289] on div "49.5 Height *" at bounding box center [705, 297] width 103 height 52
paste input "32"
type input "32"
click at [573, 285] on input "18" at bounding box center [603, 290] width 72 height 32
type input "1"
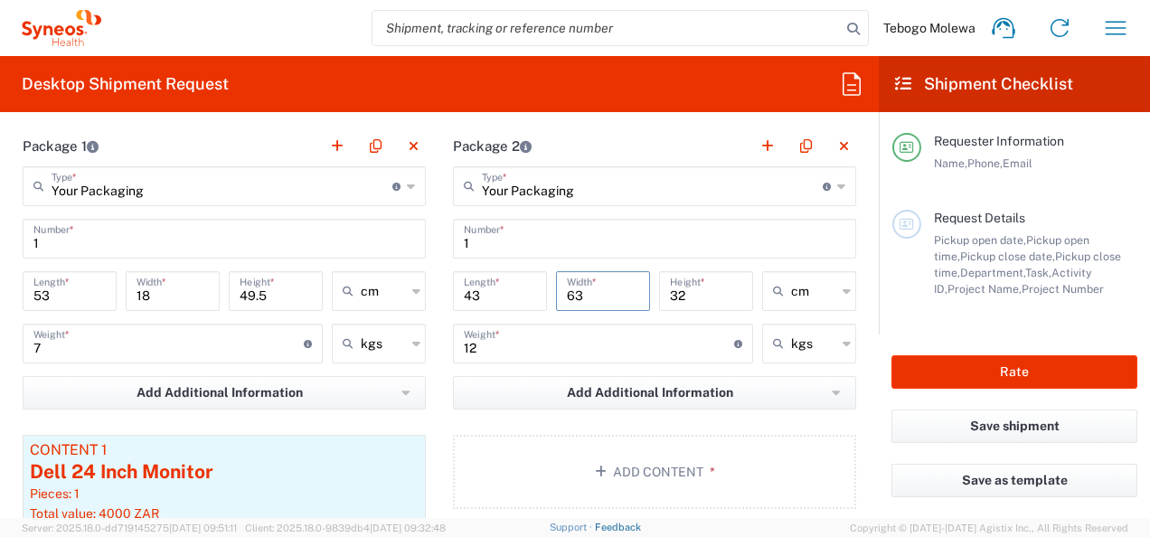
type input "63"
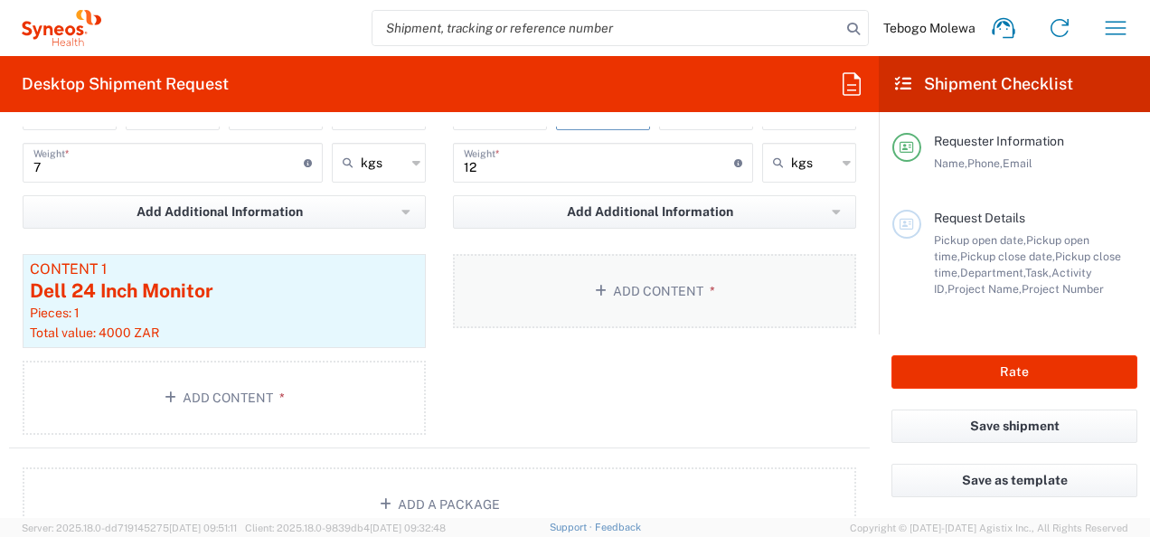
click at [644, 284] on button "Add Content *" at bounding box center [654, 291] width 403 height 74
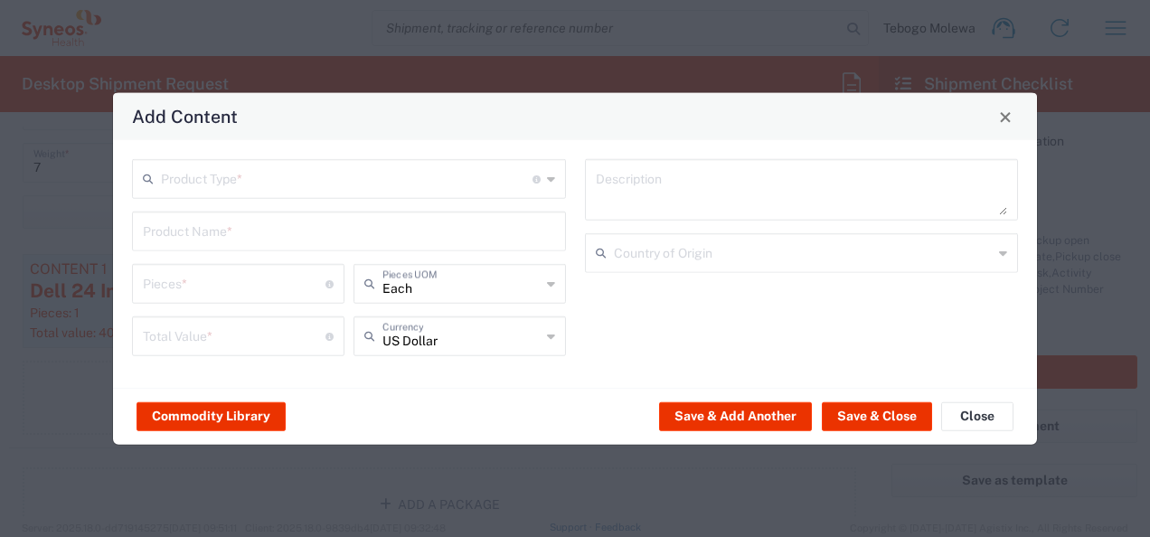
click at [381, 182] on input "text" at bounding box center [346, 178] width 371 height 32
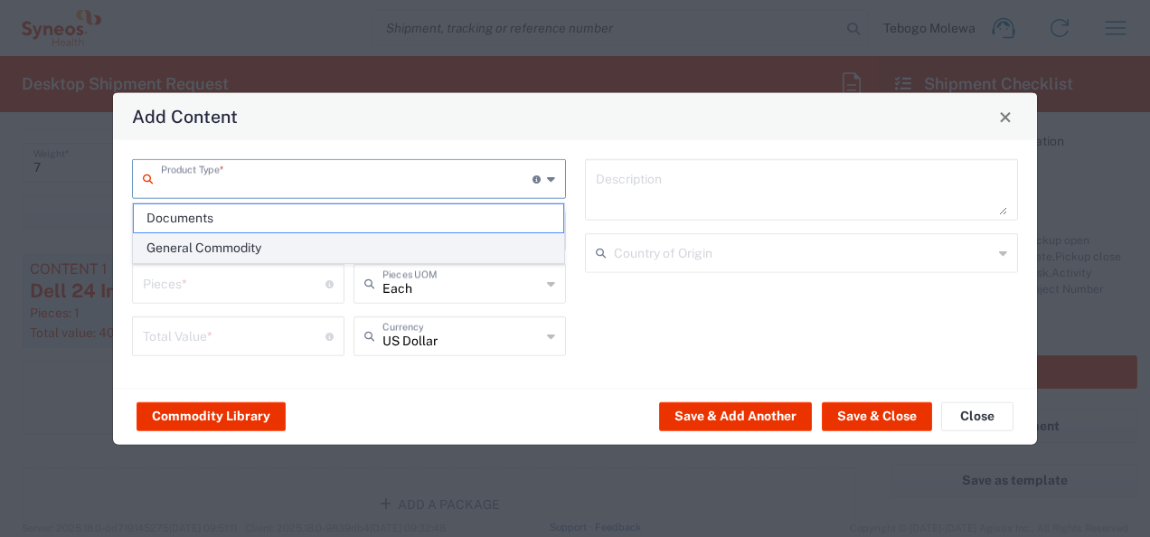
click at [276, 248] on span "General Commodity" at bounding box center [349, 248] width 430 height 28
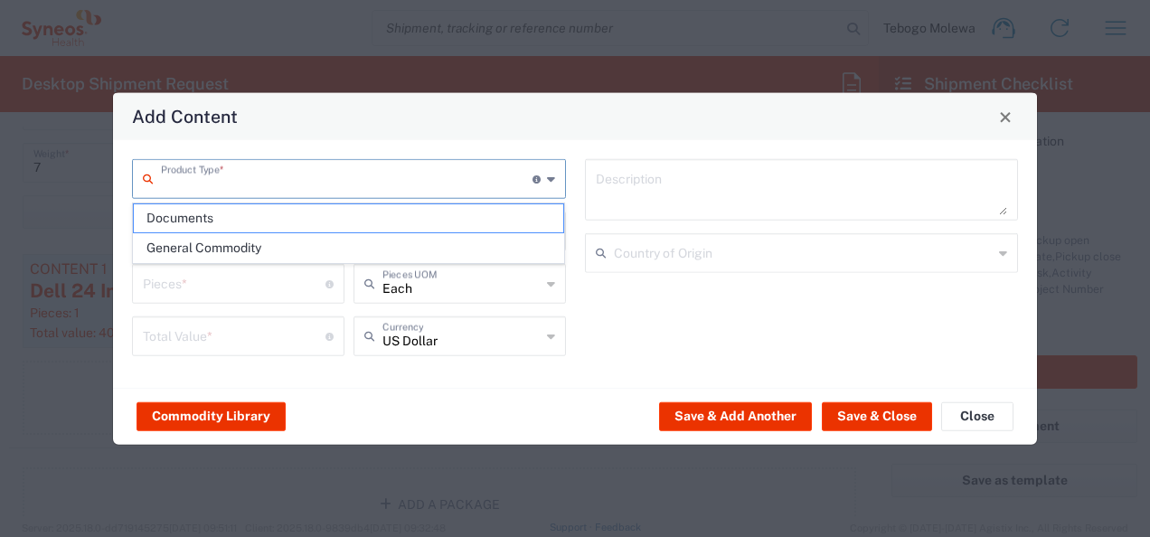
type input "General Commodity"
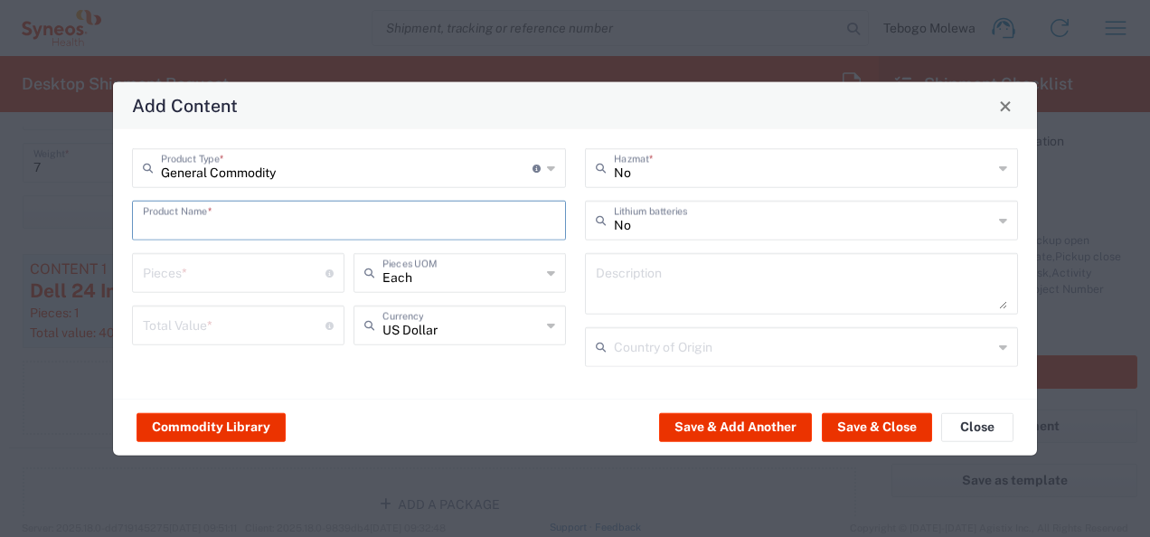
click at [264, 230] on input "text" at bounding box center [349, 219] width 412 height 32
paste input "HP 4103dw"
type input "HP 4103dw printer"
click at [247, 269] on input "number" at bounding box center [234, 272] width 183 height 32
type input "1"
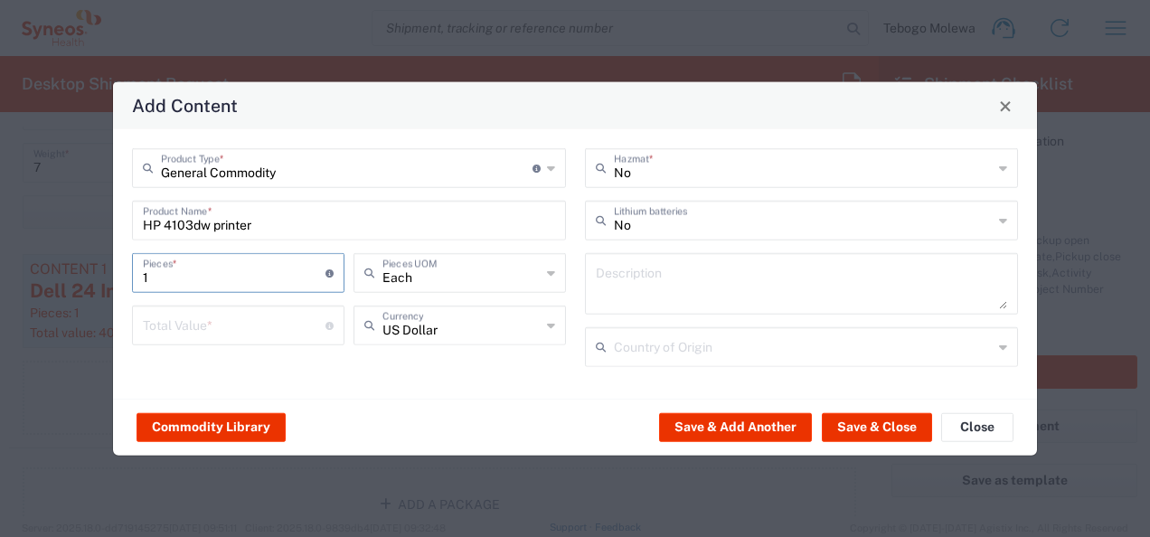
click at [217, 320] on input "number" at bounding box center [234, 324] width 183 height 32
type input "6000"
click at [521, 325] on input "text" at bounding box center [461, 324] width 158 height 32
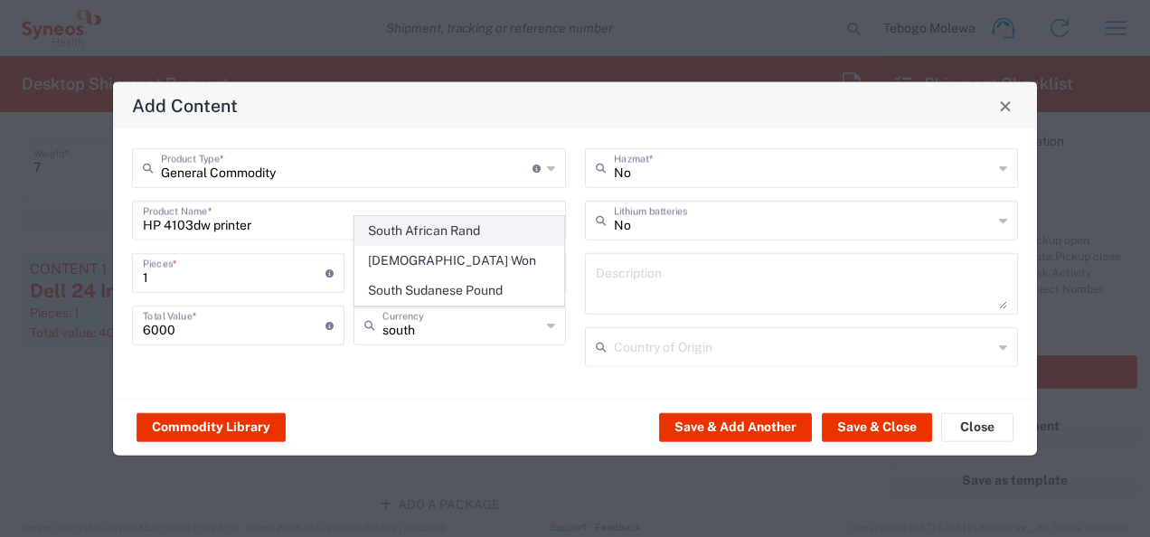
click at [457, 233] on span "South African Rand" at bounding box center [459, 231] width 209 height 28
type input "South African Rand"
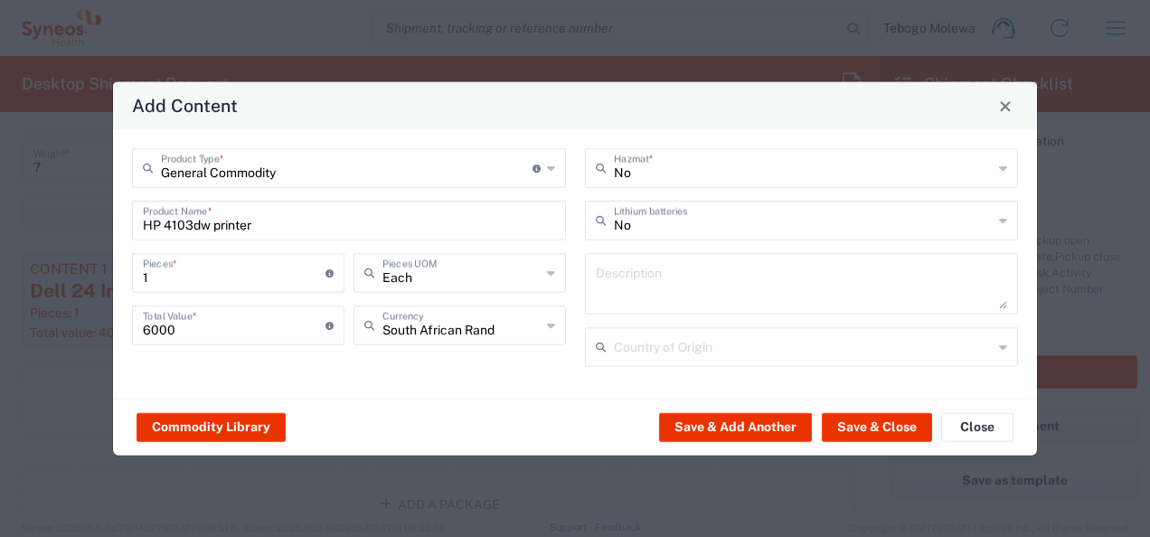
click at [488, 381] on div "General Commodity Product Type * Document: Paper document generated internally …" at bounding box center [575, 263] width 924 height 269
click at [876, 423] on button "Save & Close" at bounding box center [877, 426] width 110 height 29
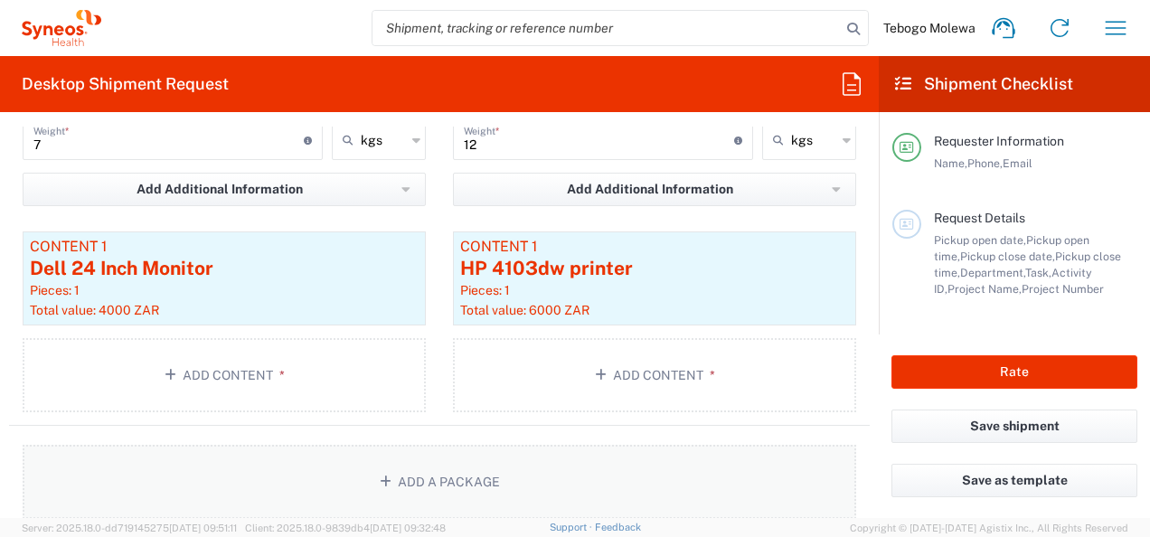
scroll to position [1988, 0]
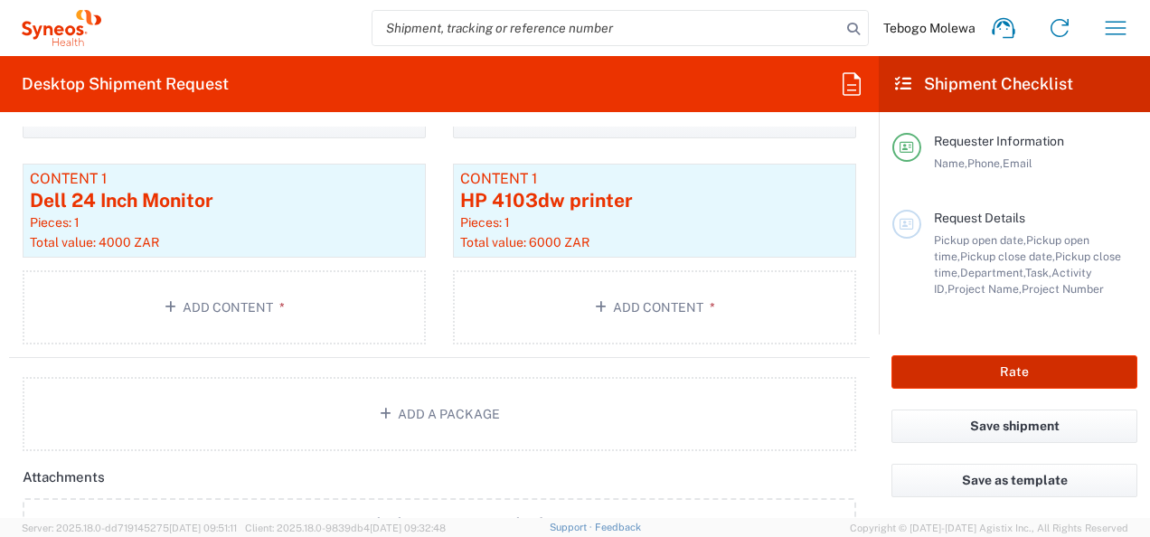
click at [1006, 370] on button "Rate" at bounding box center [1014, 371] width 246 height 33
type input "3110 DEPARTMENTAL EXPENSE"
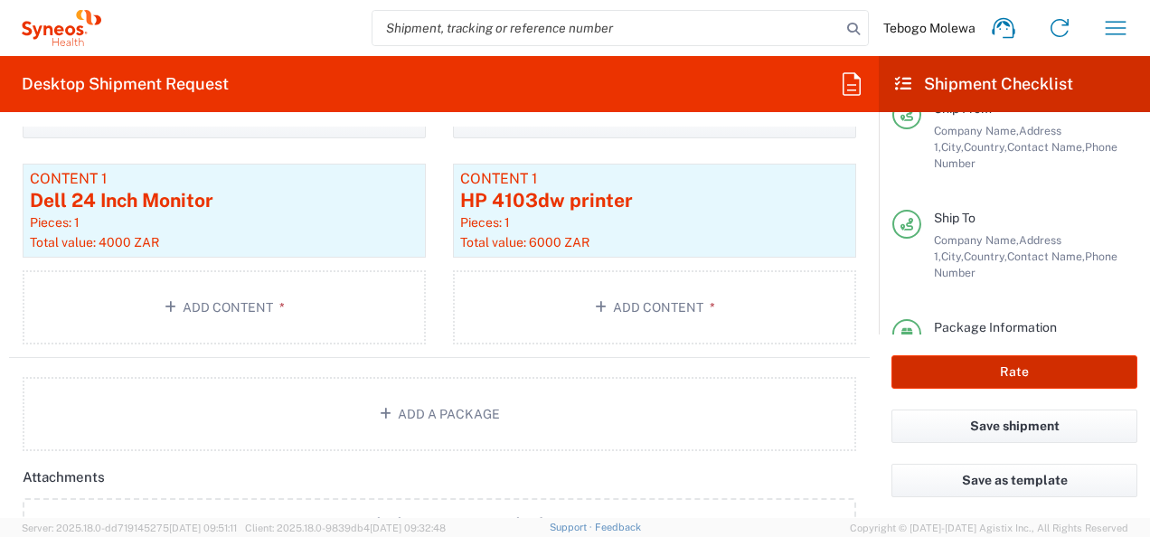
scroll to position [271, 0]
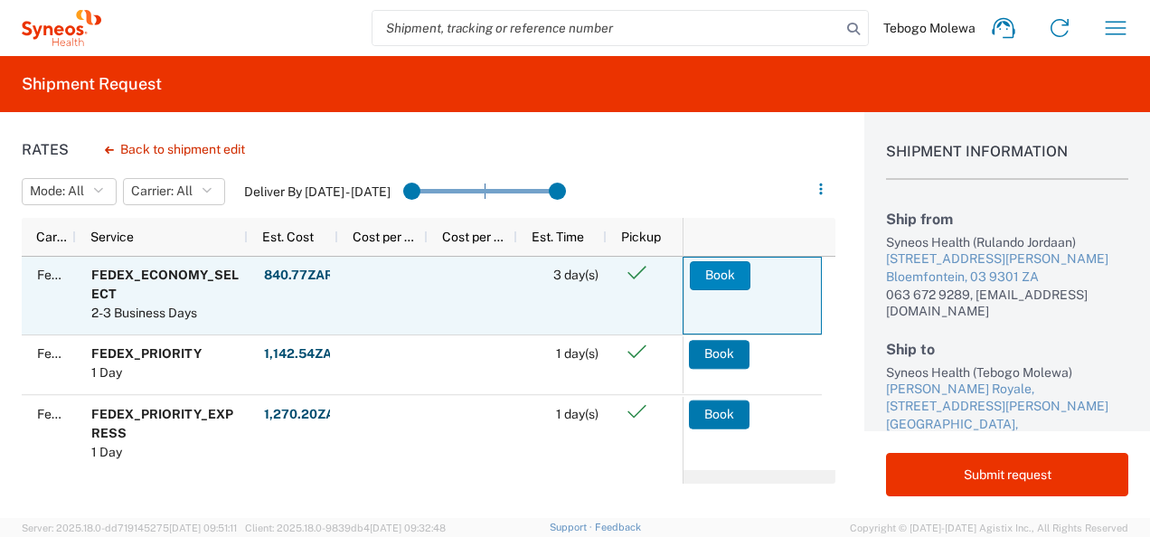
click at [721, 278] on button "Book" at bounding box center [720, 275] width 61 height 29
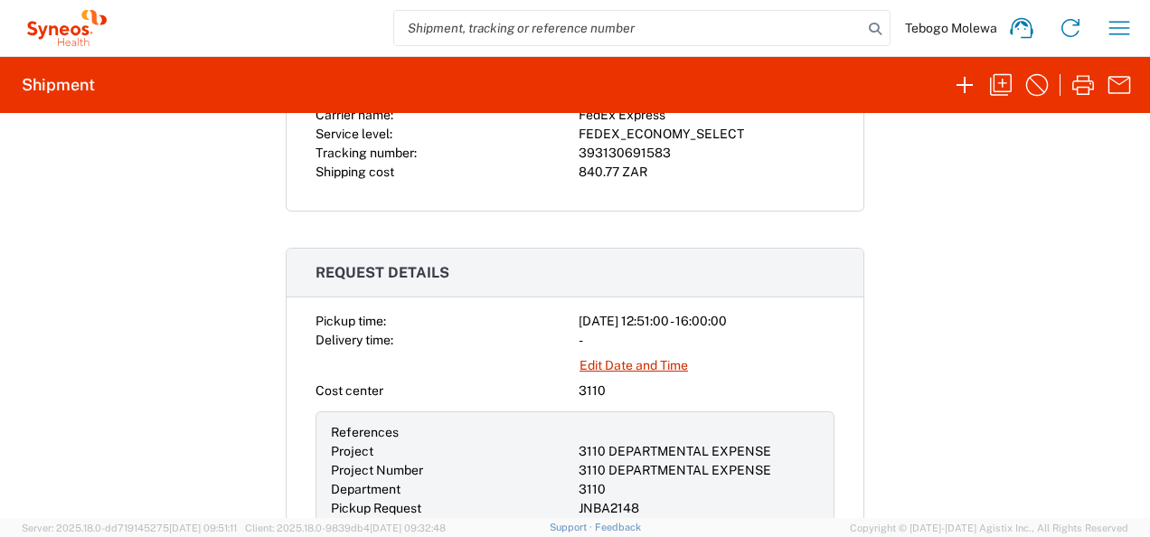
scroll to position [452, 0]
